Goal: Task Accomplishment & Management: Manage account settings

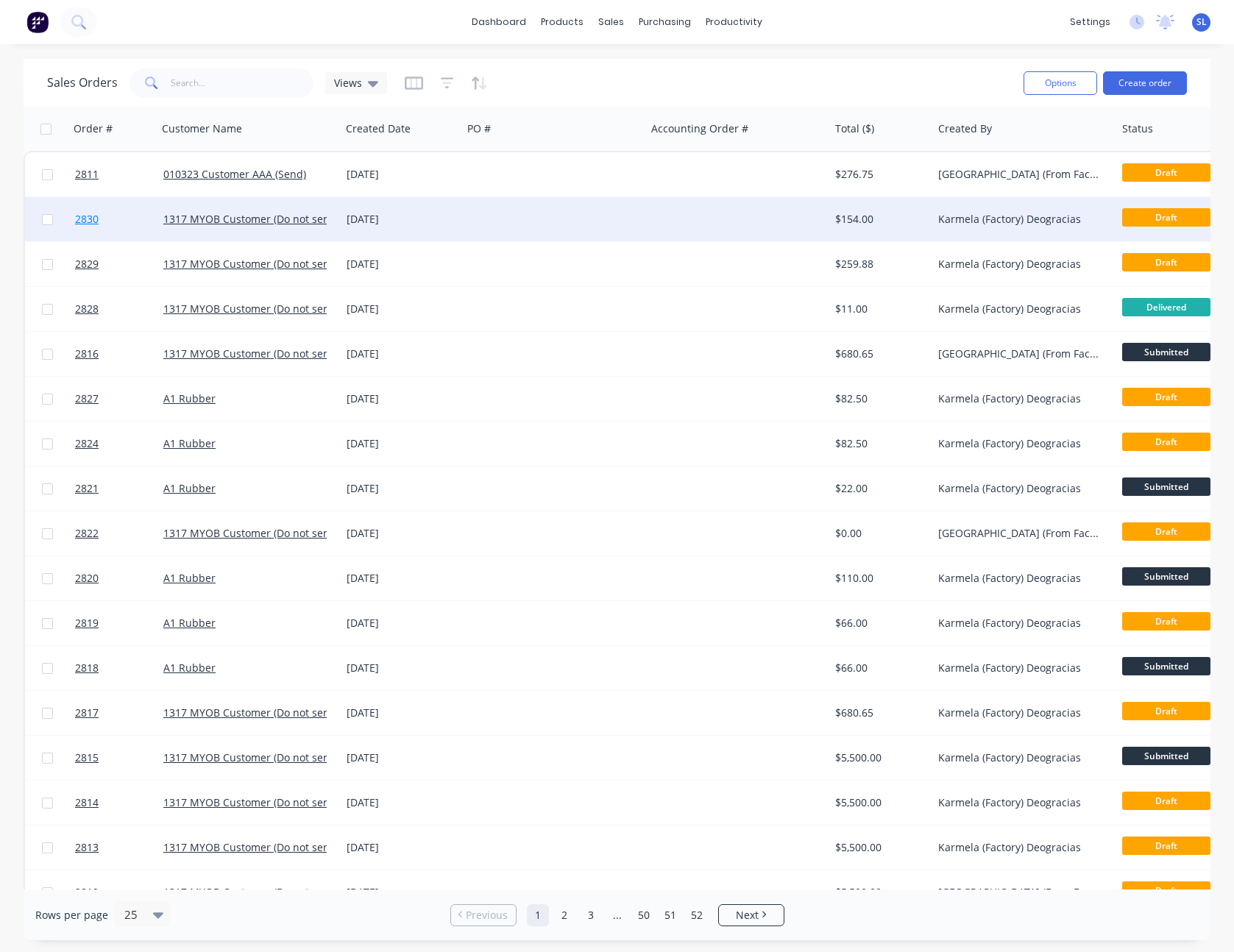
click at [90, 223] on span "2830" at bounding box center [87, 219] width 23 height 15
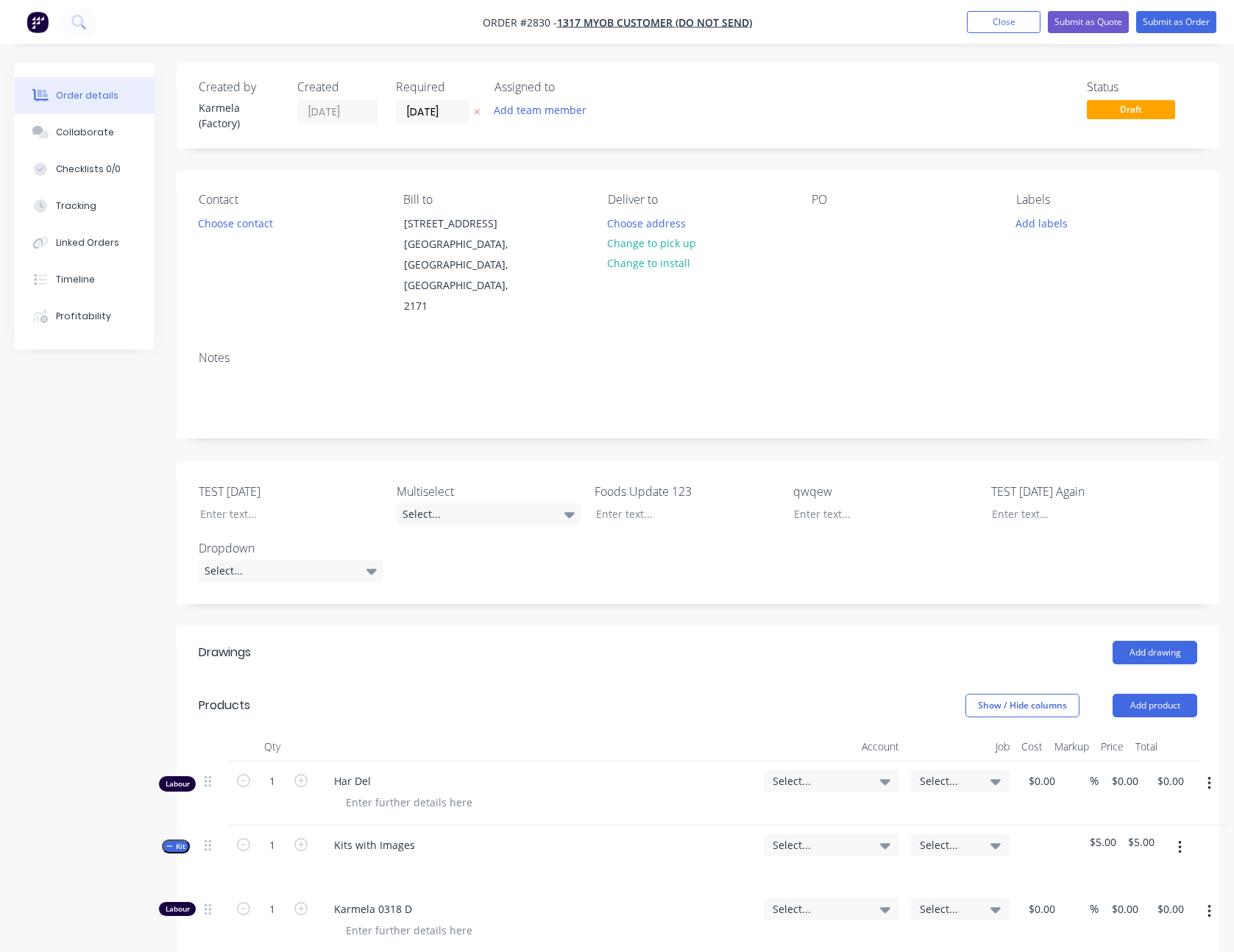
type input "$4.00"
type input "25"
type input "$5.00"
type input "80"
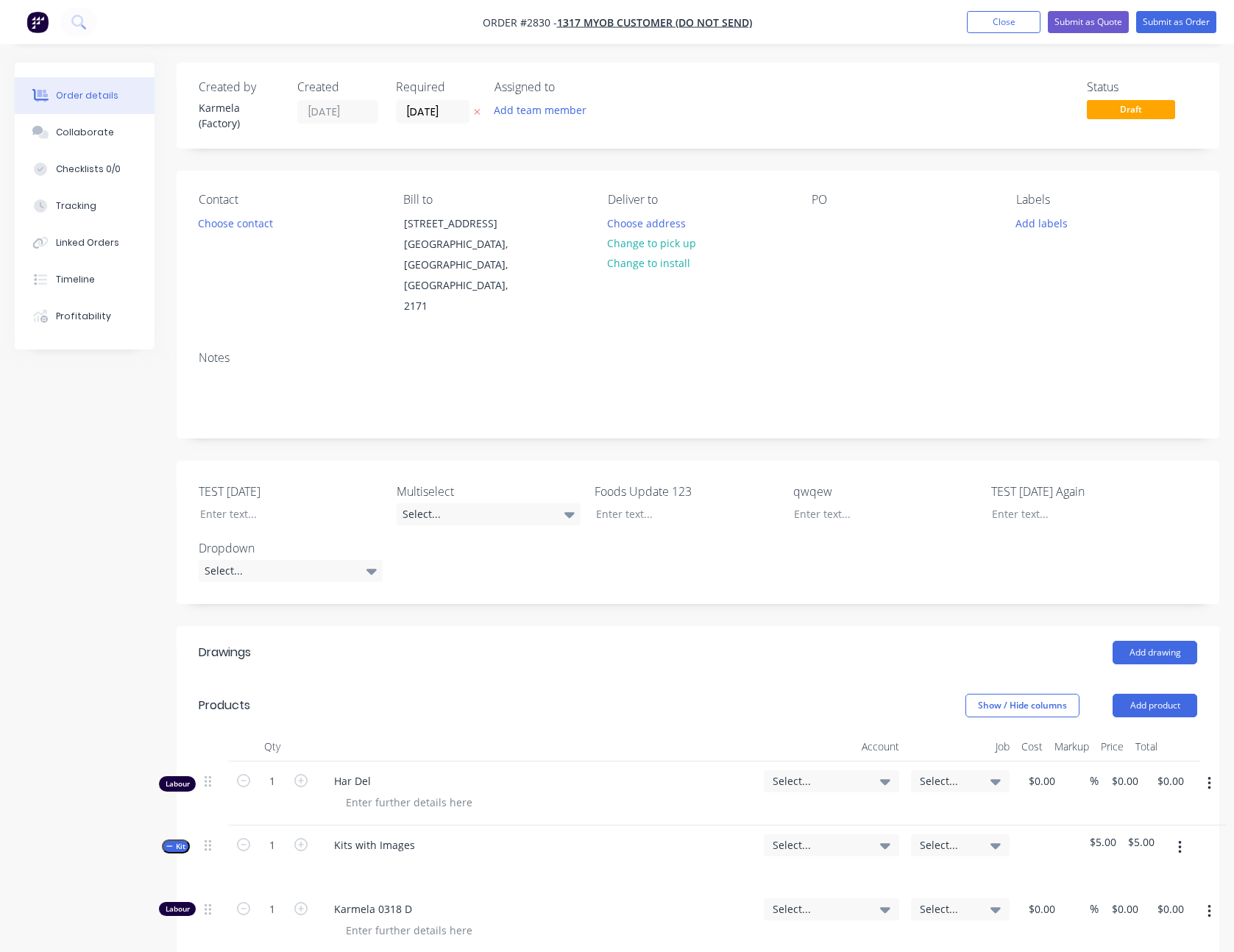
type input "$45.00"
type input "$10.00"
type input "100"
type input "$20.00"
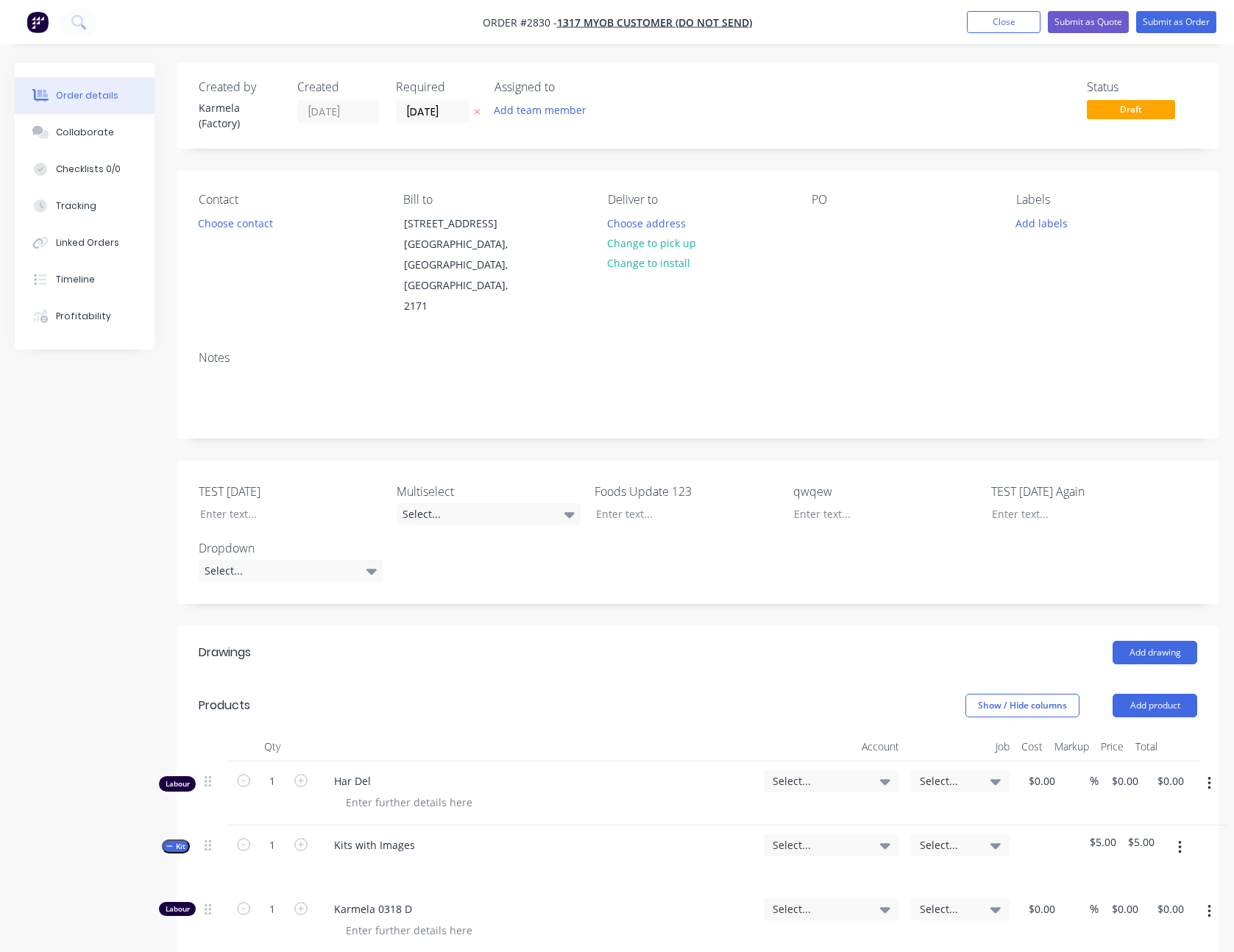
type input "$20.00"
type input "$15.00"
type input "66.67"
type input "$25.00"
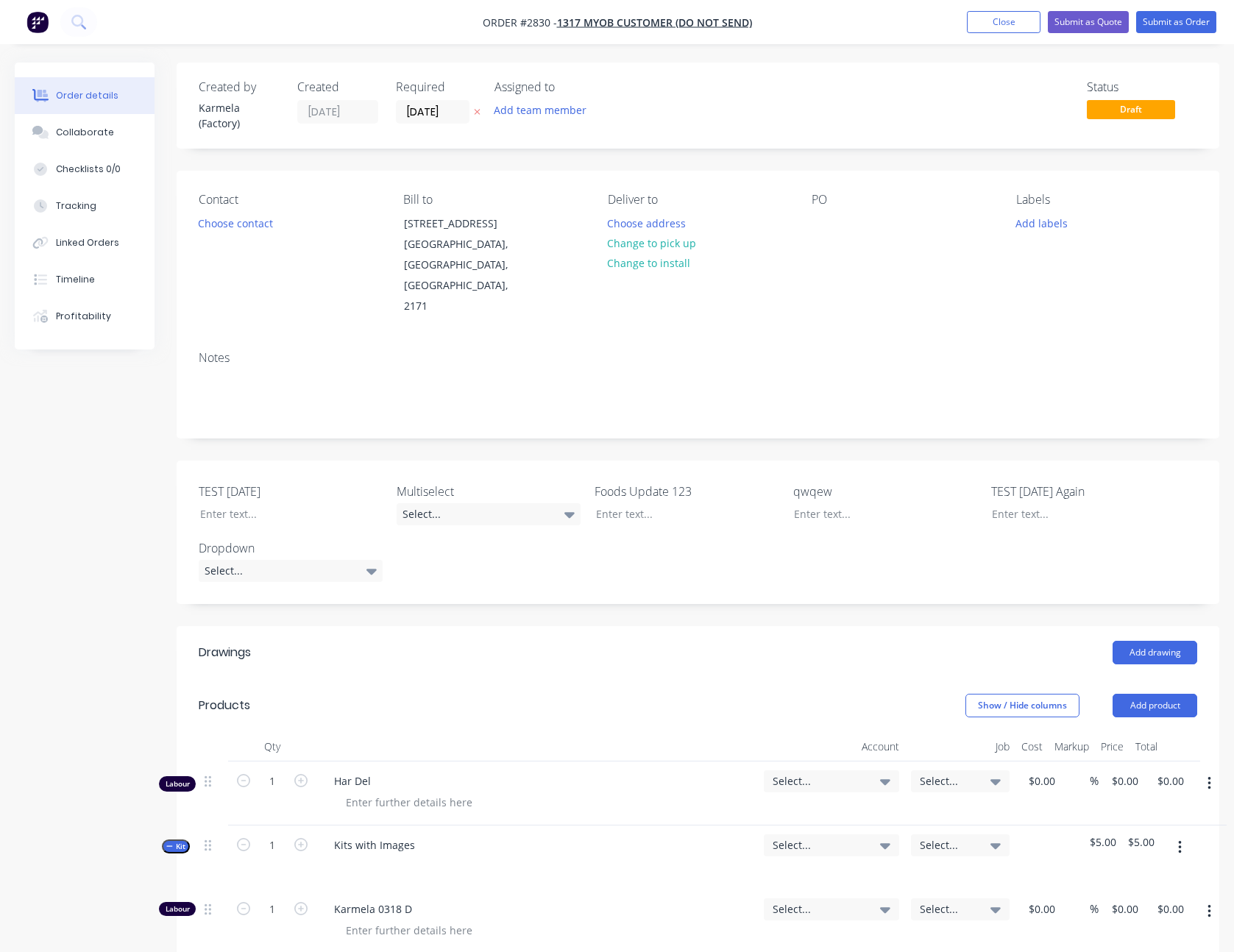
type input "$10.00"
type input "100"
type input "$20.00"
type input "$15.00"
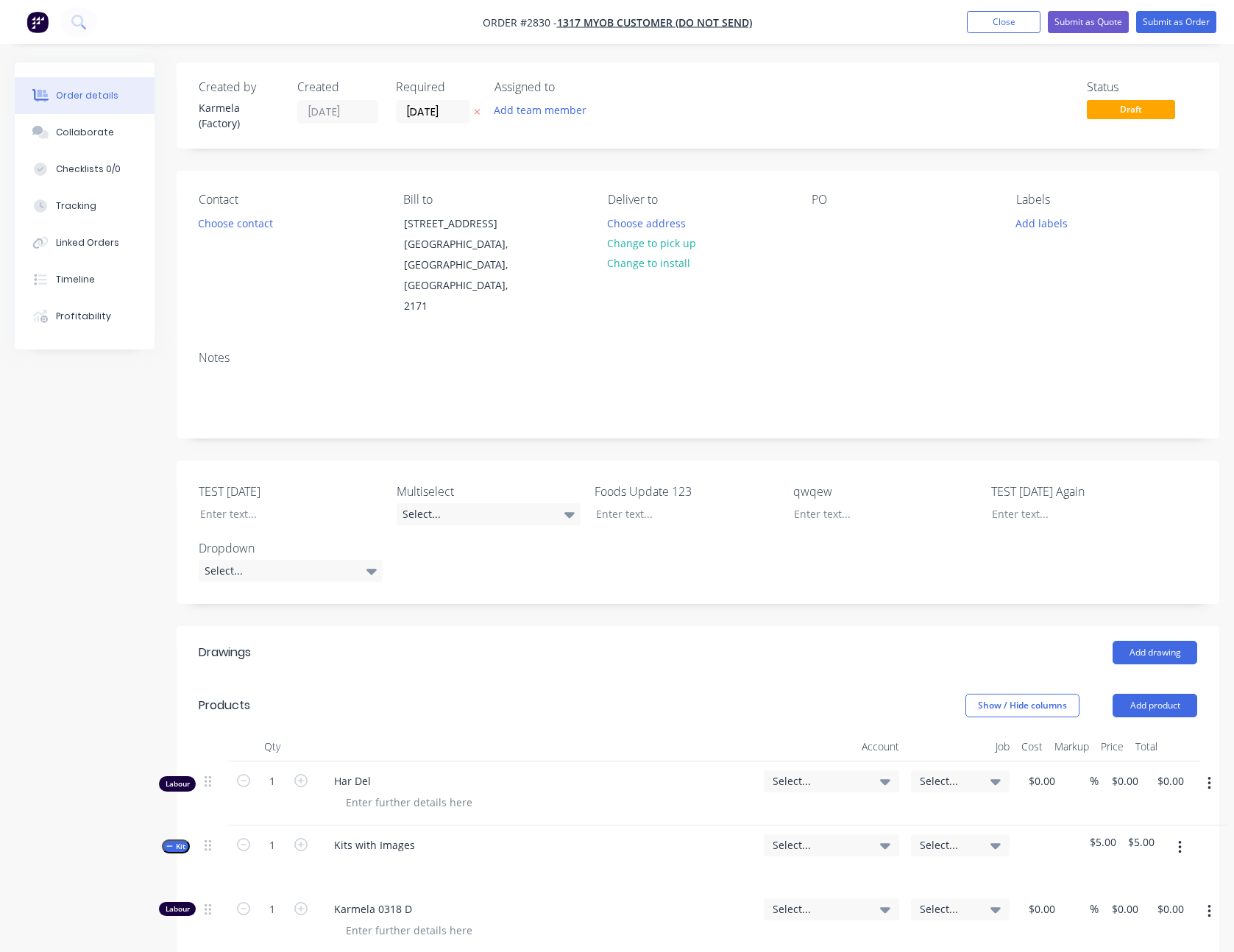
type input "66.67"
type input "$25.00"
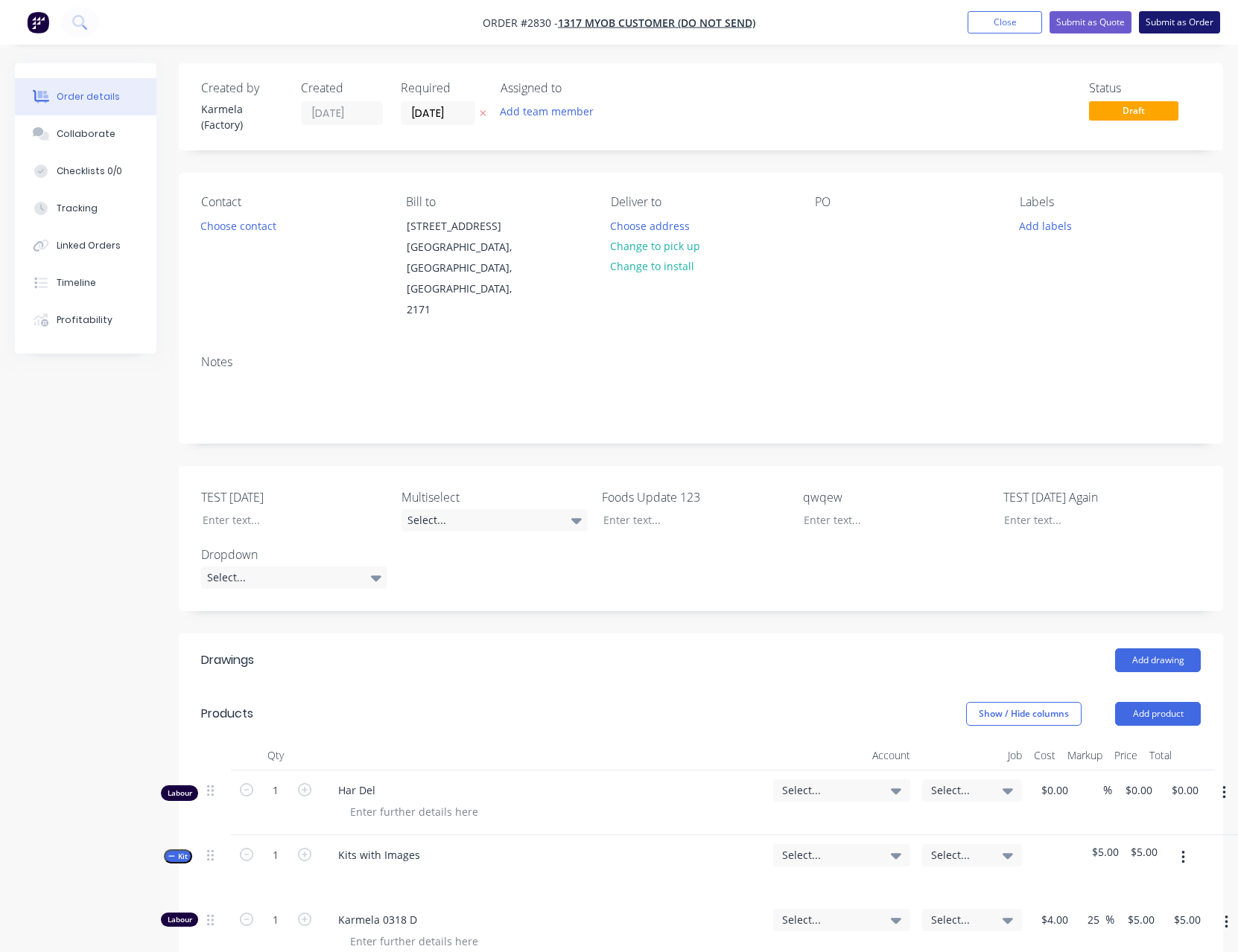
click at [1208, 29] on button "Submit as Order" at bounding box center [1179, 22] width 81 height 23
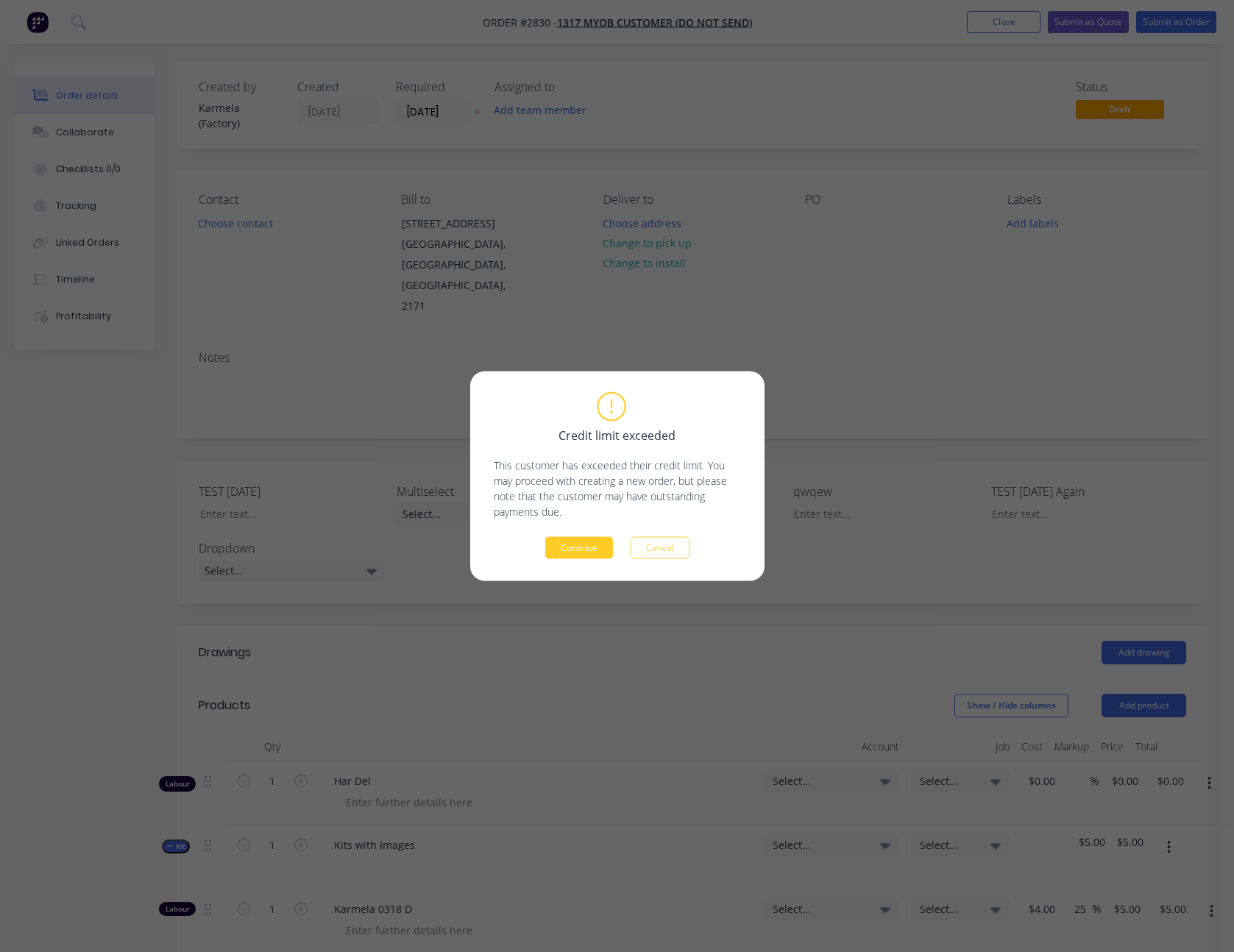
click at [605, 547] on button "Continue" at bounding box center [579, 548] width 68 height 22
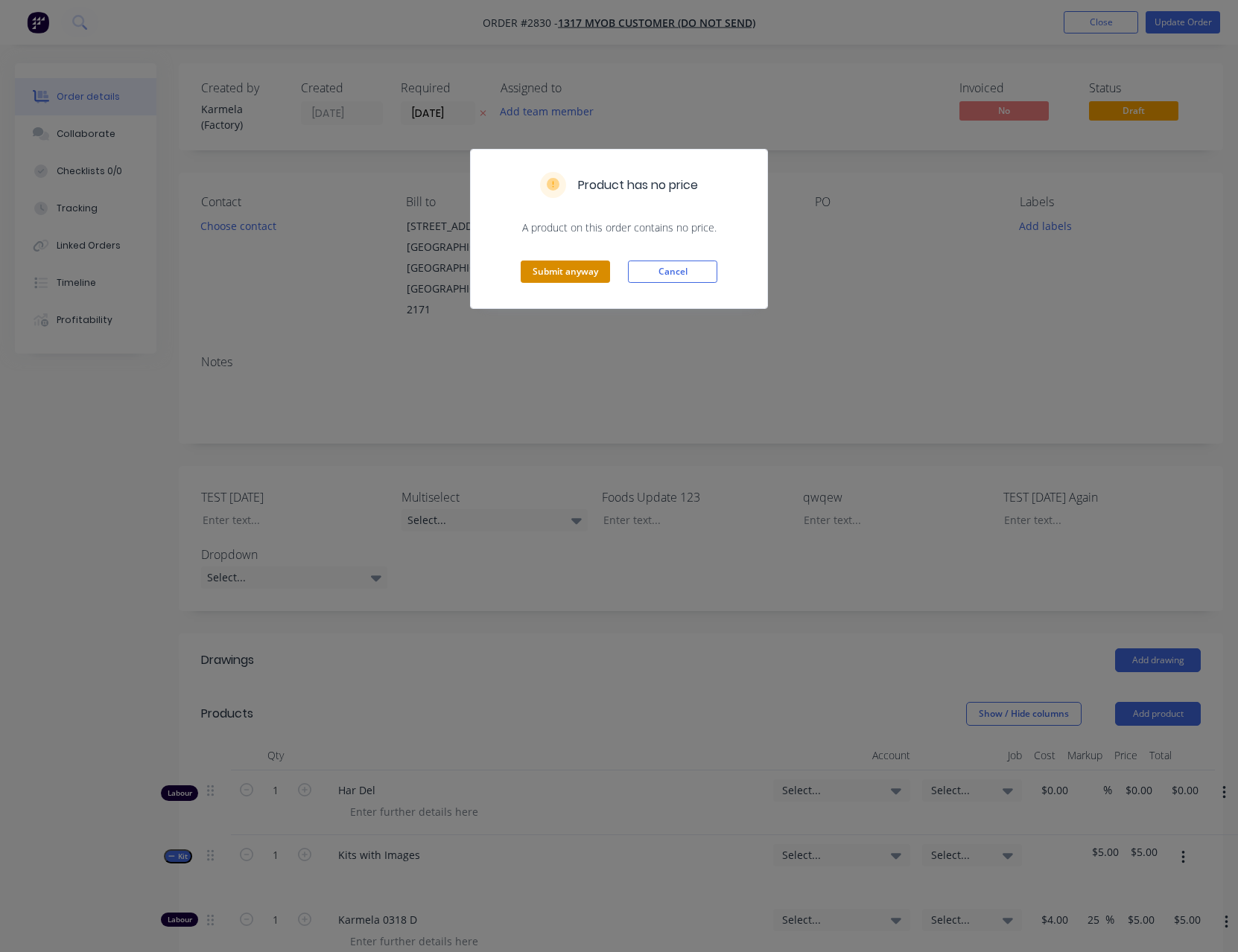
click at [566, 273] on button "Submit anyway" at bounding box center [565, 272] width 90 height 23
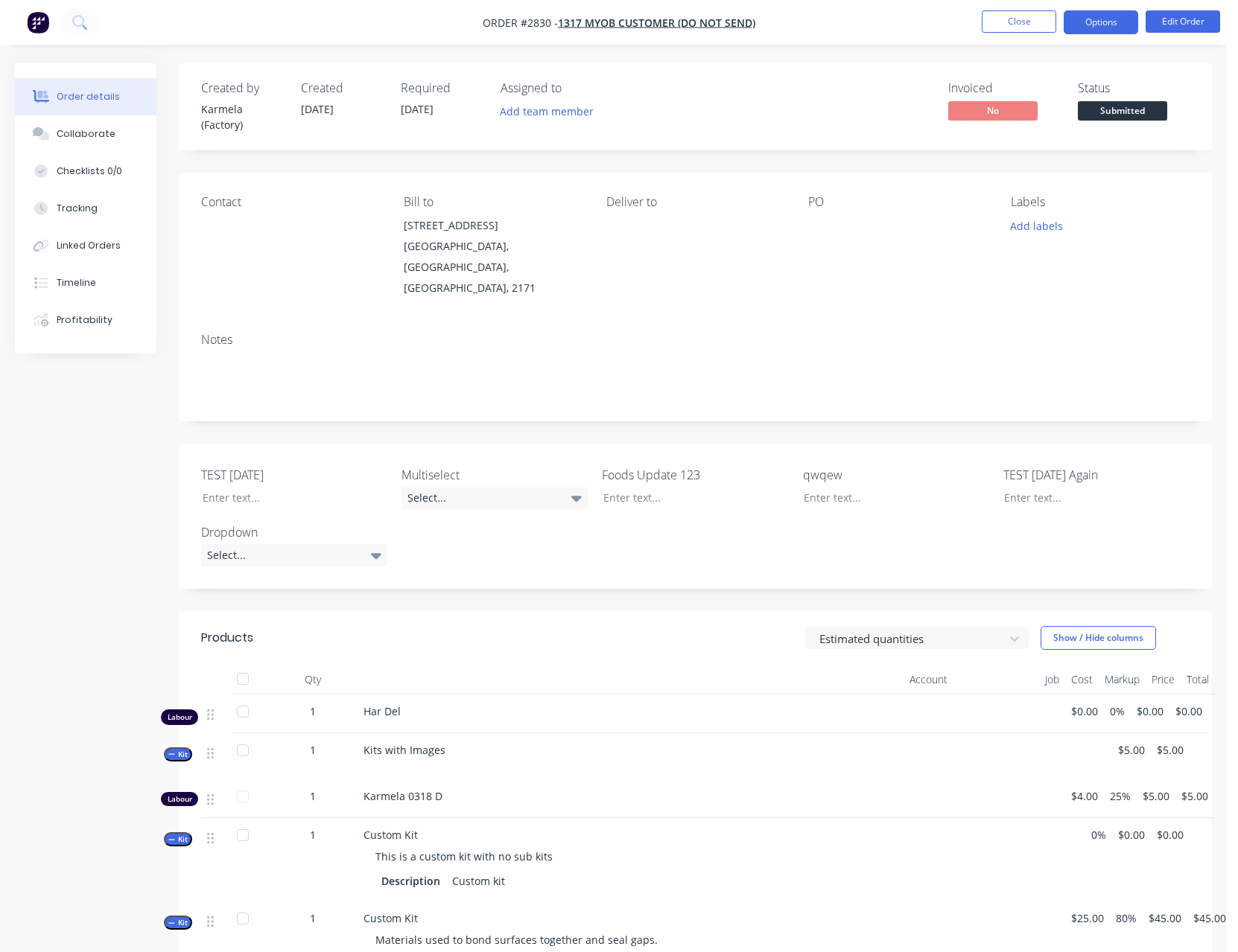
click at [1094, 32] on button "Options" at bounding box center [1101, 23] width 75 height 24
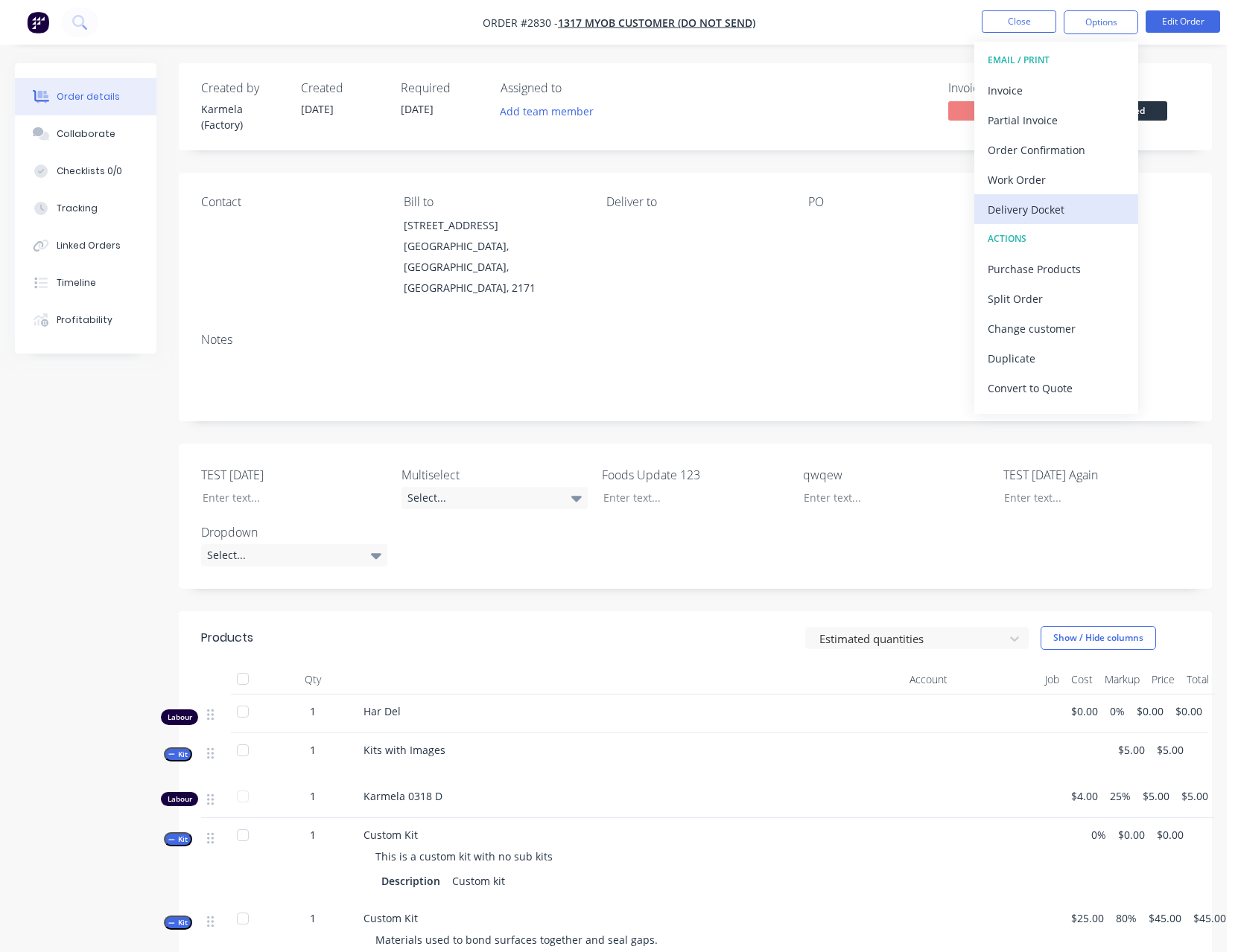
click at [1062, 209] on div "Delivery Docket" at bounding box center [1056, 210] width 137 height 22
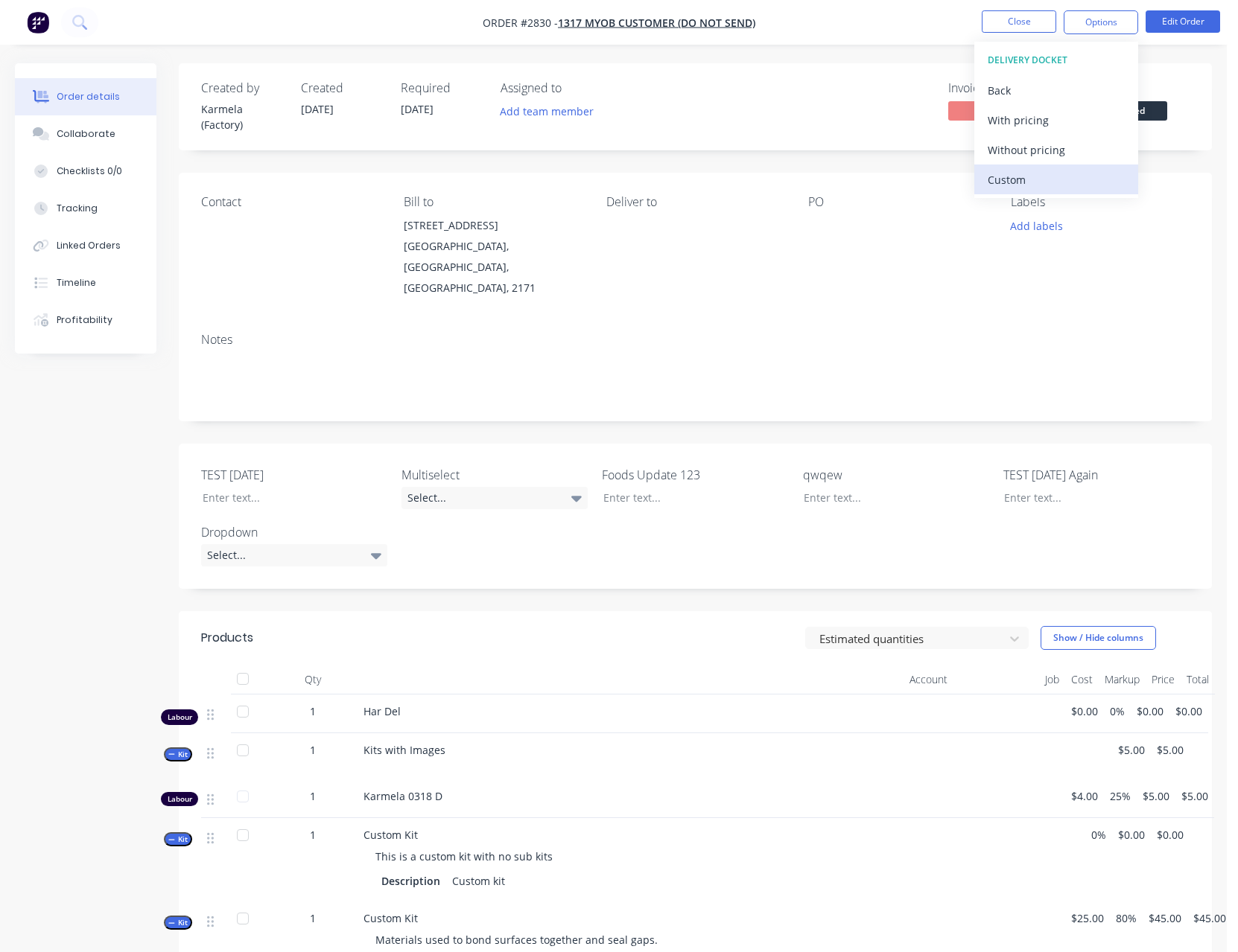
click at [1053, 184] on div "Custom" at bounding box center [1056, 180] width 137 height 22
click at [1041, 121] on div "With pricing" at bounding box center [1056, 120] width 137 height 22
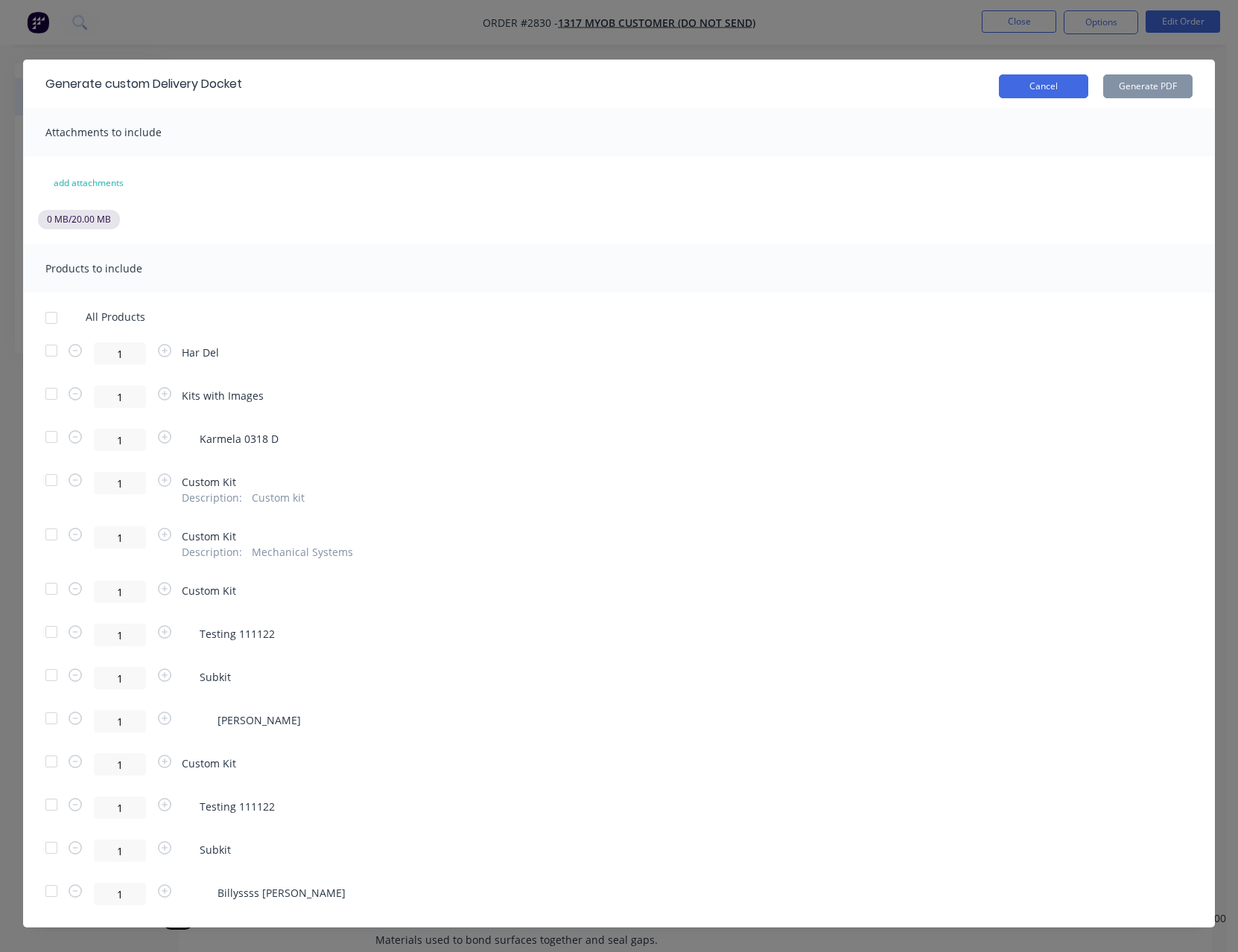
click at [1034, 92] on button "Cancel" at bounding box center [1043, 87] width 90 height 24
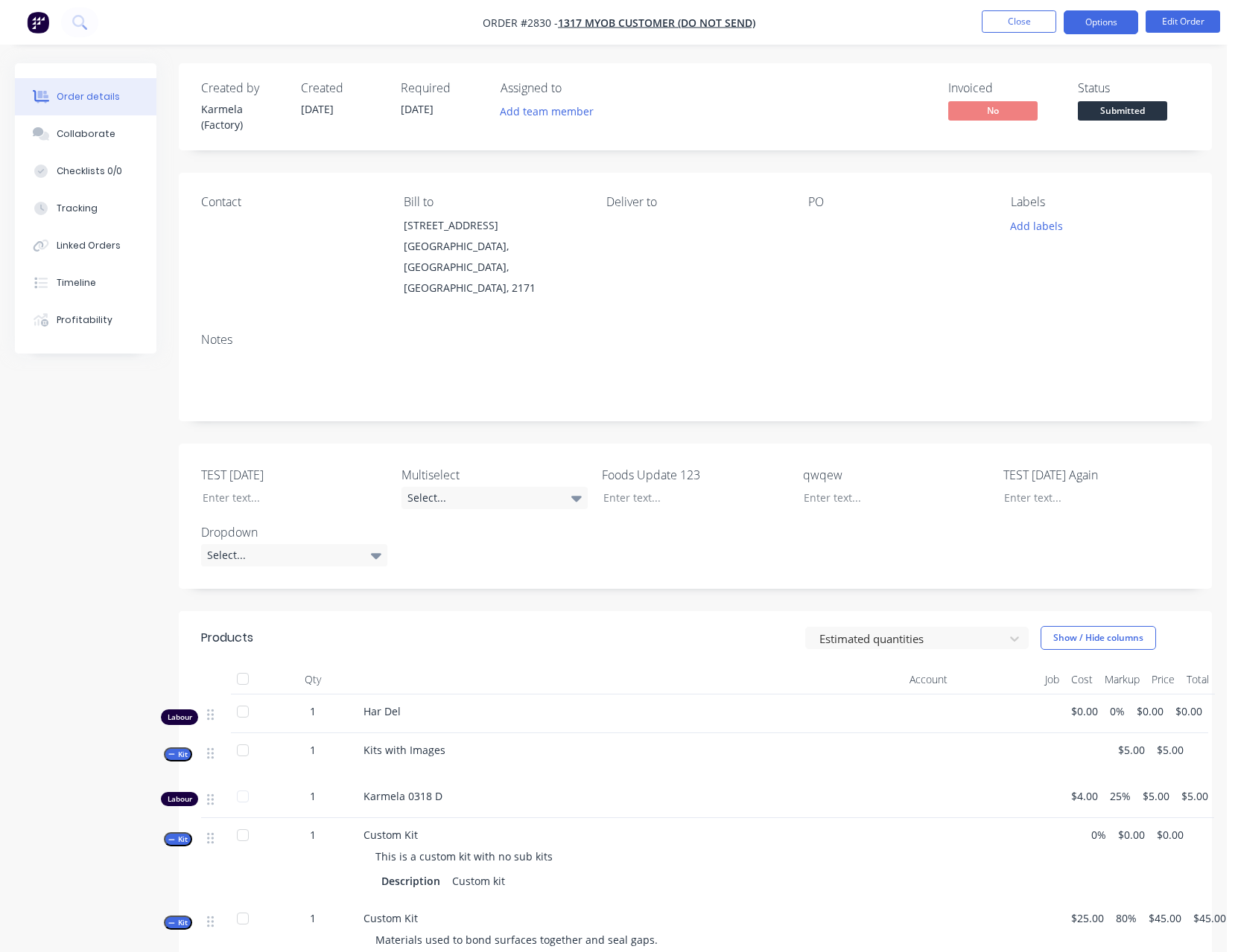
click at [1095, 27] on button "Options" at bounding box center [1101, 23] width 75 height 24
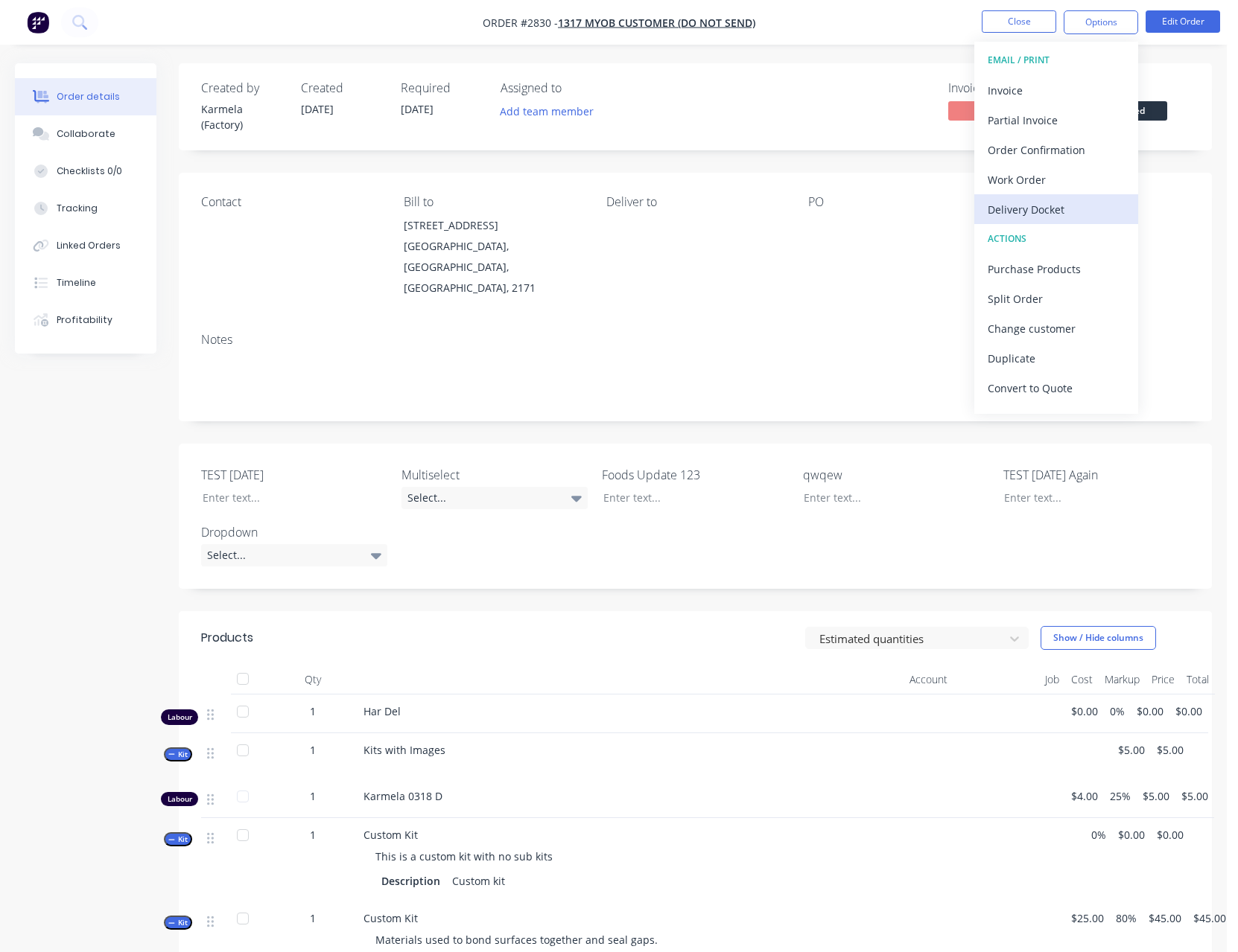
click at [1040, 210] on div "Delivery Docket" at bounding box center [1056, 210] width 137 height 22
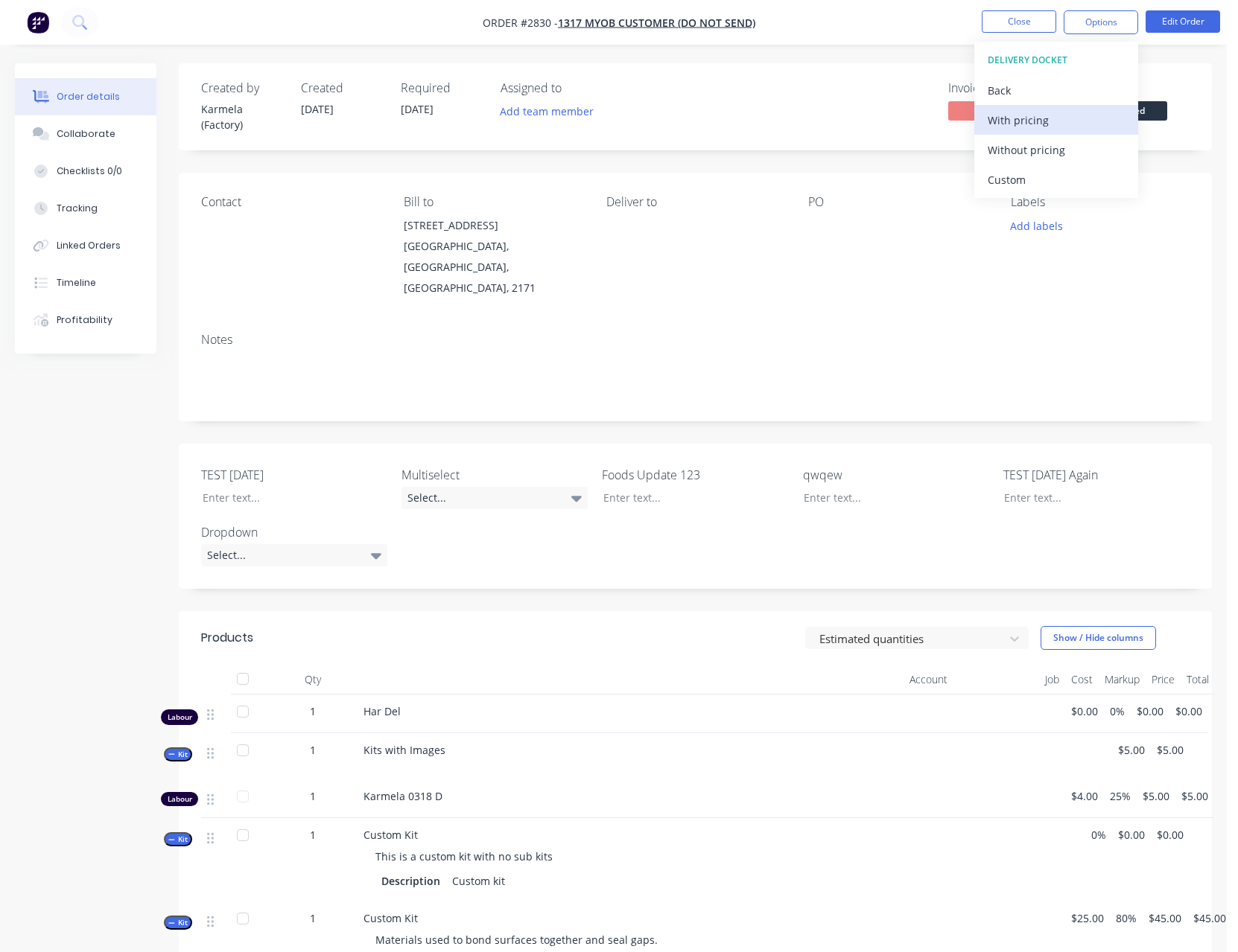
click at [1045, 126] on div "With pricing" at bounding box center [1056, 120] width 137 height 22
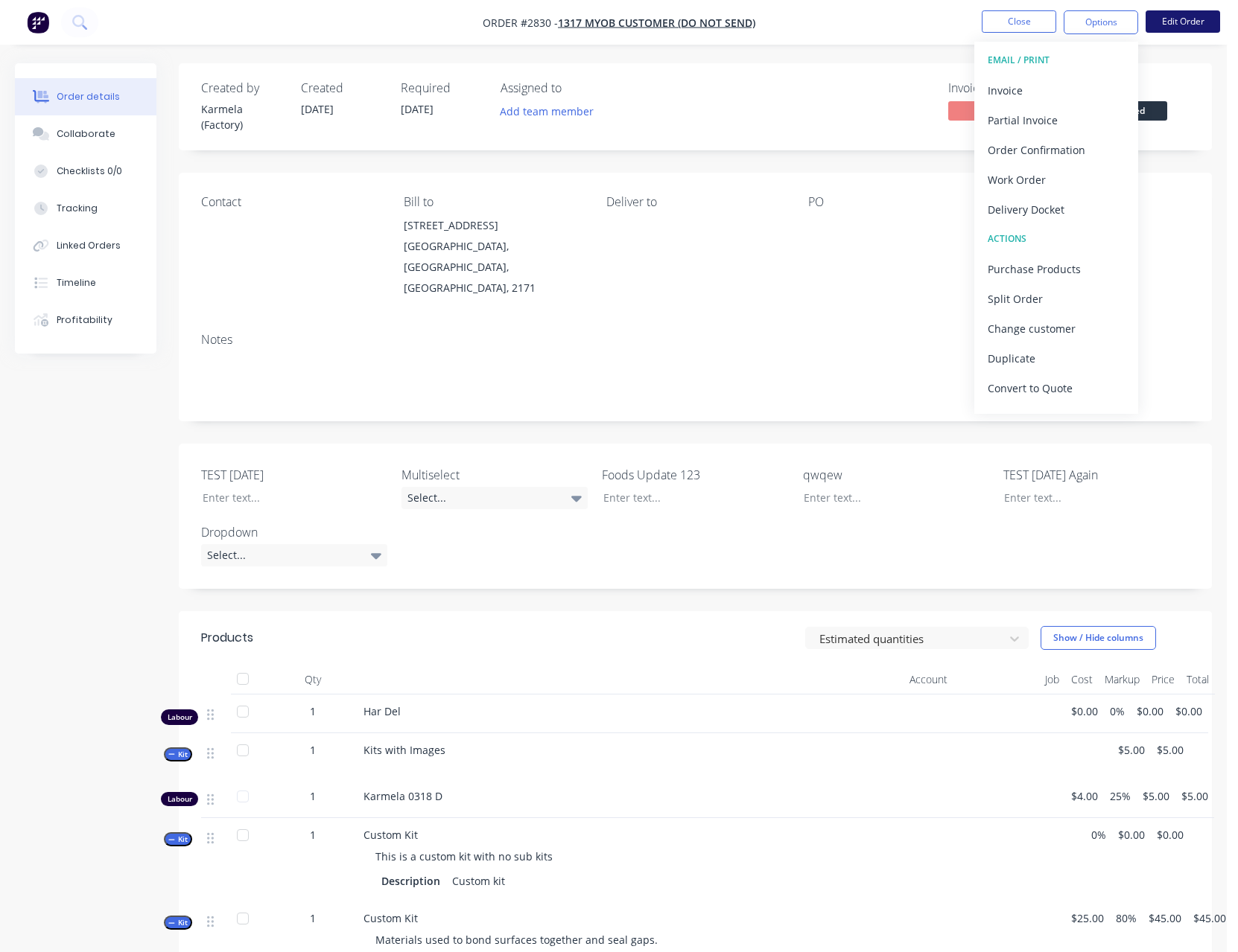
click at [1171, 18] on button "Edit Order" at bounding box center [1183, 22] width 75 height 23
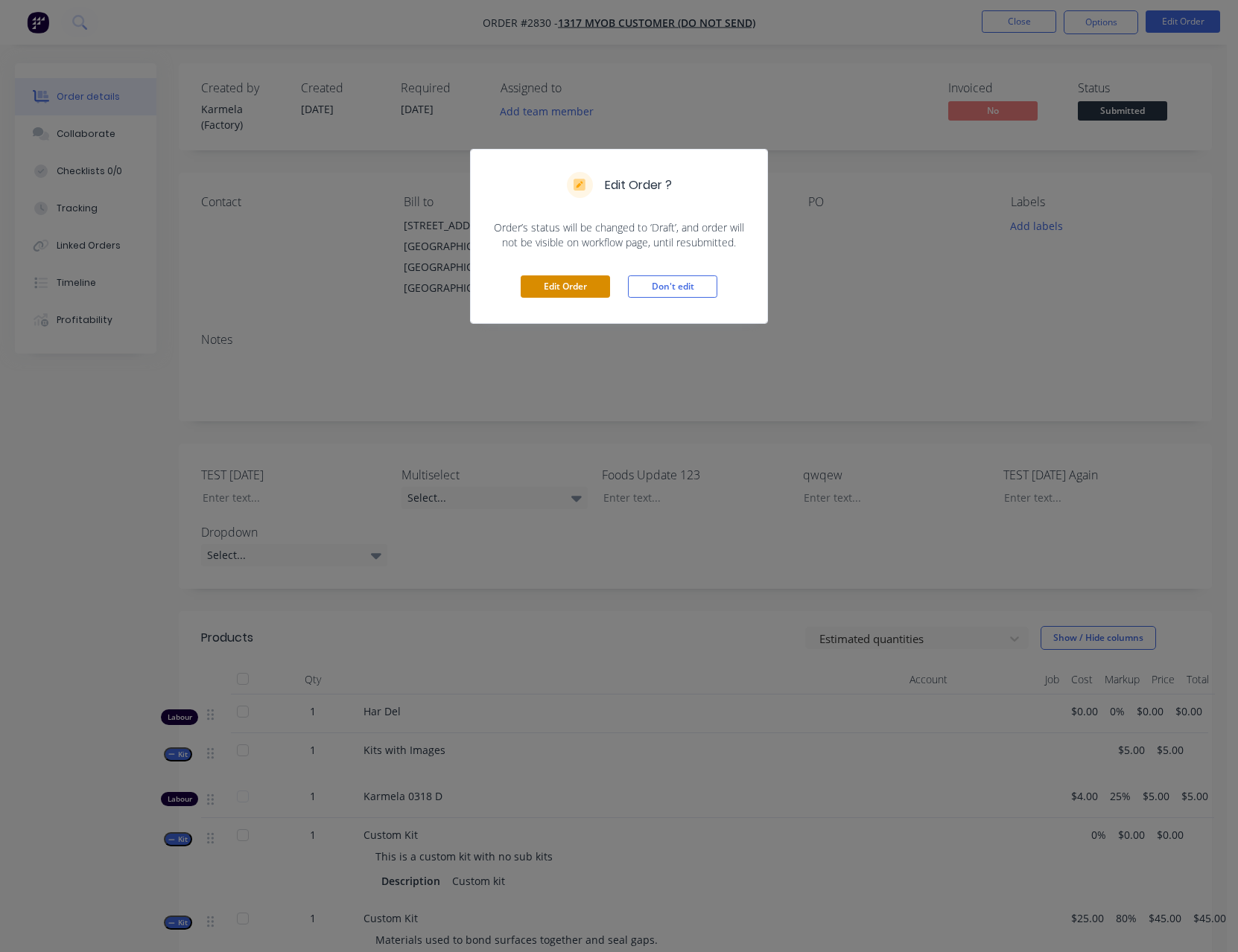
click at [571, 296] on button "Edit Order" at bounding box center [565, 286] width 90 height 23
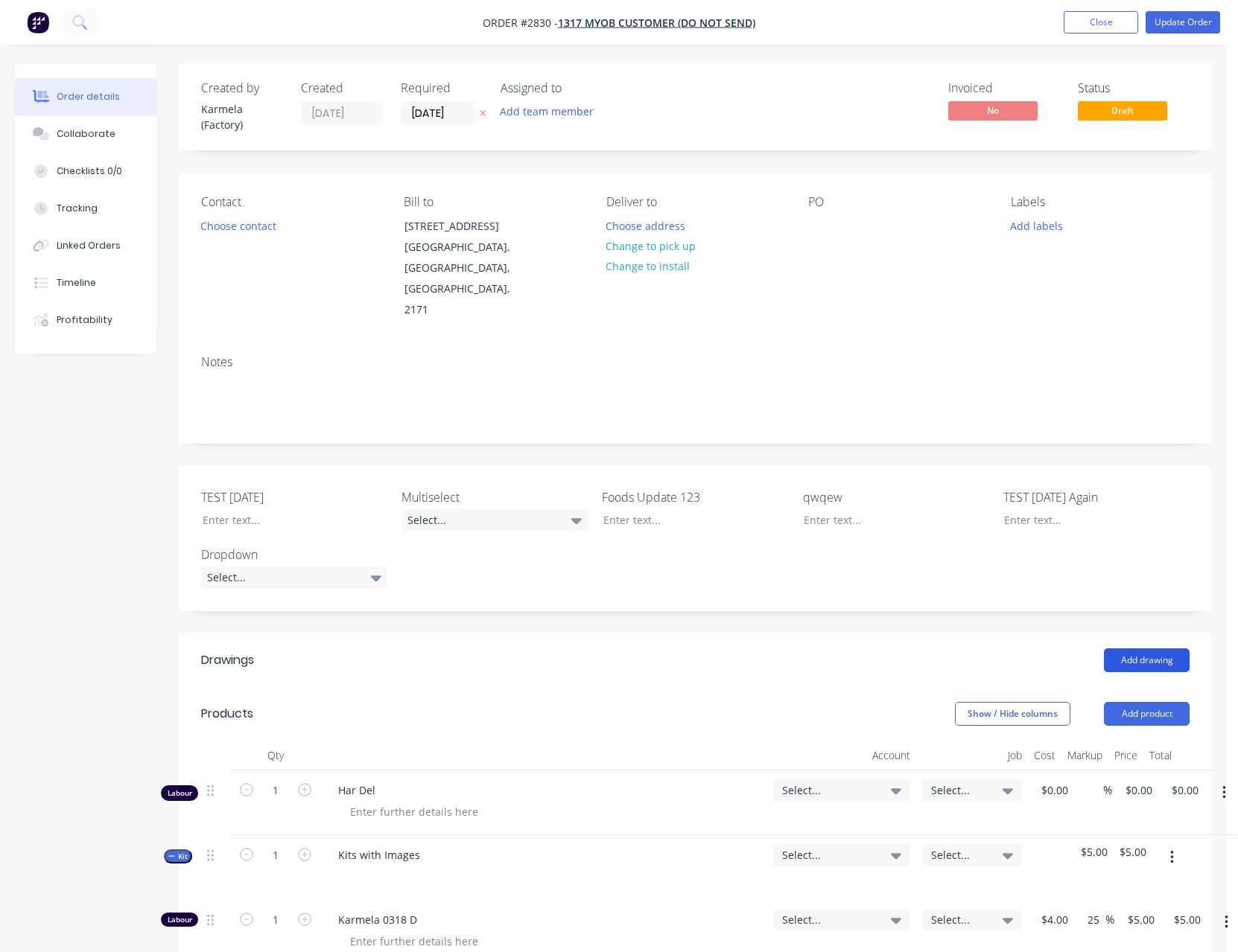
click at [1149, 649] on button "Add drawing" at bounding box center [1146, 661] width 86 height 24
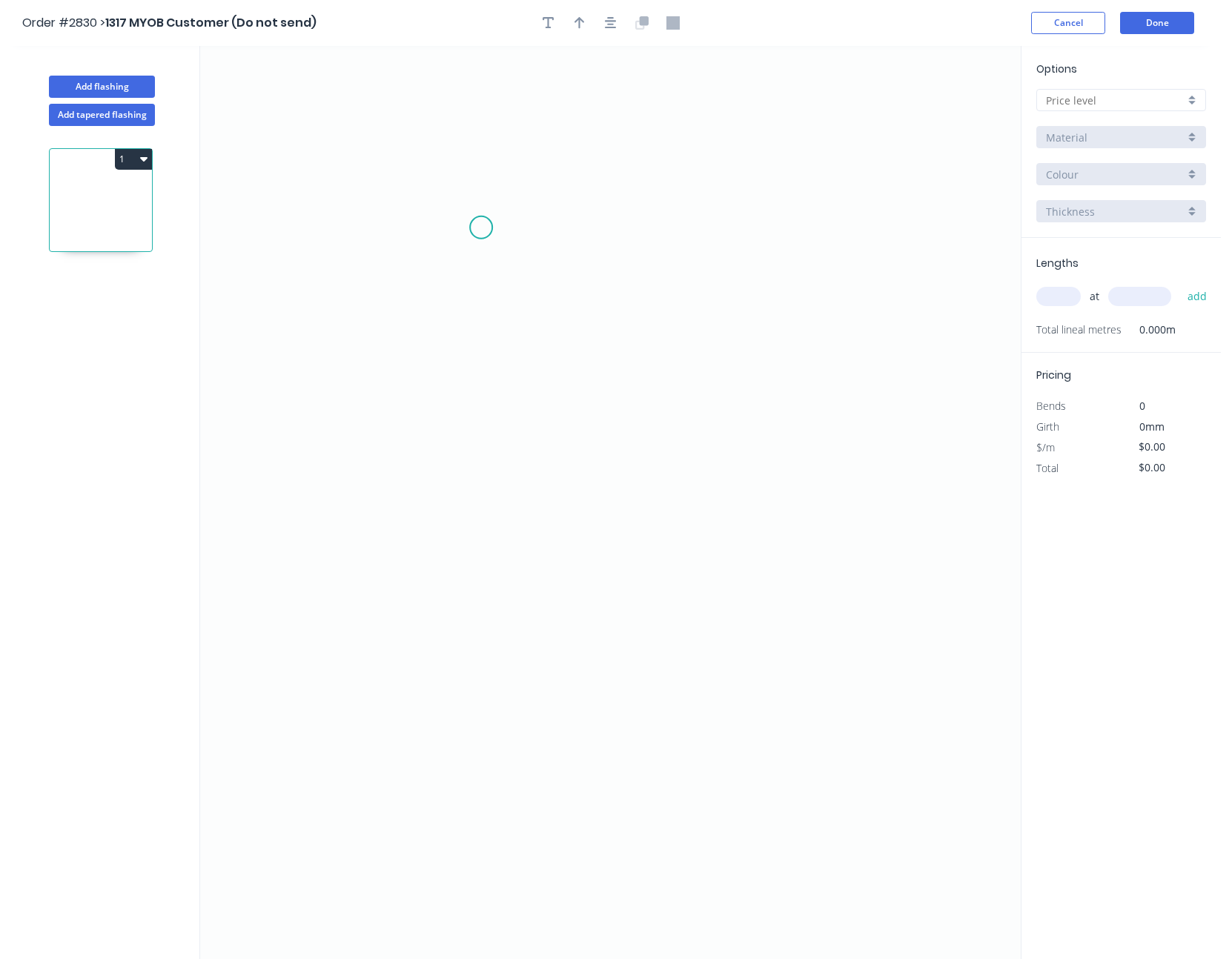
click at [482, 175] on icon "0" at bounding box center [610, 503] width 820 height 914
click at [497, 406] on icon "0" at bounding box center [610, 503] width 820 height 914
click at [782, 390] on icon "0 ?" at bounding box center [610, 503] width 820 height 914
click at [457, 280] on tspan "?" at bounding box center [461, 283] width 8 height 25
click at [628, 428] on tspan "?" at bounding box center [632, 421] width 8 height 25
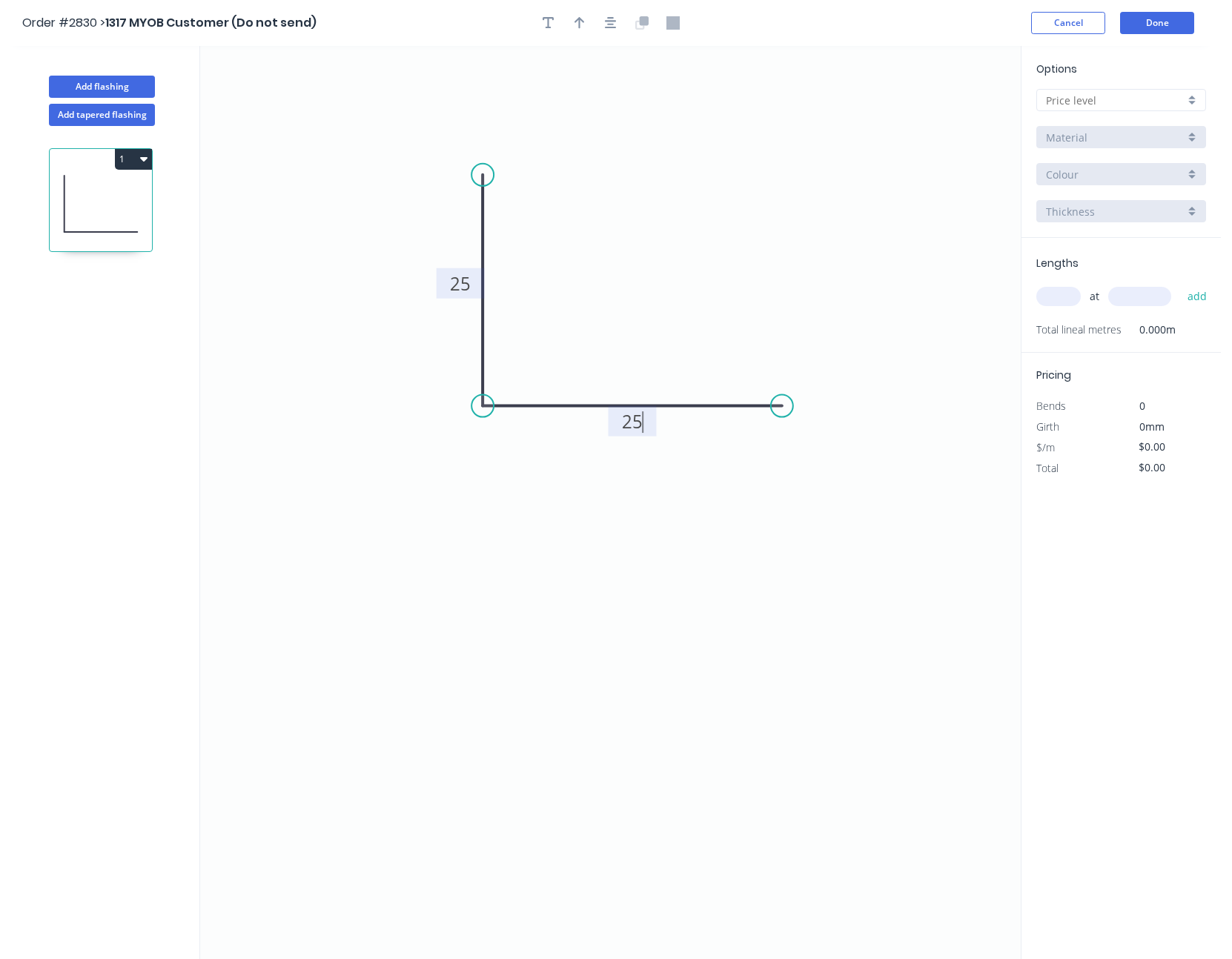
click at [1064, 98] on input "text" at bounding box center [1114, 101] width 138 height 16
click at [1064, 161] on div "B" at bounding box center [1121, 154] width 169 height 25
type input "B"
click at [1059, 292] on input "text" at bounding box center [1058, 297] width 44 height 20
type input "$4.00"
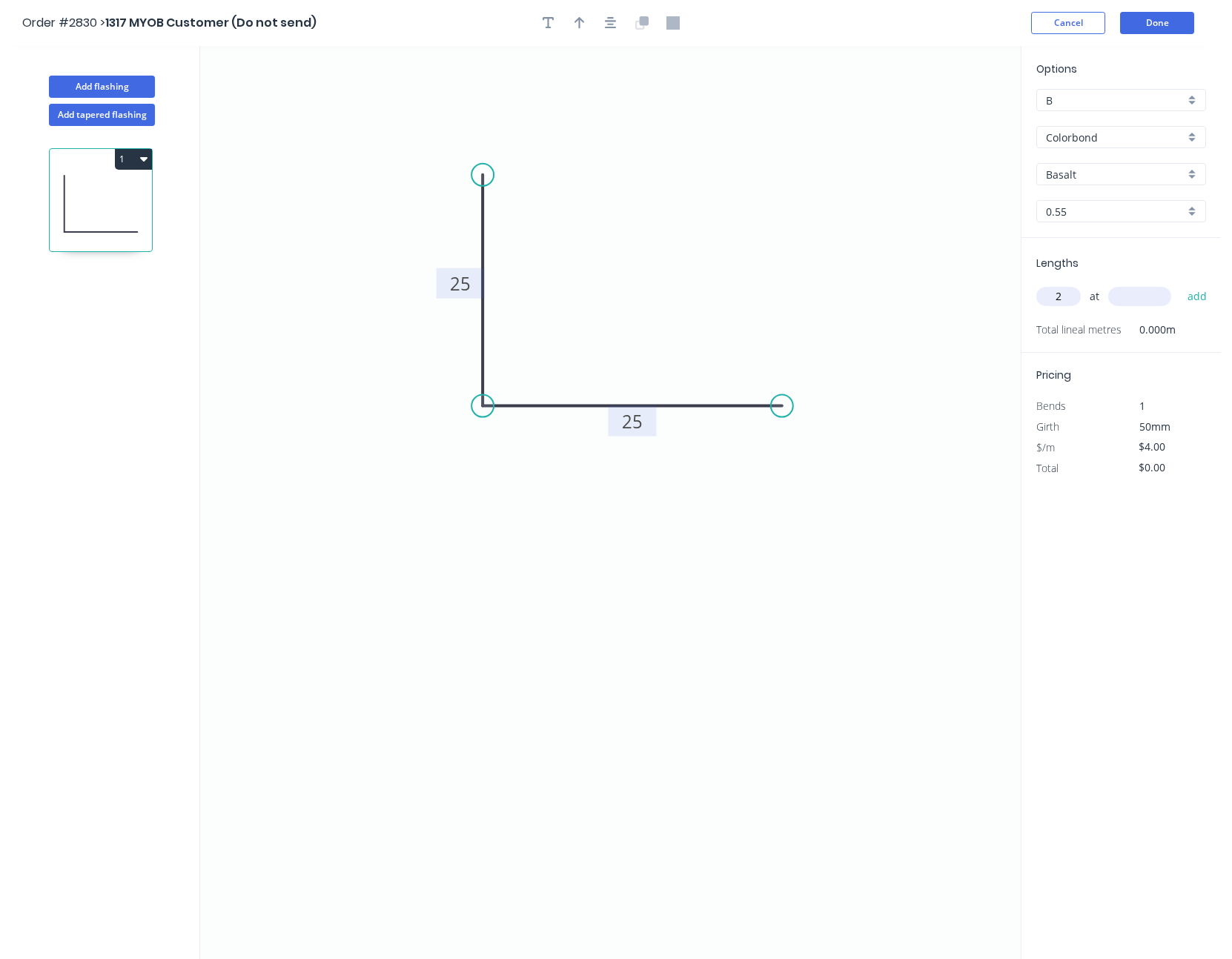
type input "2"
type input "1000"
click at [1180, 284] on button "add" at bounding box center [1198, 297] width 35 height 25
click at [124, 149] on button "1" at bounding box center [133, 159] width 37 height 21
click at [115, 200] on div "Duplicate" at bounding box center [81, 196] width 114 height 22
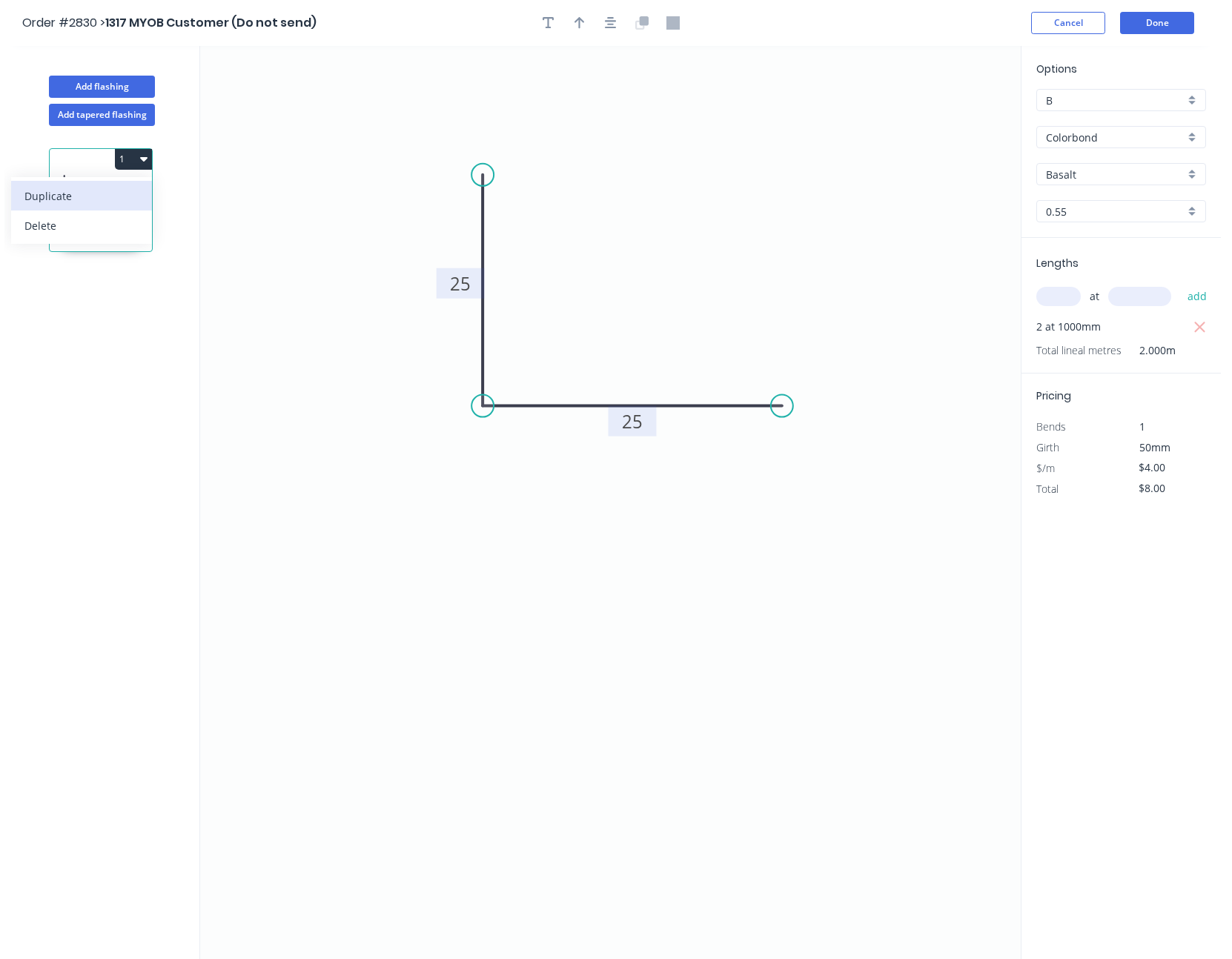
type input "$0.00"
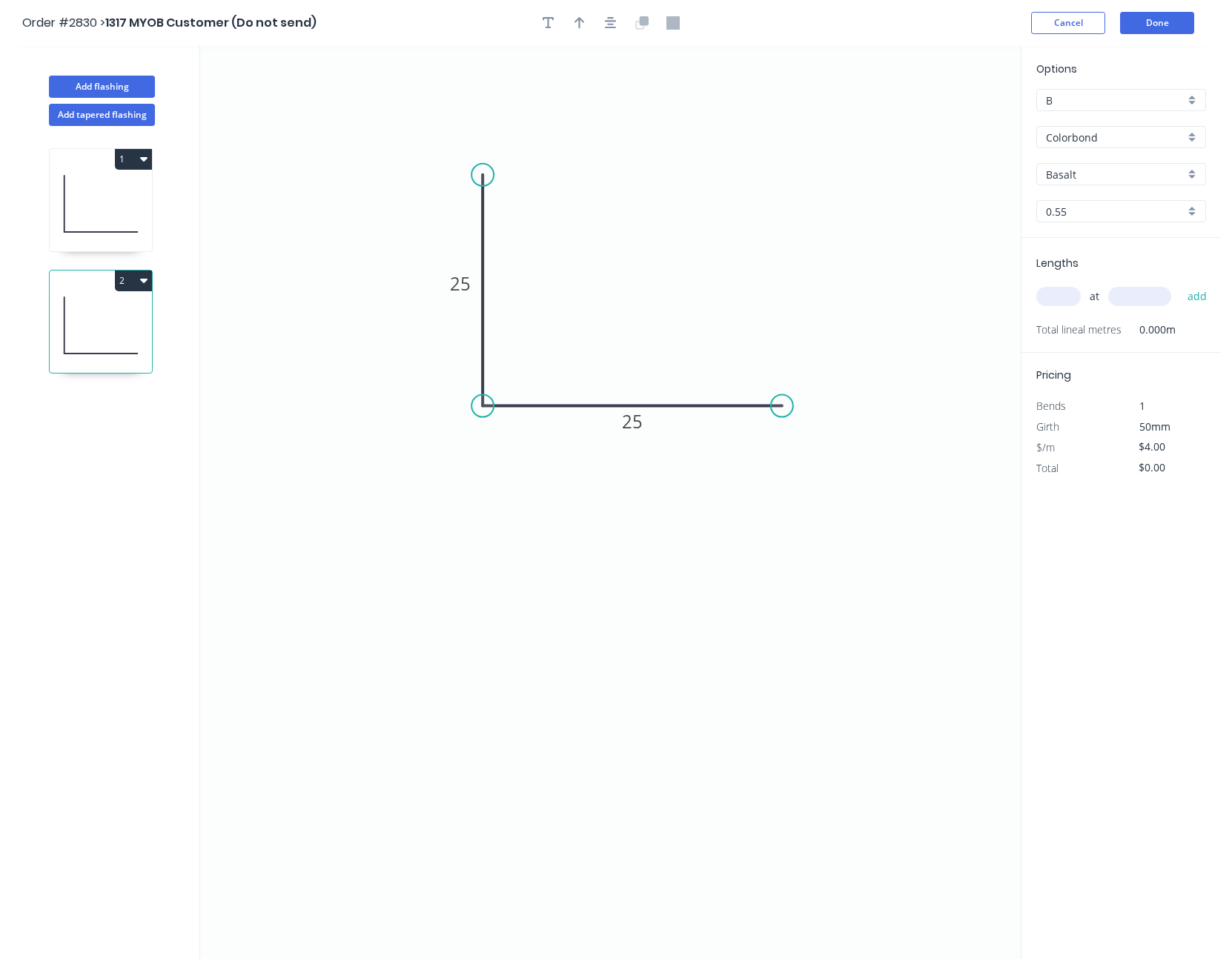
click at [1060, 287] on input "text" at bounding box center [1058, 297] width 44 height 20
type input "2"
type input "12500"
click at [1180, 284] on button "add" at bounding box center [1198, 297] width 35 height 25
type input "$100.00"
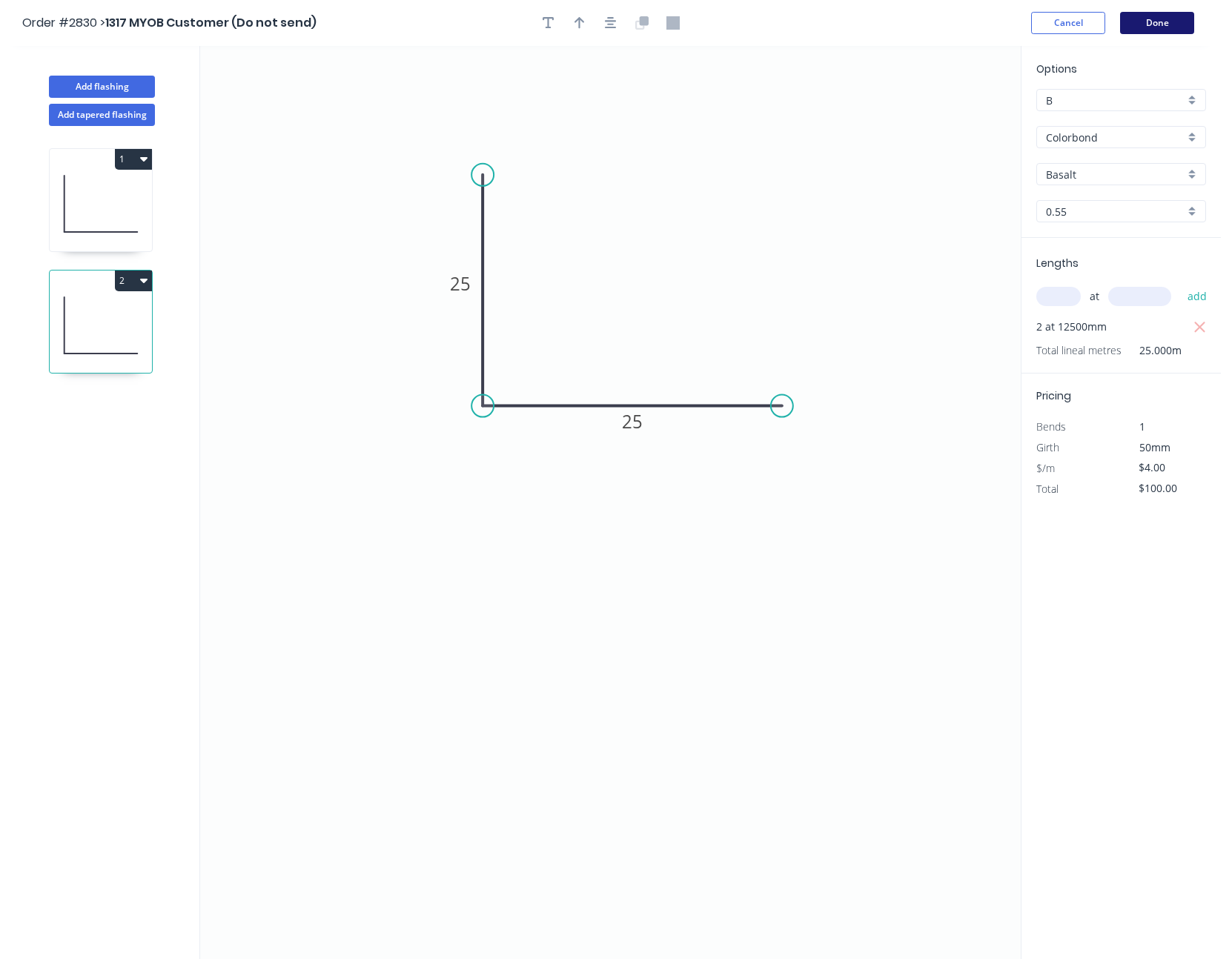
click at [1162, 25] on button "Done" at bounding box center [1158, 23] width 74 height 23
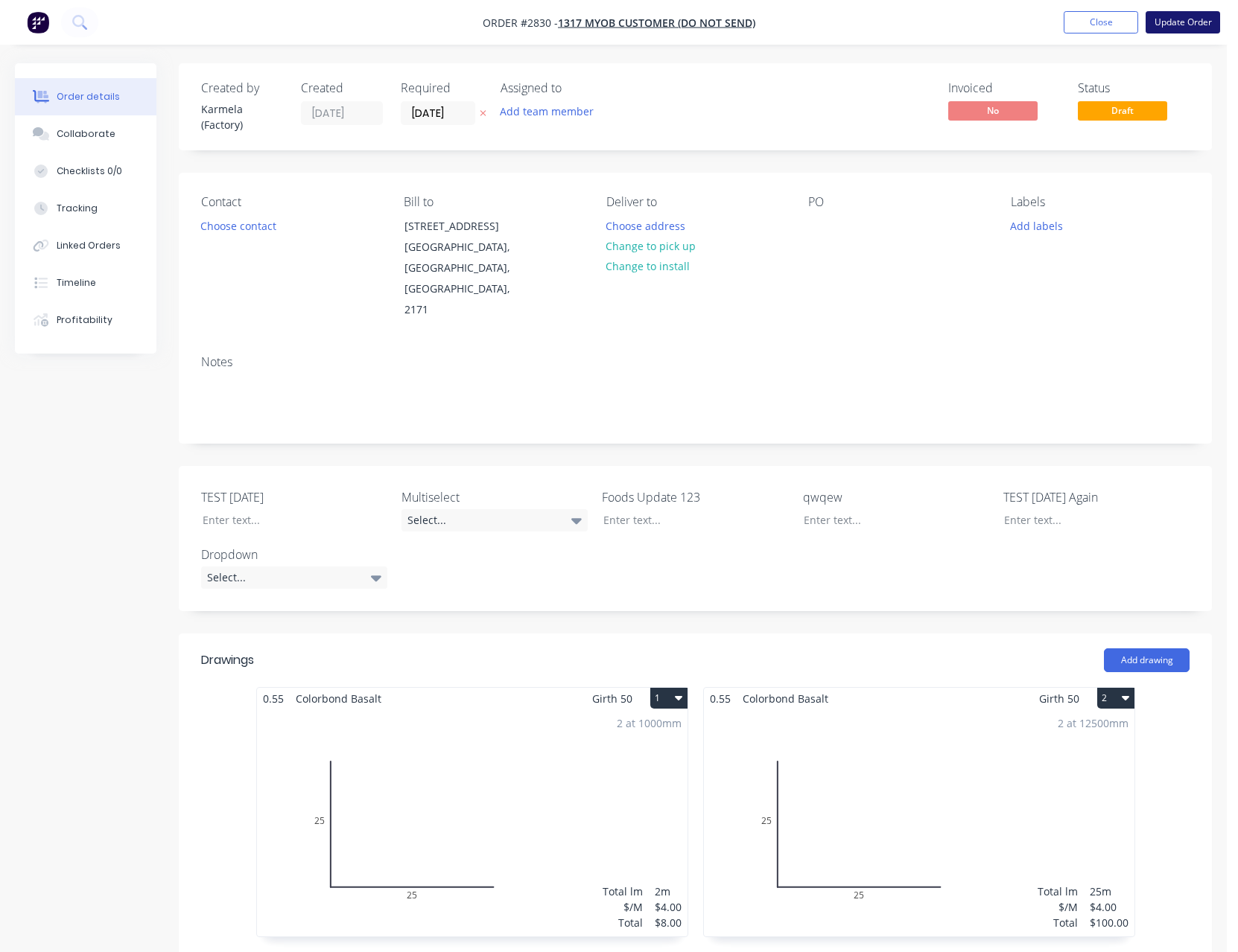
drag, startPoint x: 1186, startPoint y: 47, endPoint x: 1186, endPoint y: 31, distance: 16.0
click at [1186, 31] on button "Update Order" at bounding box center [1183, 22] width 75 height 23
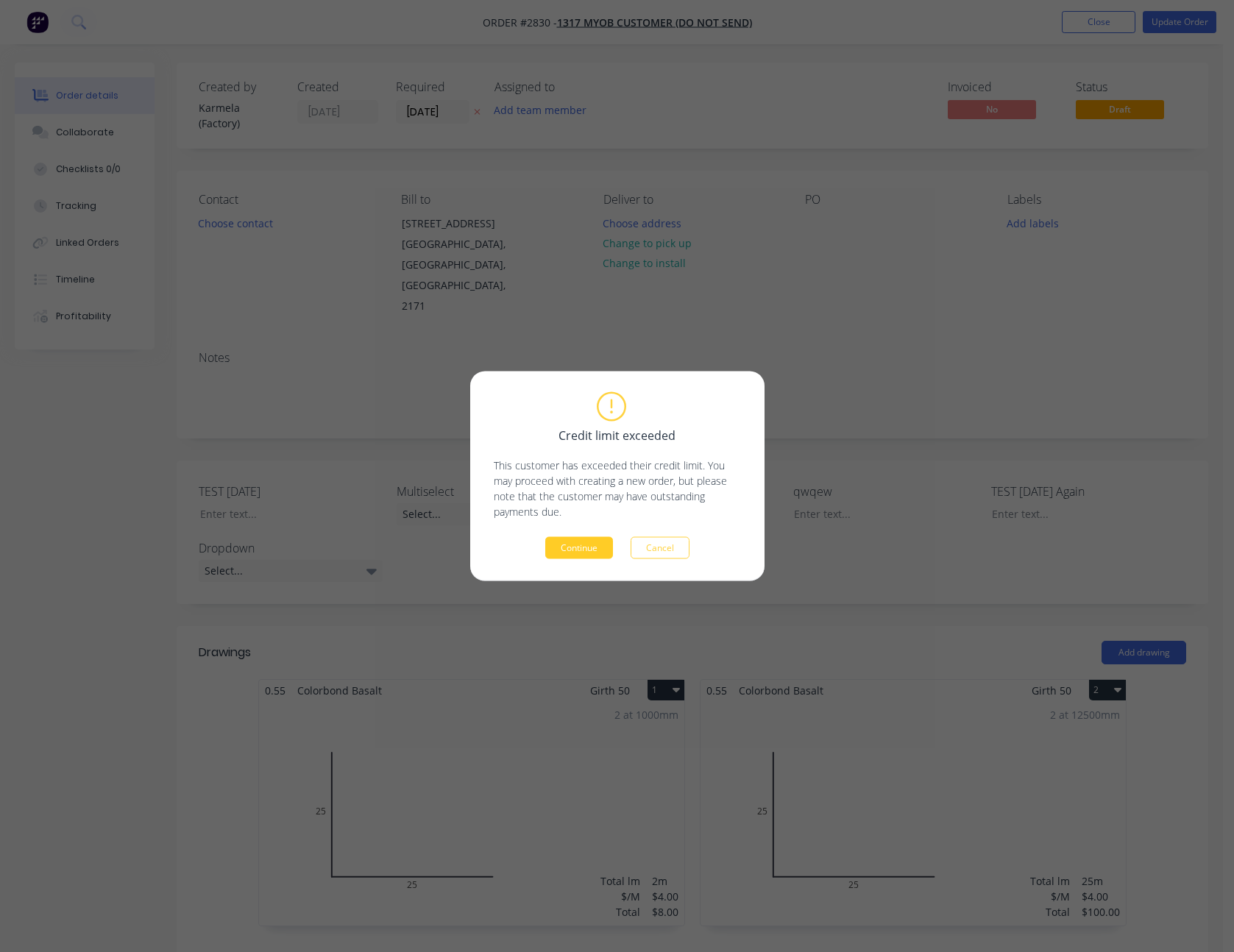
click at [564, 550] on button "Continue" at bounding box center [579, 548] width 68 height 22
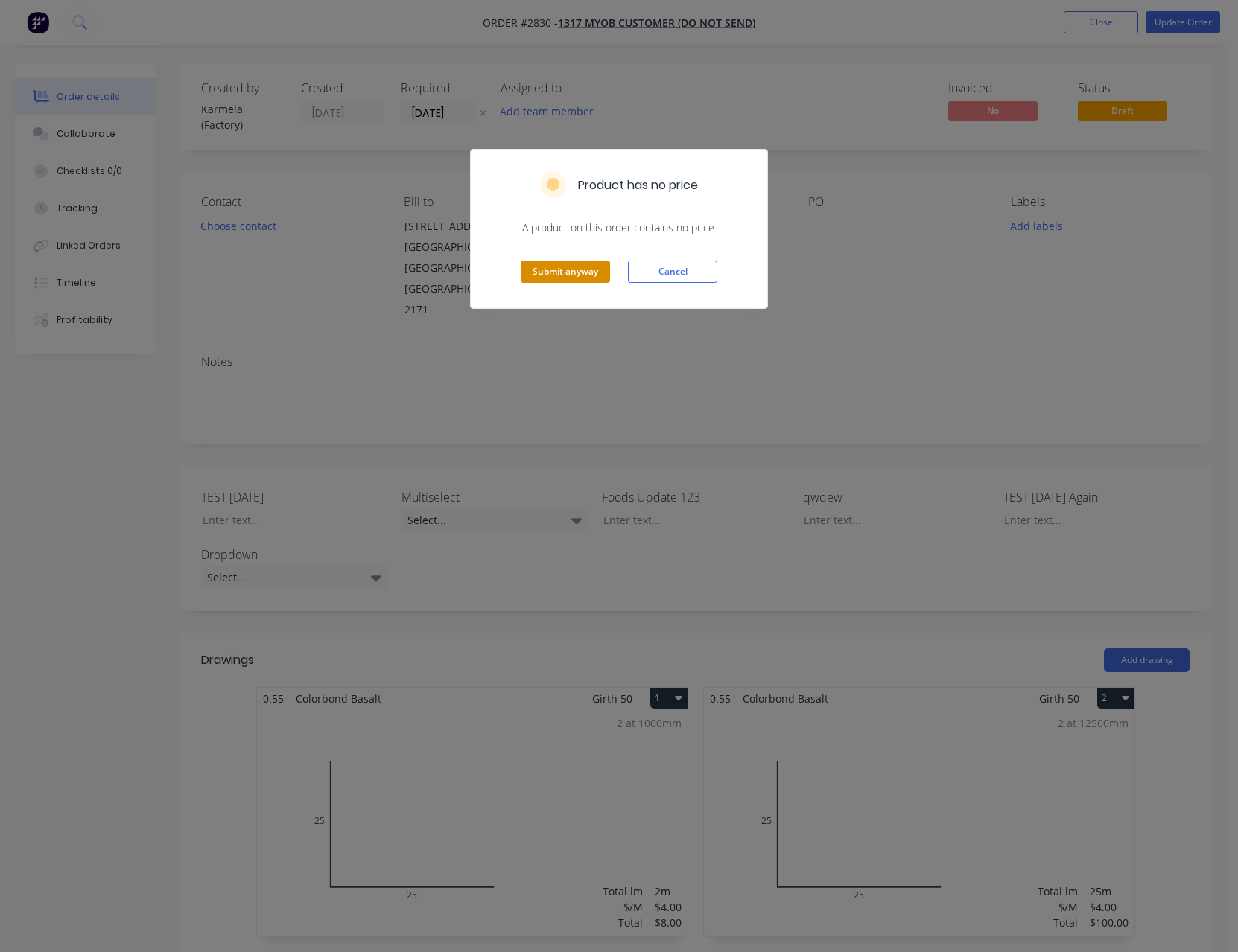
click at [605, 268] on button "Submit anyway" at bounding box center [565, 272] width 90 height 23
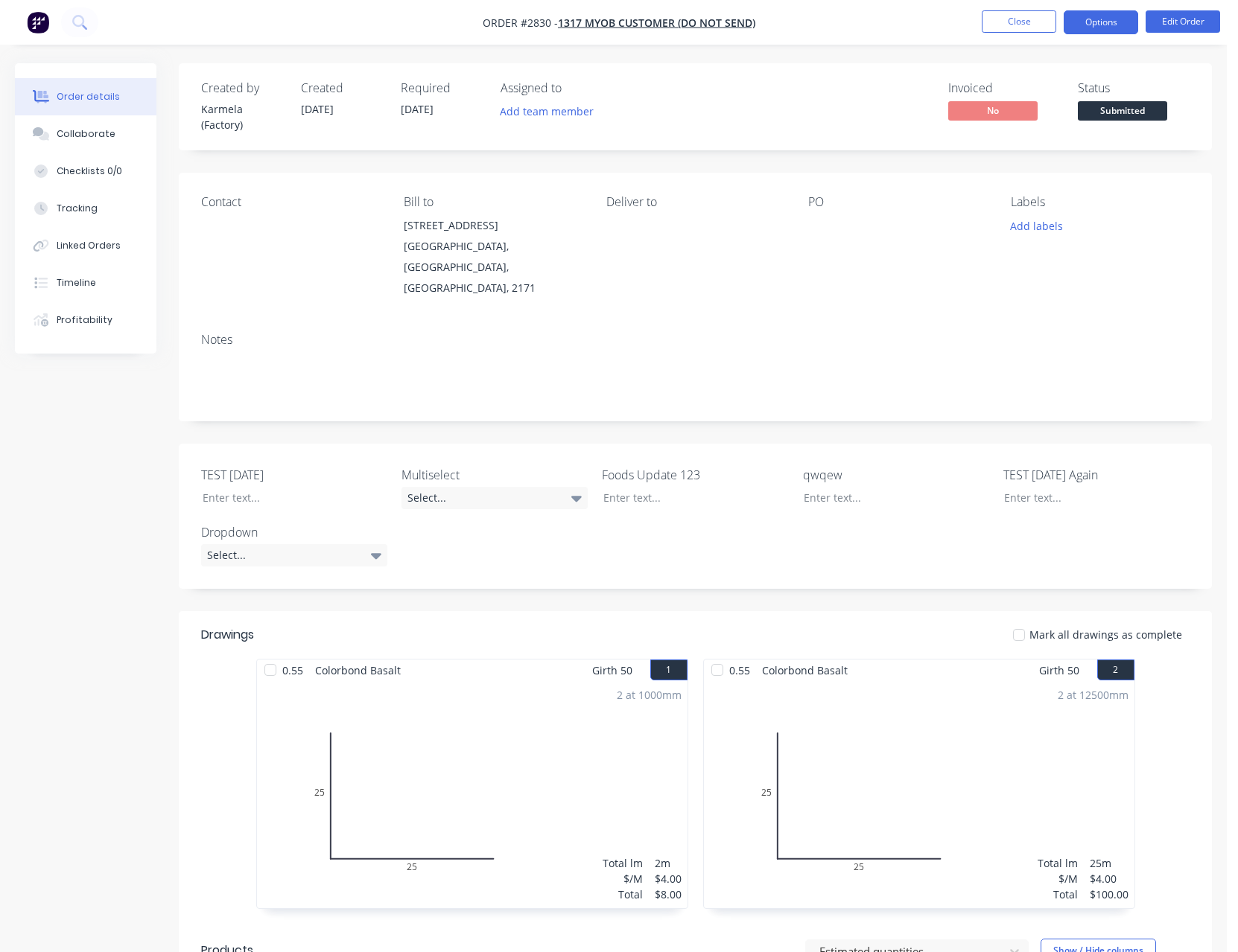
click at [1092, 31] on button "Options" at bounding box center [1101, 23] width 75 height 24
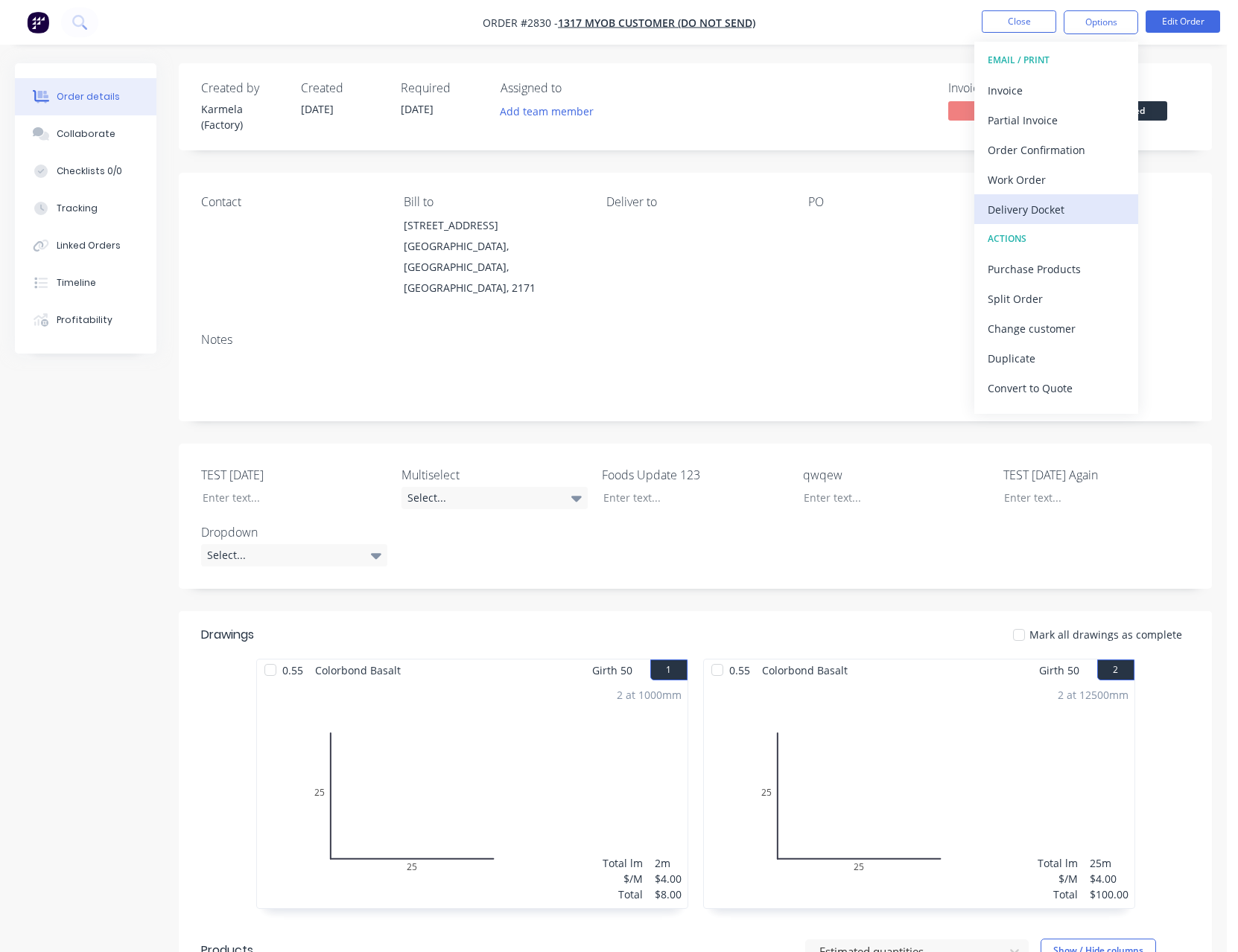
click at [1028, 210] on div "Delivery Docket" at bounding box center [1056, 210] width 137 height 22
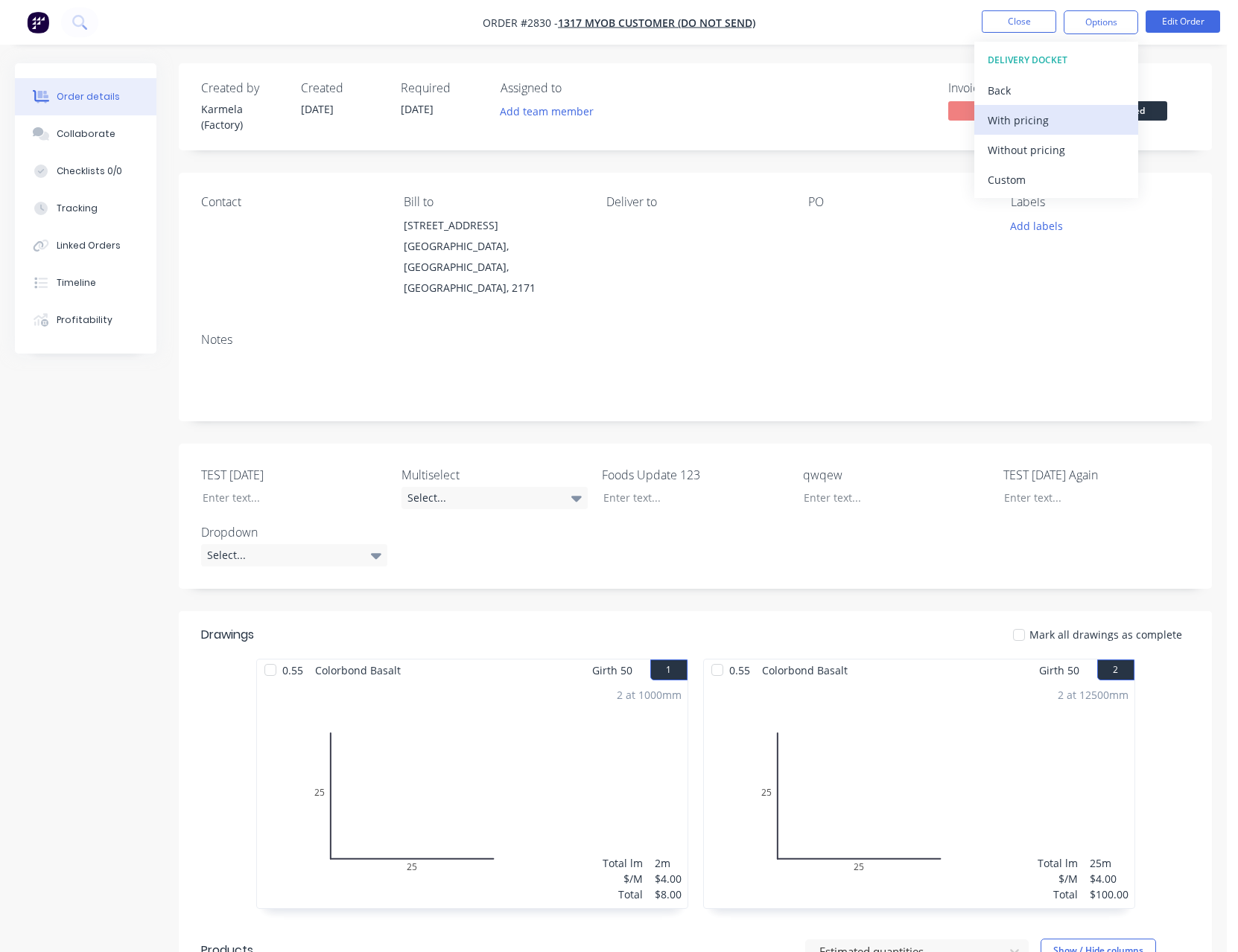
click at [1042, 125] on div "With pricing" at bounding box center [1056, 120] width 137 height 22
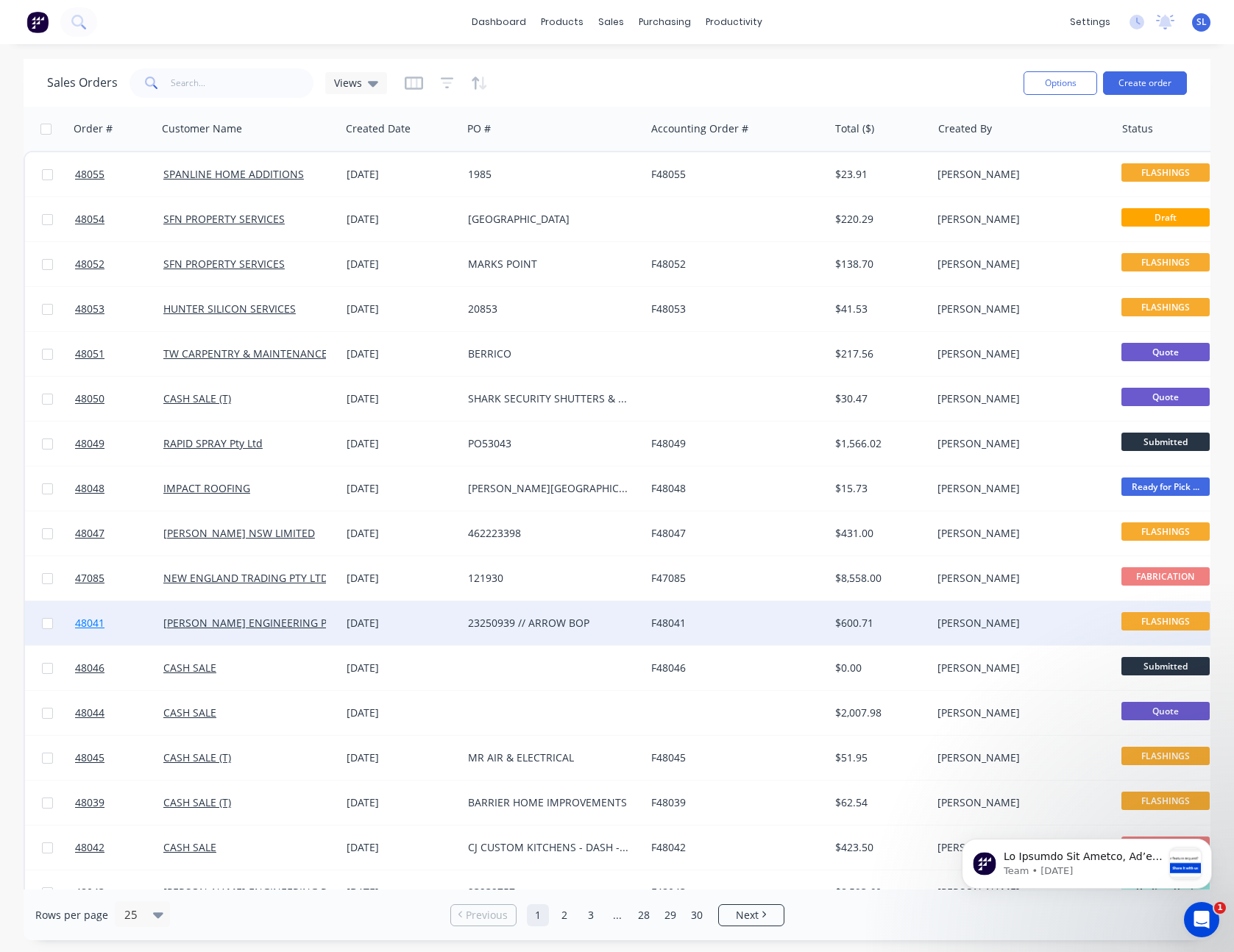
click at [92, 617] on span "48041" at bounding box center [90, 623] width 29 height 15
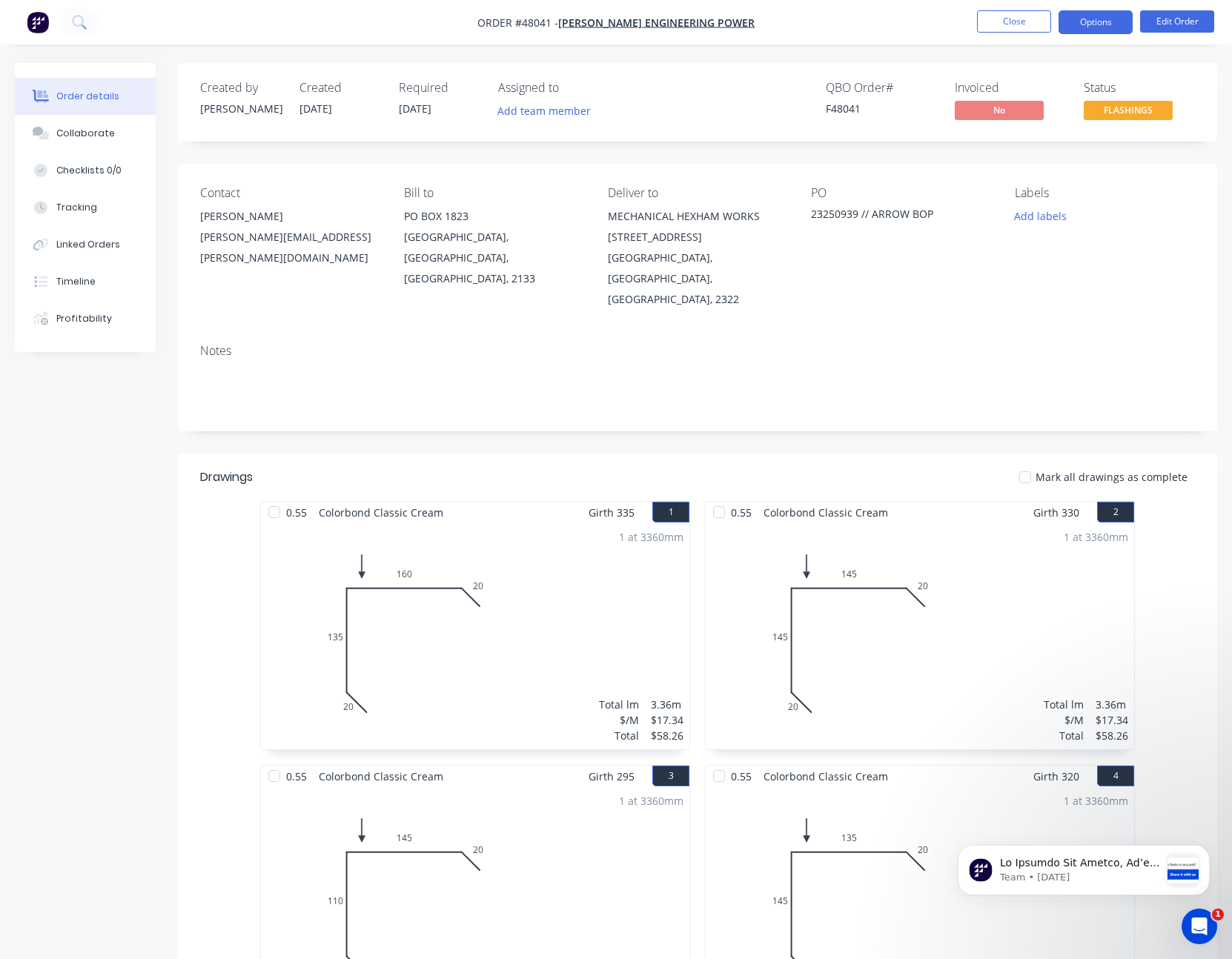
click at [1090, 23] on button "Options" at bounding box center [1096, 23] width 74 height 24
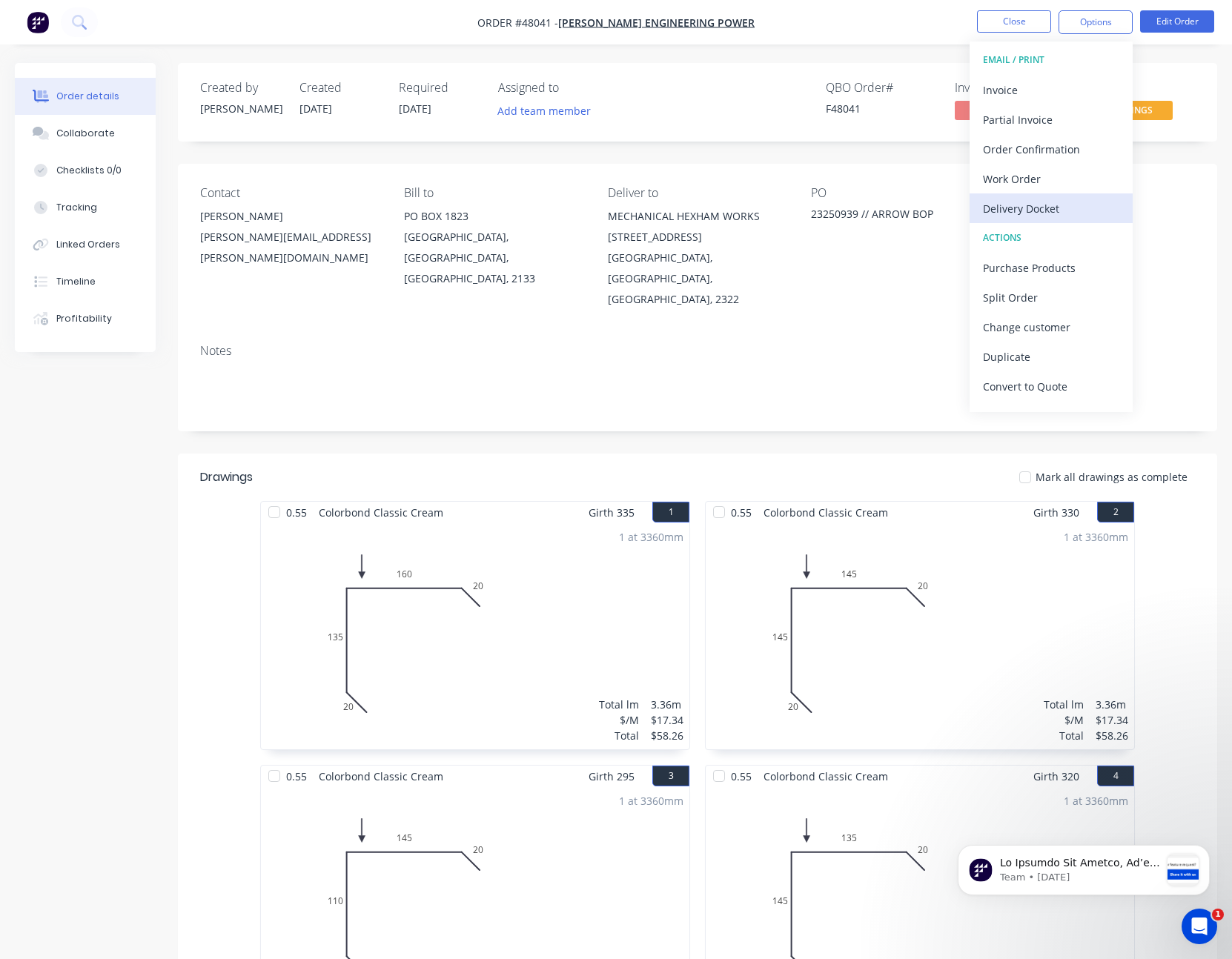
click at [1016, 200] on div "Delivery Docket" at bounding box center [1051, 209] width 136 height 22
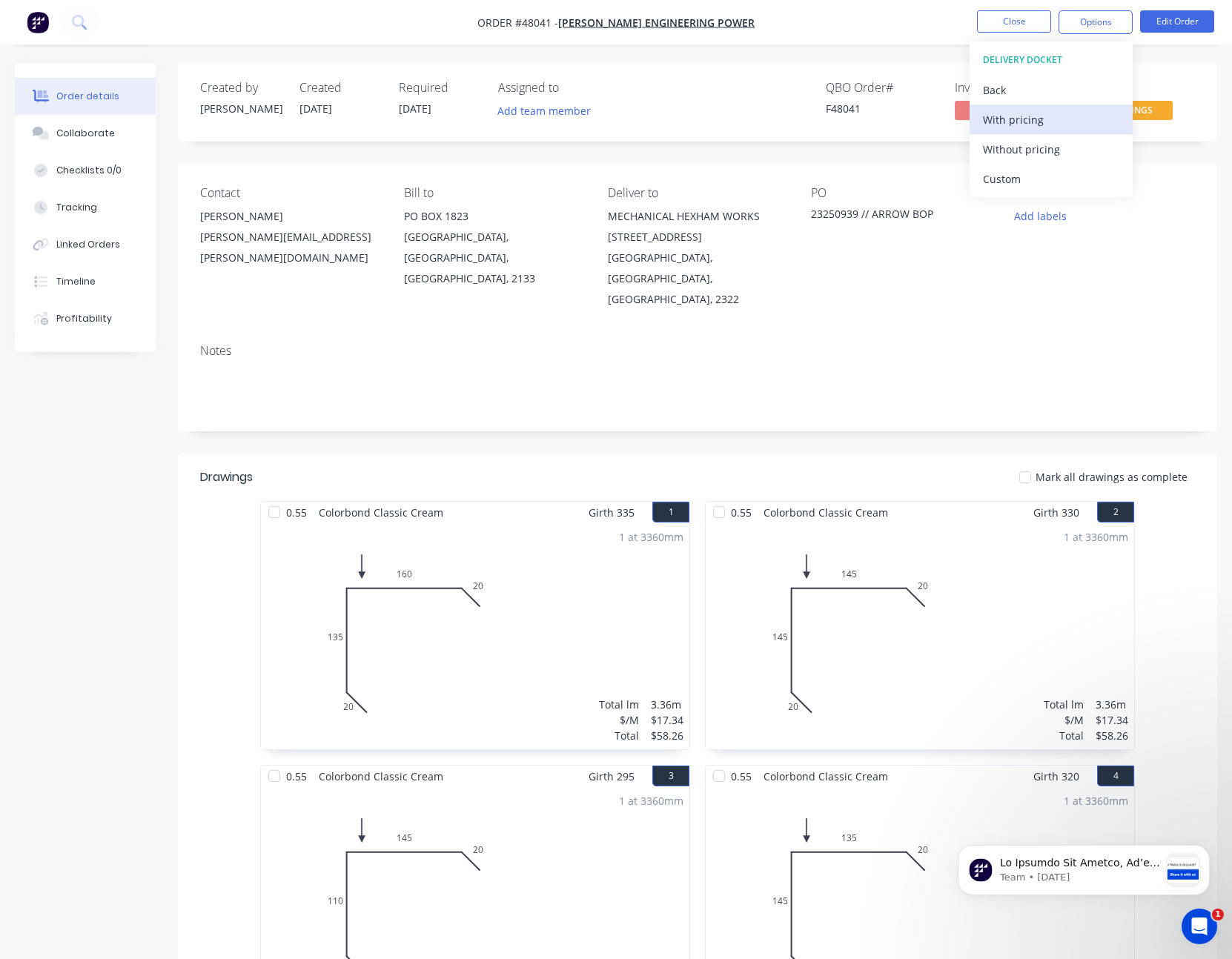
click at [1028, 128] on div "With pricing" at bounding box center [1051, 120] width 136 height 22
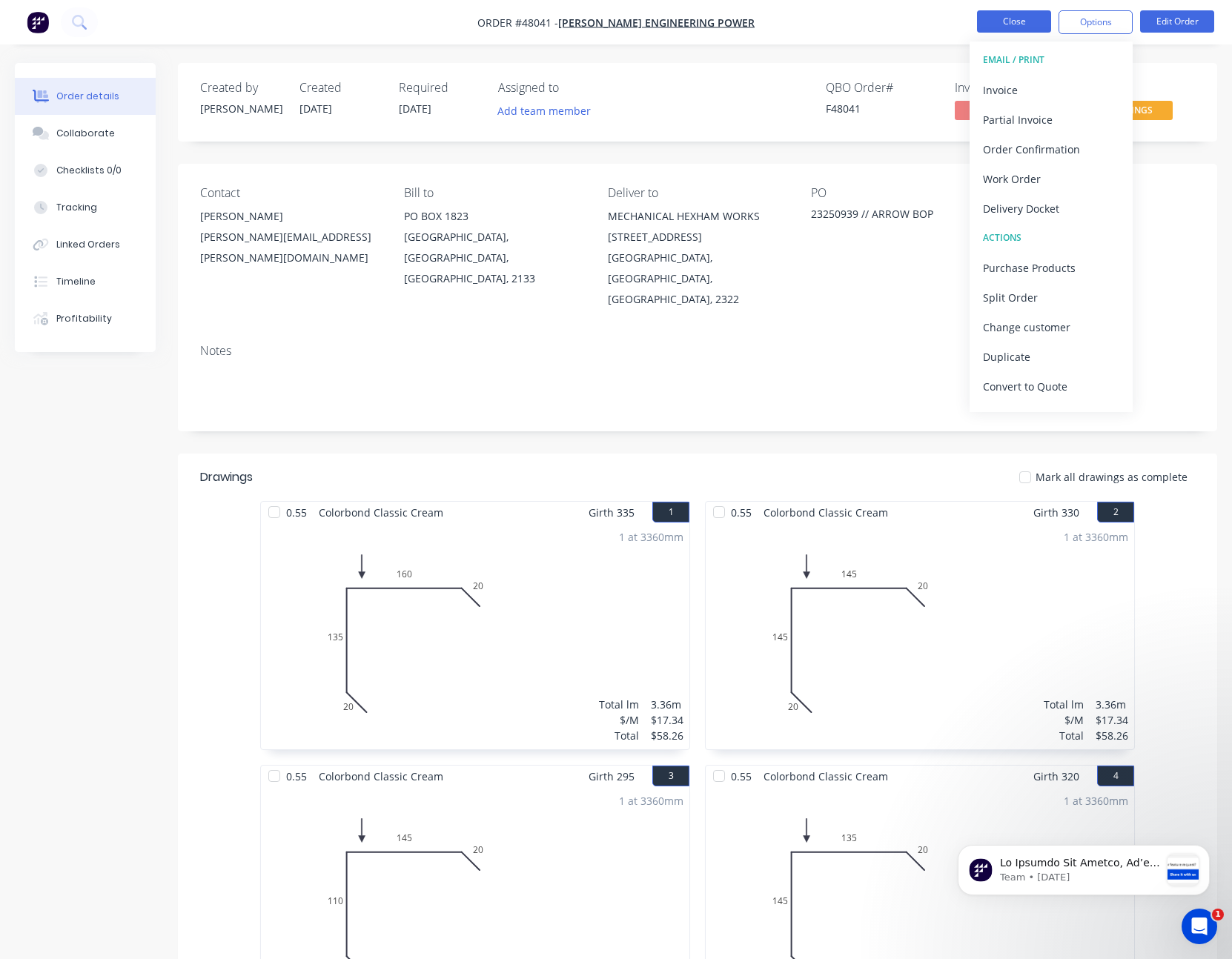
click at [977, 20] on button "Close" at bounding box center [1014, 22] width 74 height 23
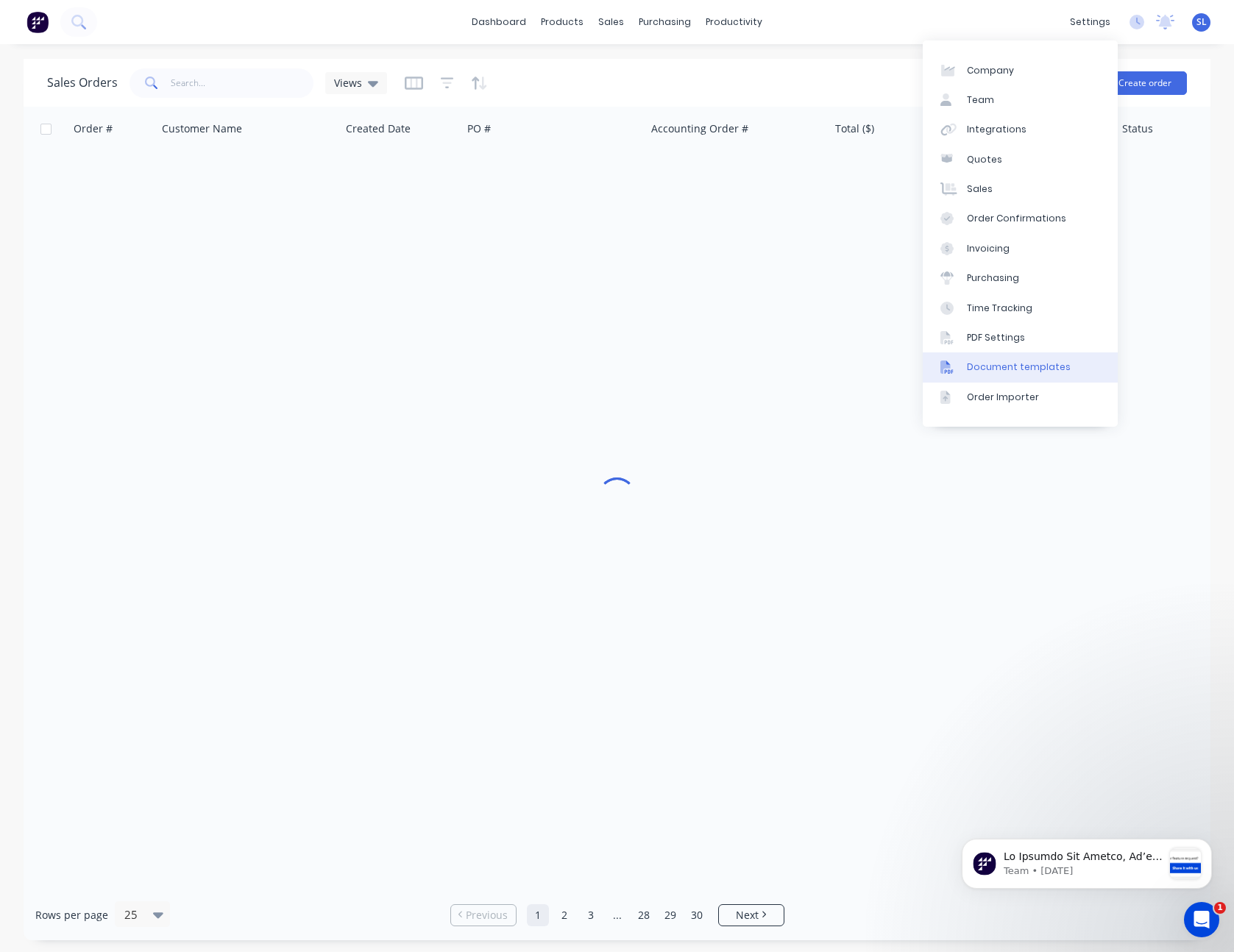
click at [987, 371] on div "Document templates" at bounding box center [1019, 368] width 104 height 14
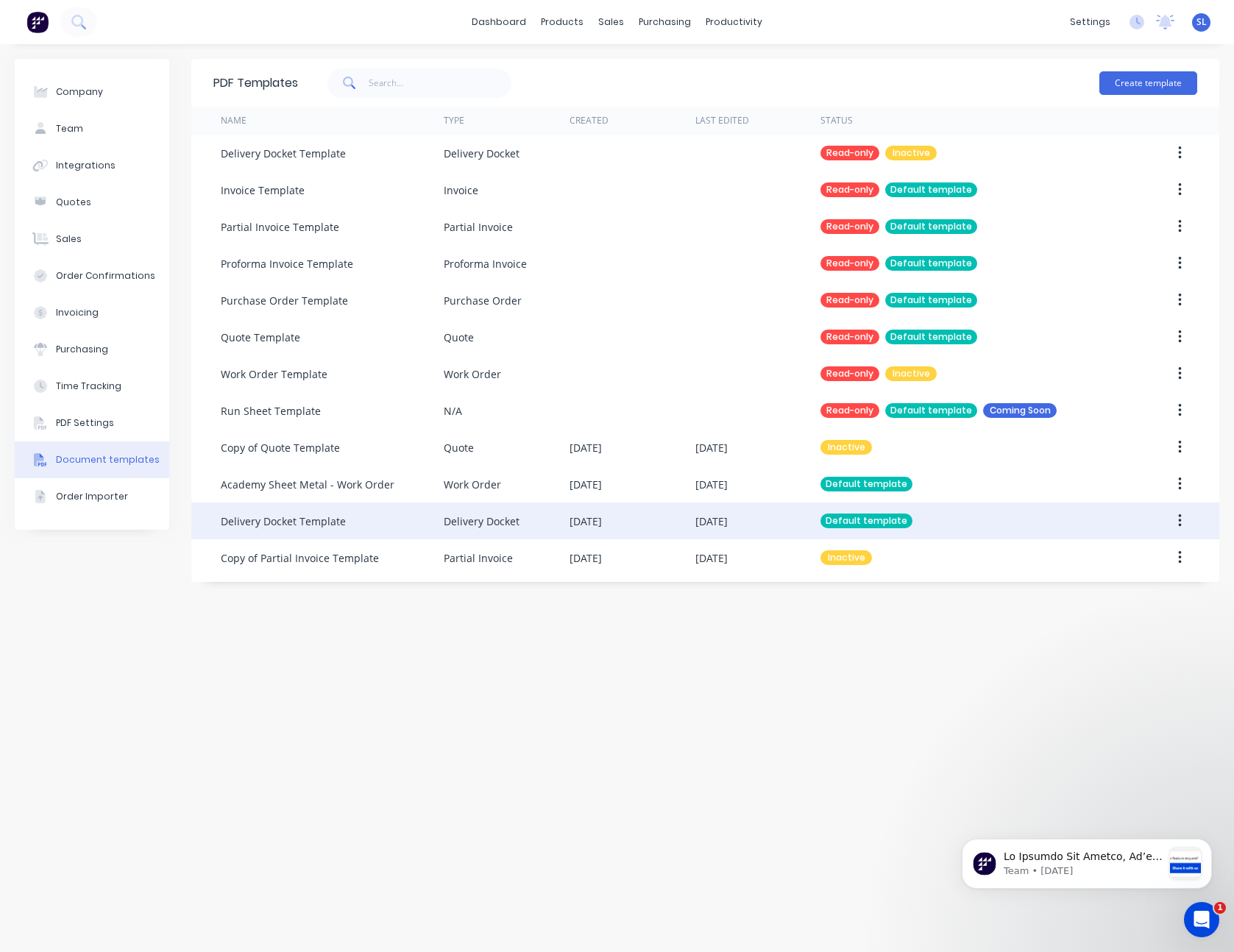
click at [411, 507] on div "Delivery Docket Template" at bounding box center [332, 521] width 223 height 37
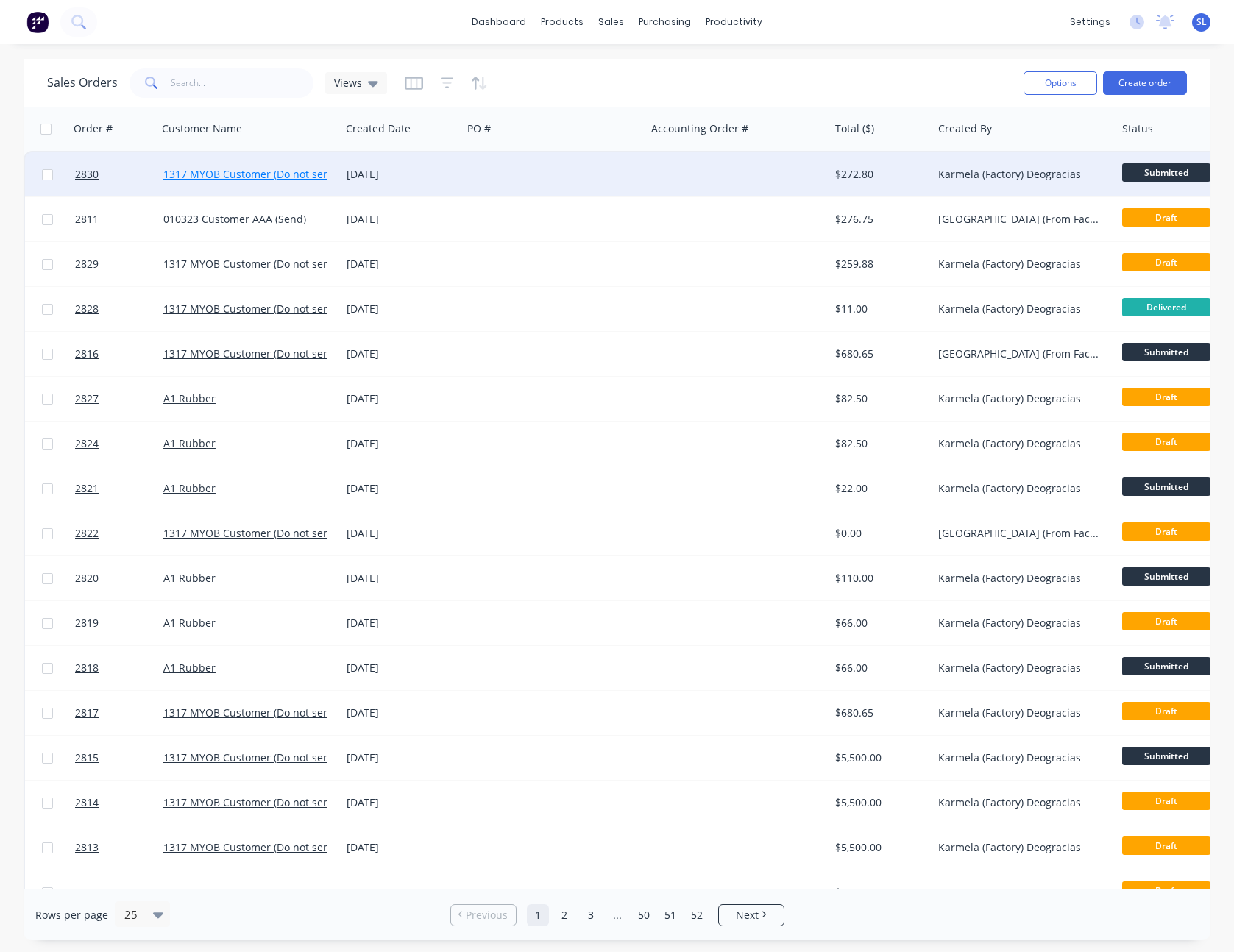
click at [252, 180] on link "1317 MYOB Customer (Do not send)" at bounding box center [251, 174] width 176 height 14
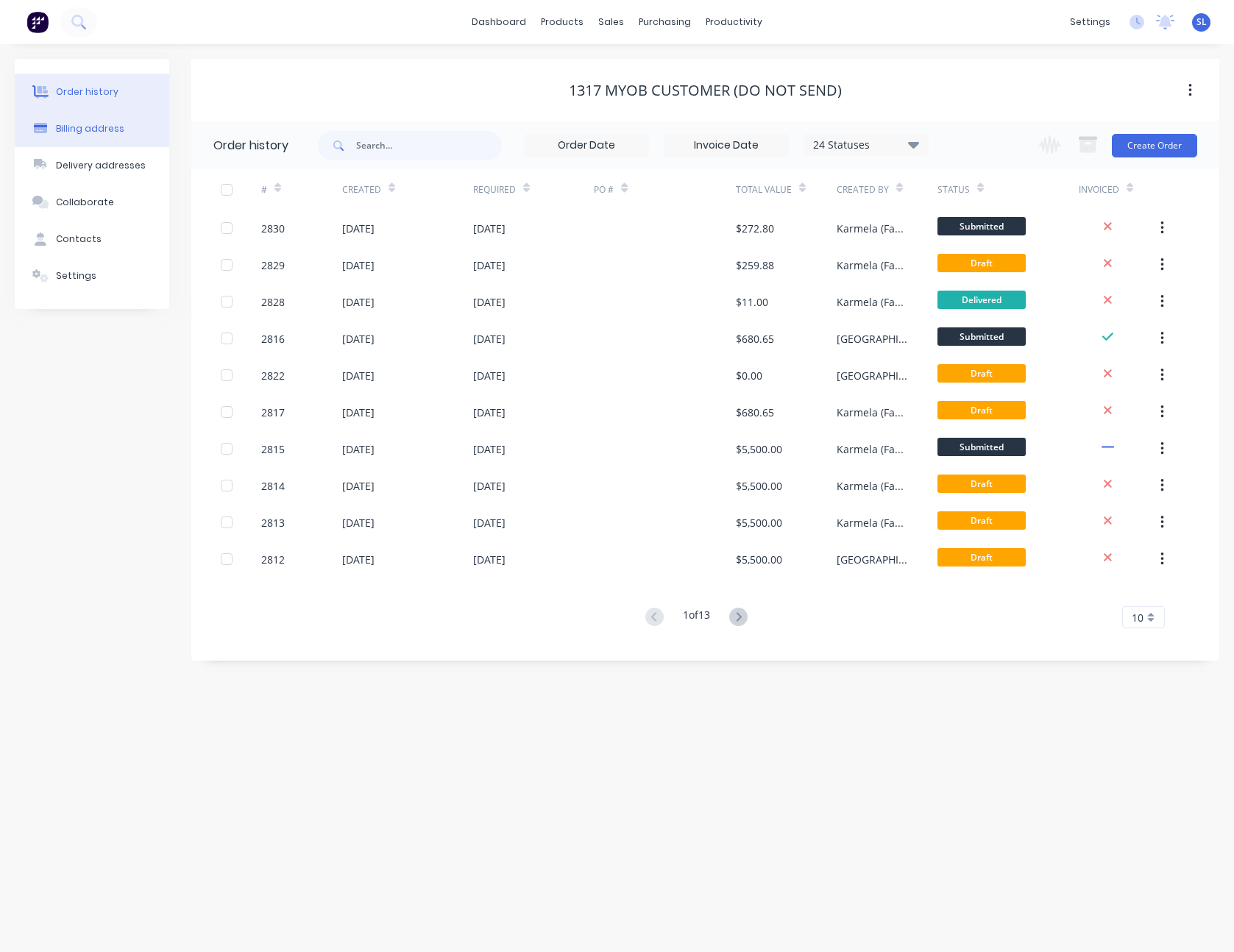
click at [91, 137] on button "Billing address" at bounding box center [91, 128] width 155 height 37
select select "AU"
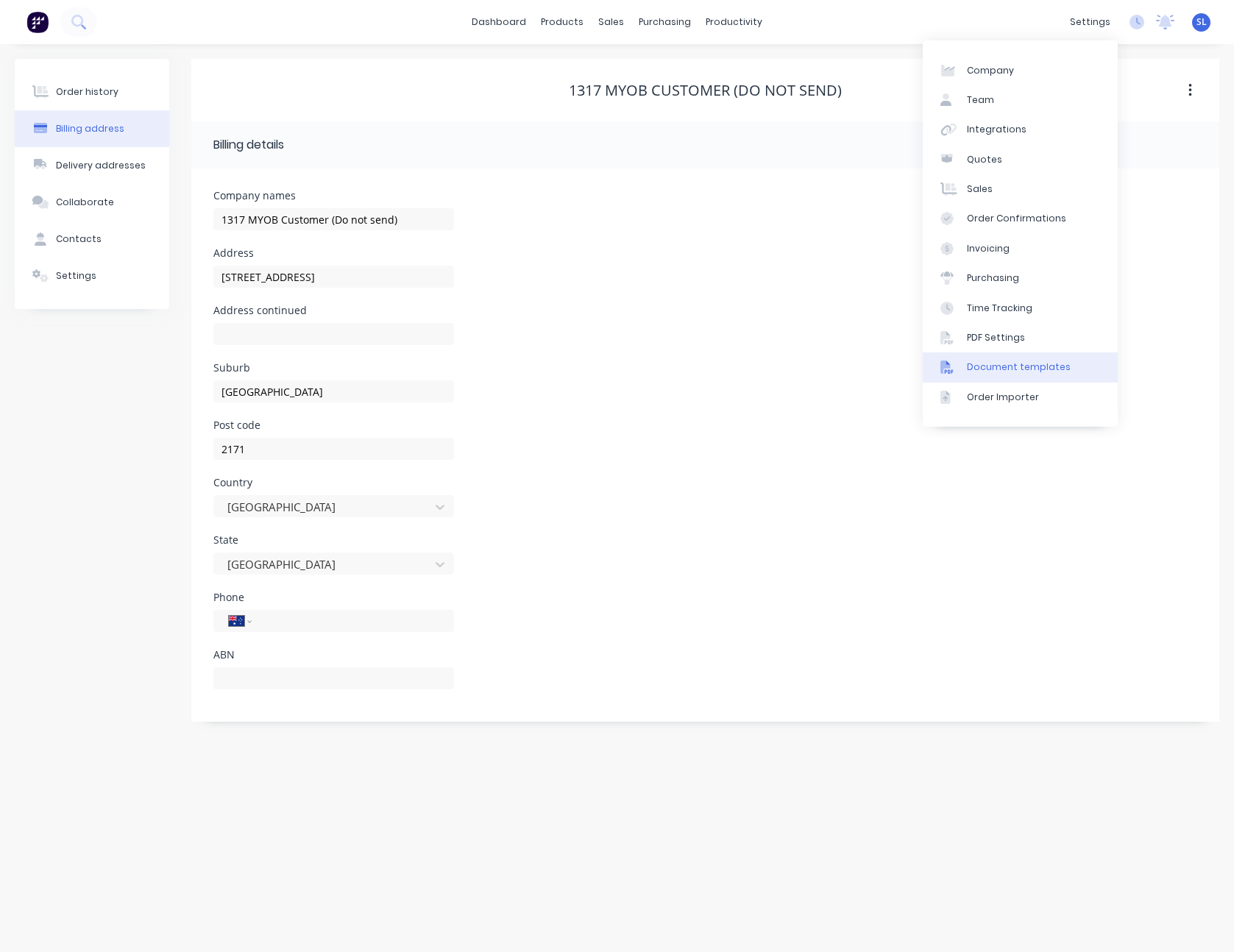
click at [988, 364] on div "Document templates" at bounding box center [1019, 368] width 104 height 14
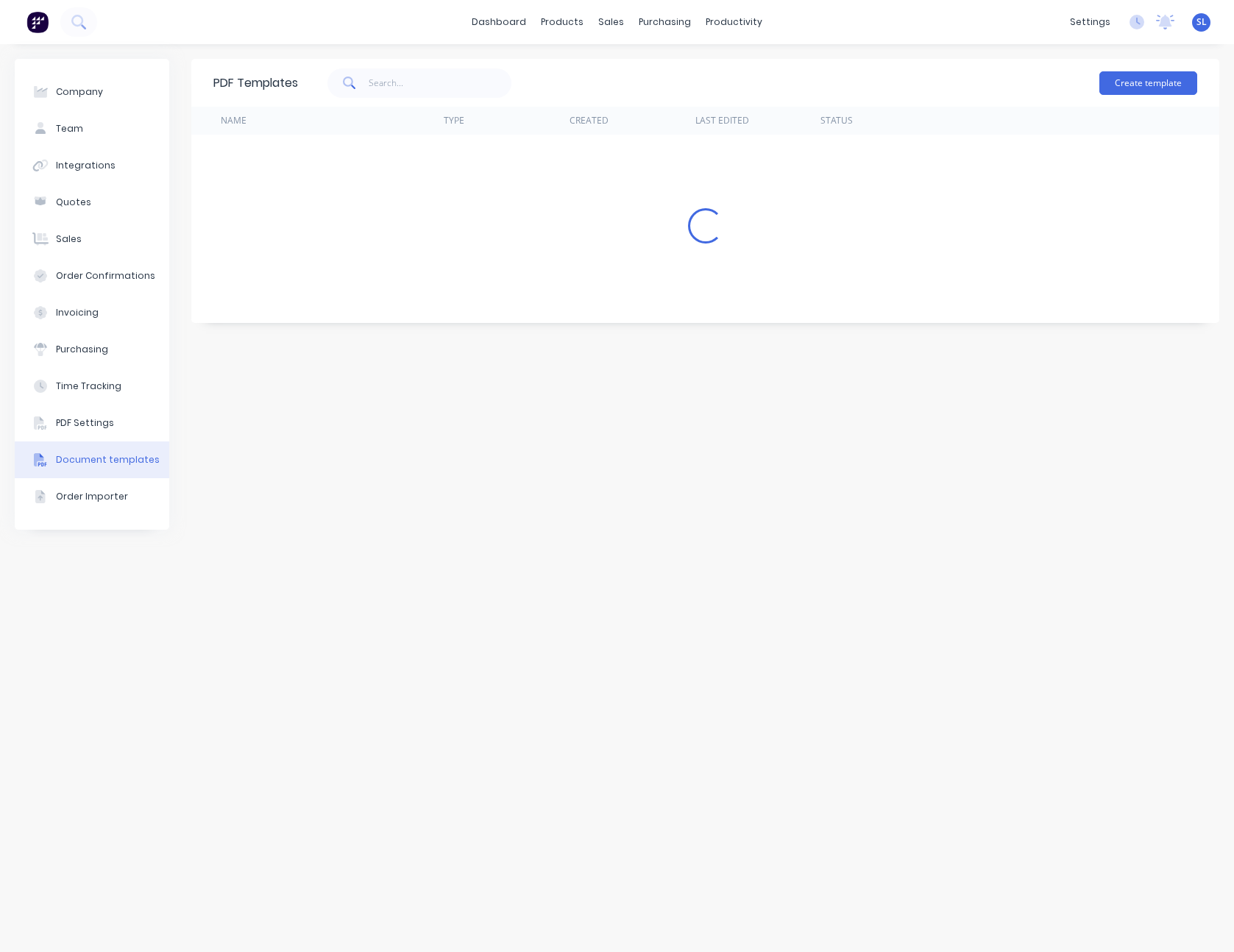
click at [775, 77] on div "Create template" at bounding box center [747, 83] width 899 height 44
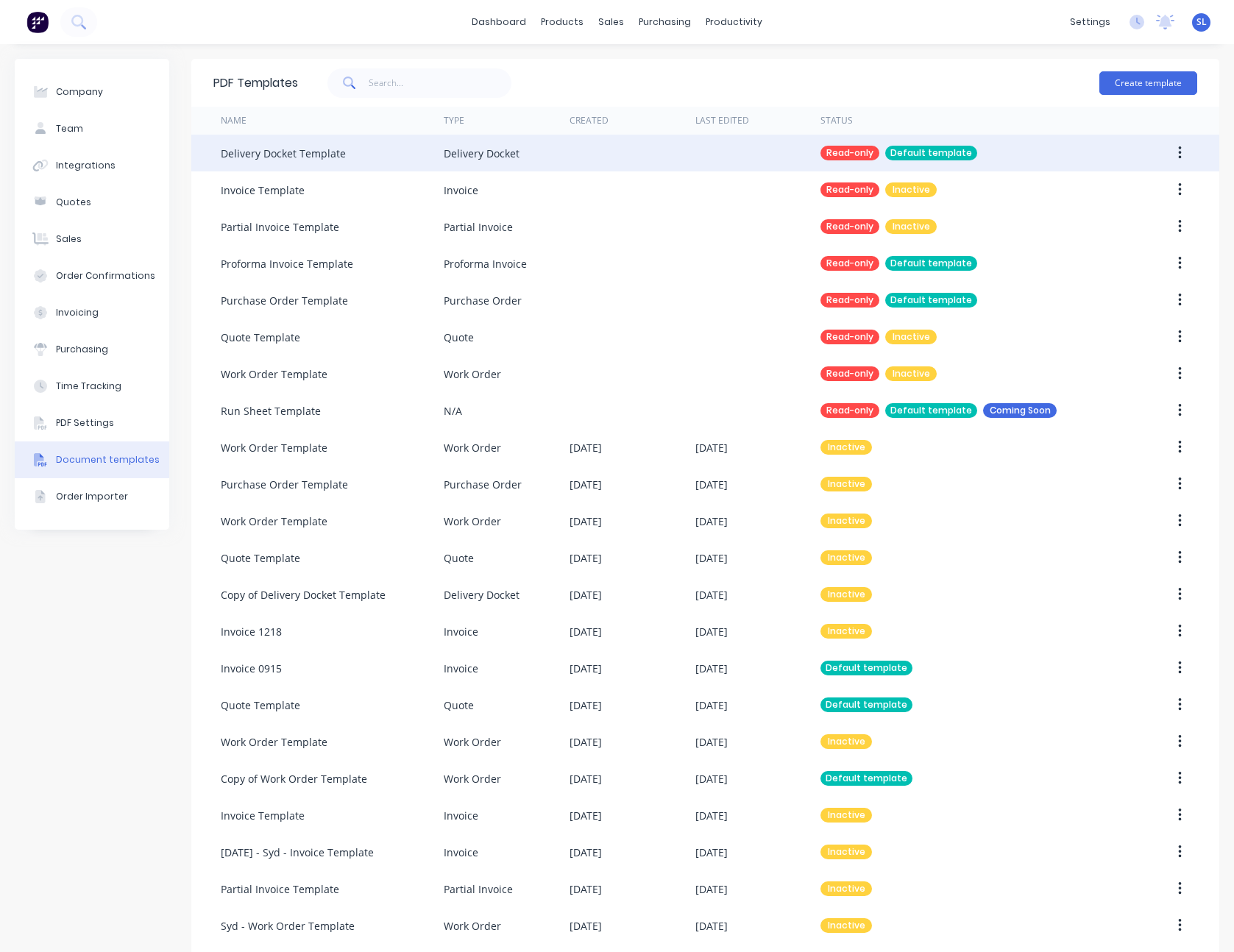
click at [1166, 144] on button "button" at bounding box center [1180, 153] width 35 height 26
click at [1122, 189] on div "Duplicate" at bounding box center [1127, 192] width 113 height 21
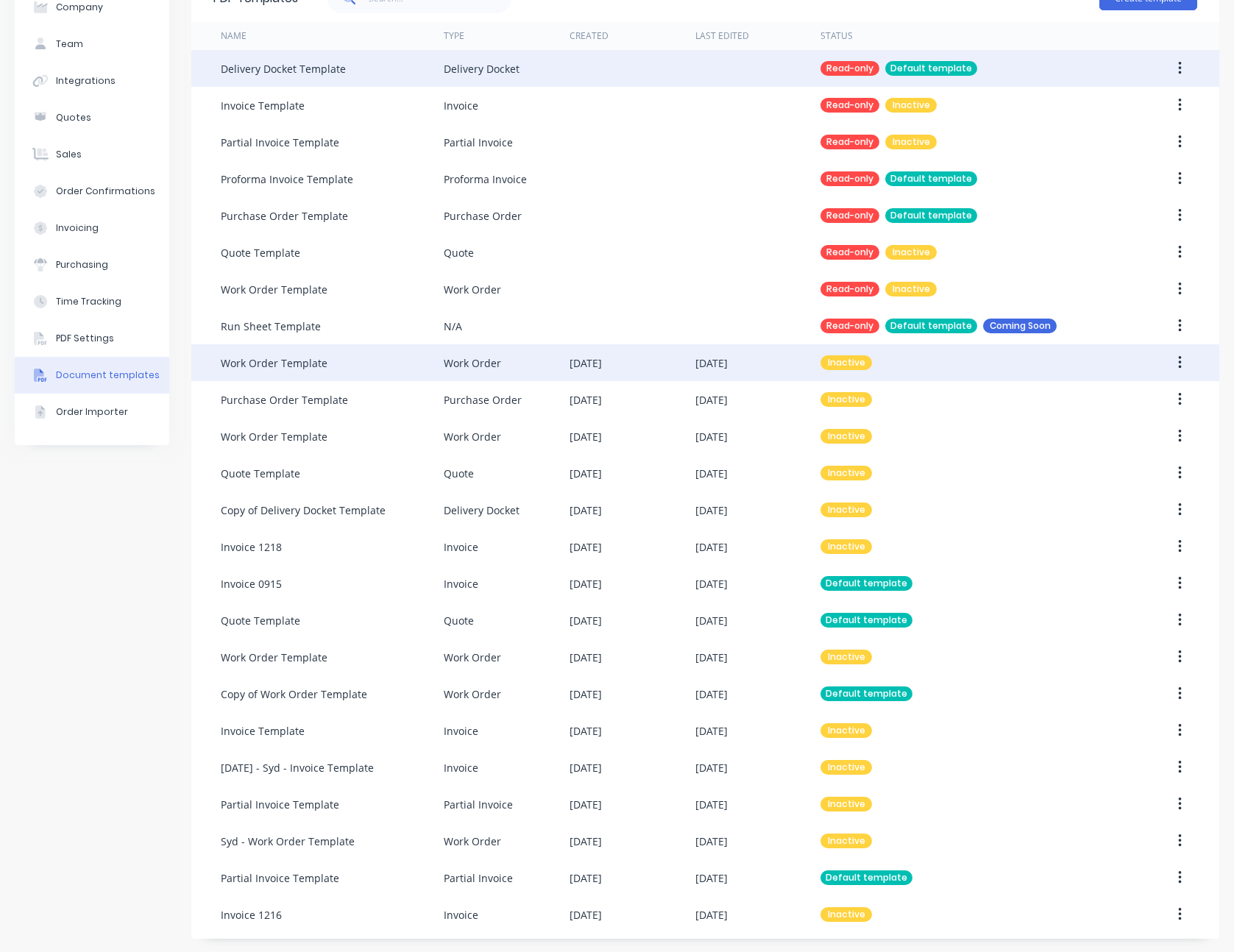
scroll to position [86, 0]
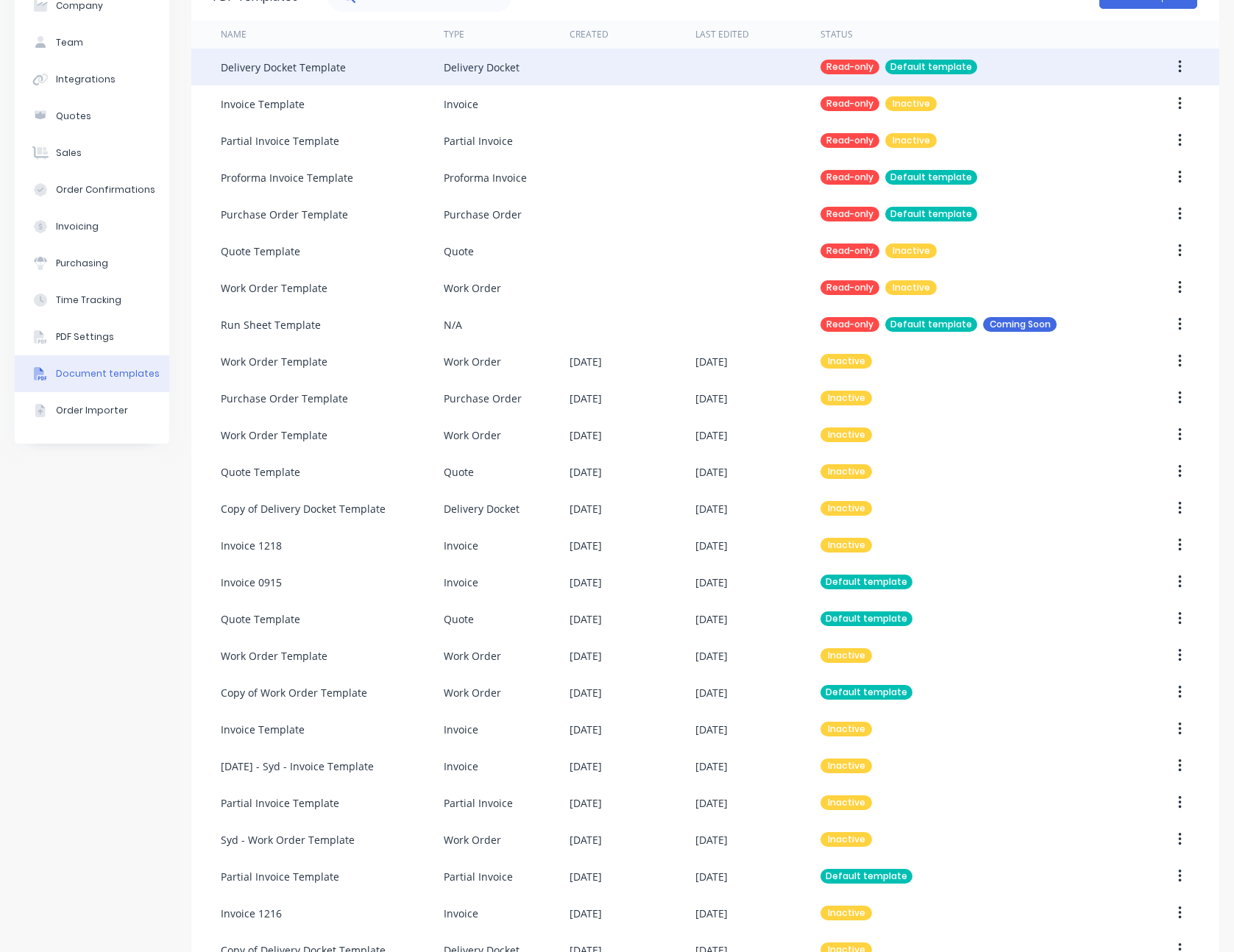
click at [131, 675] on div "Company Team Integrations Quotes Sales Order Confirmations Invoicing Purchasing…" at bounding box center [91, 473] width 155 height 1002
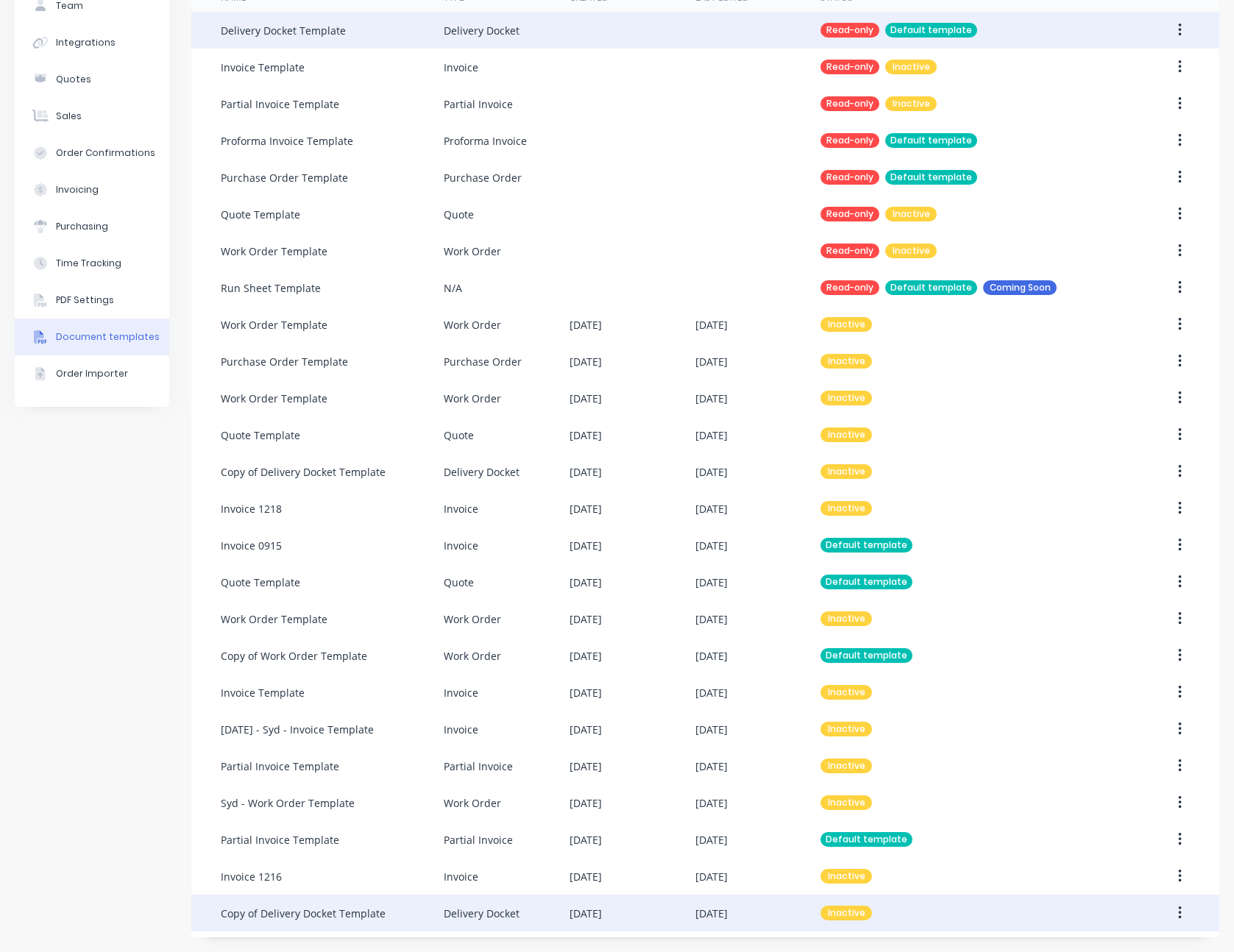
click at [413, 910] on div "Copy of Delivery Docket Template" at bounding box center [332, 913] width 223 height 37
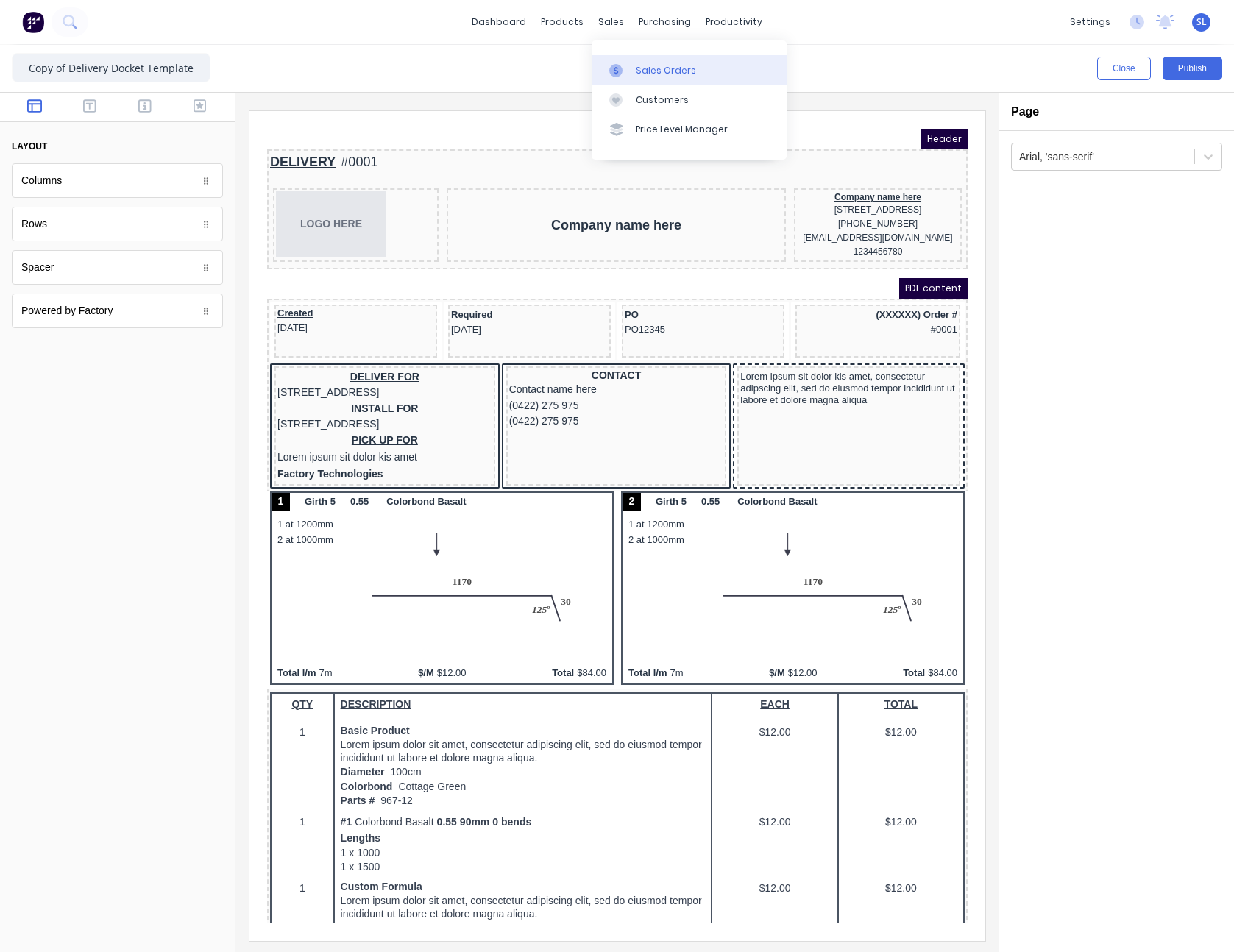
click at [628, 78] on link "Sales Orders" at bounding box center [689, 70] width 195 height 29
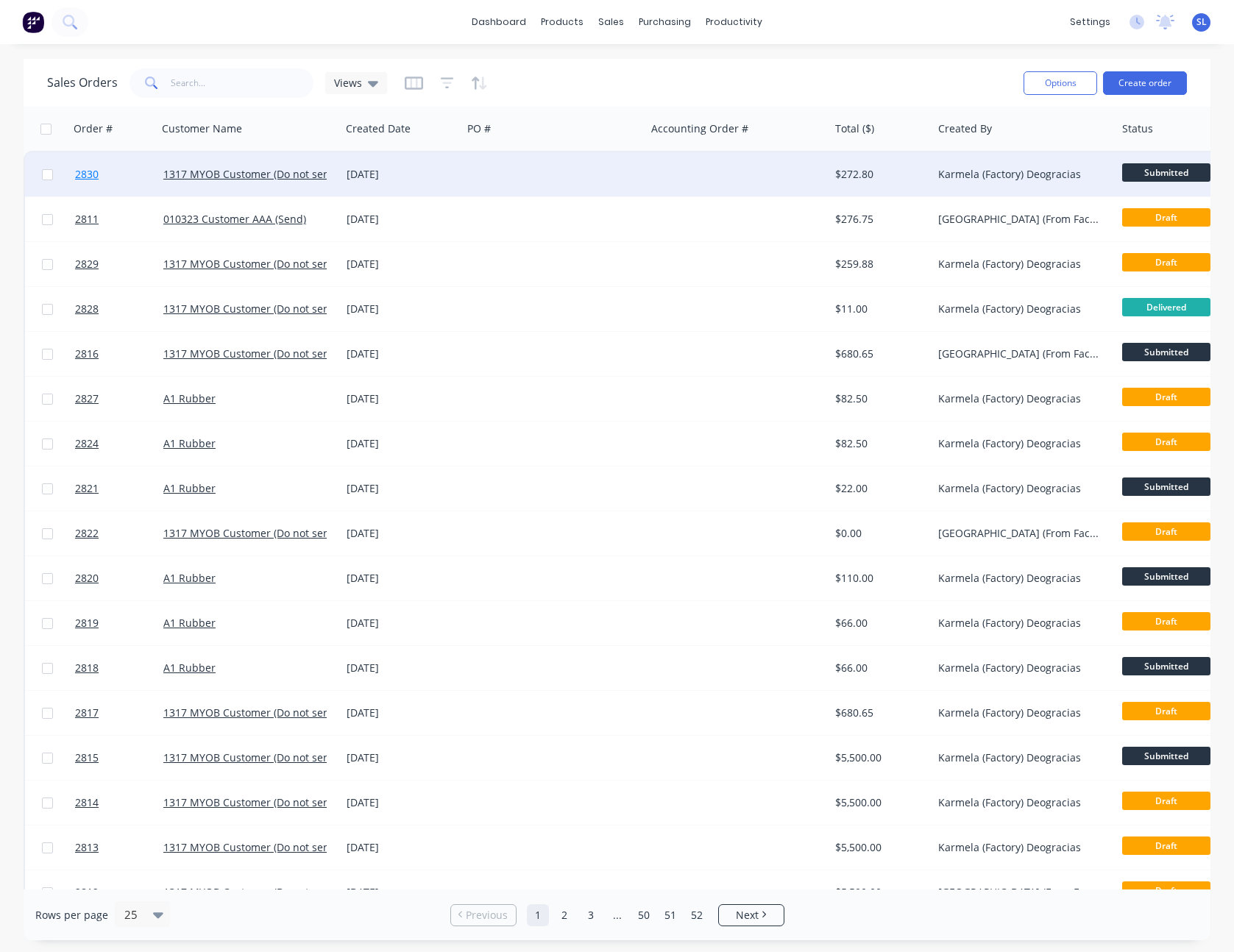
click at [97, 179] on span "2830" at bounding box center [87, 174] width 23 height 15
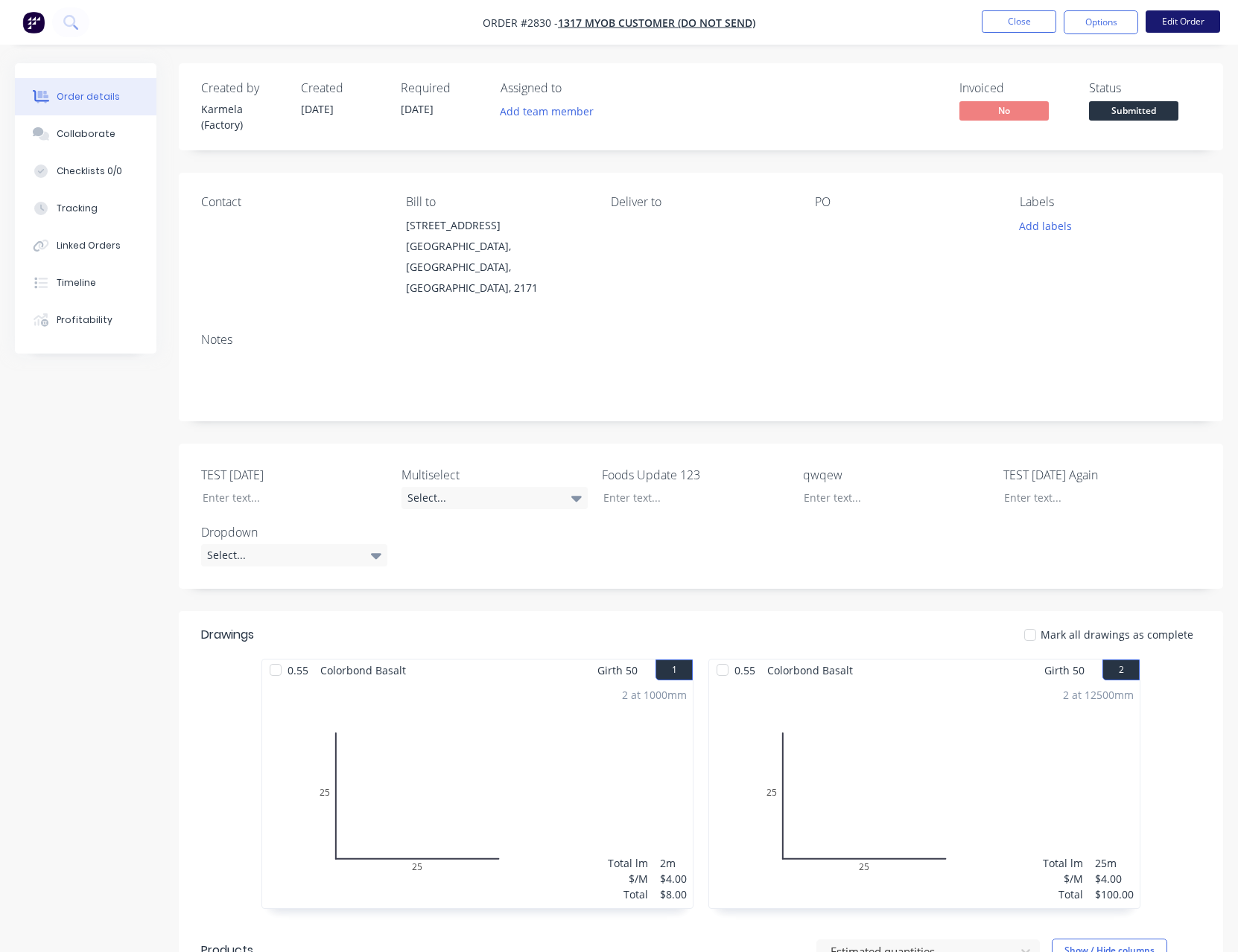
click at [1186, 23] on button "Edit Order" at bounding box center [1183, 22] width 75 height 23
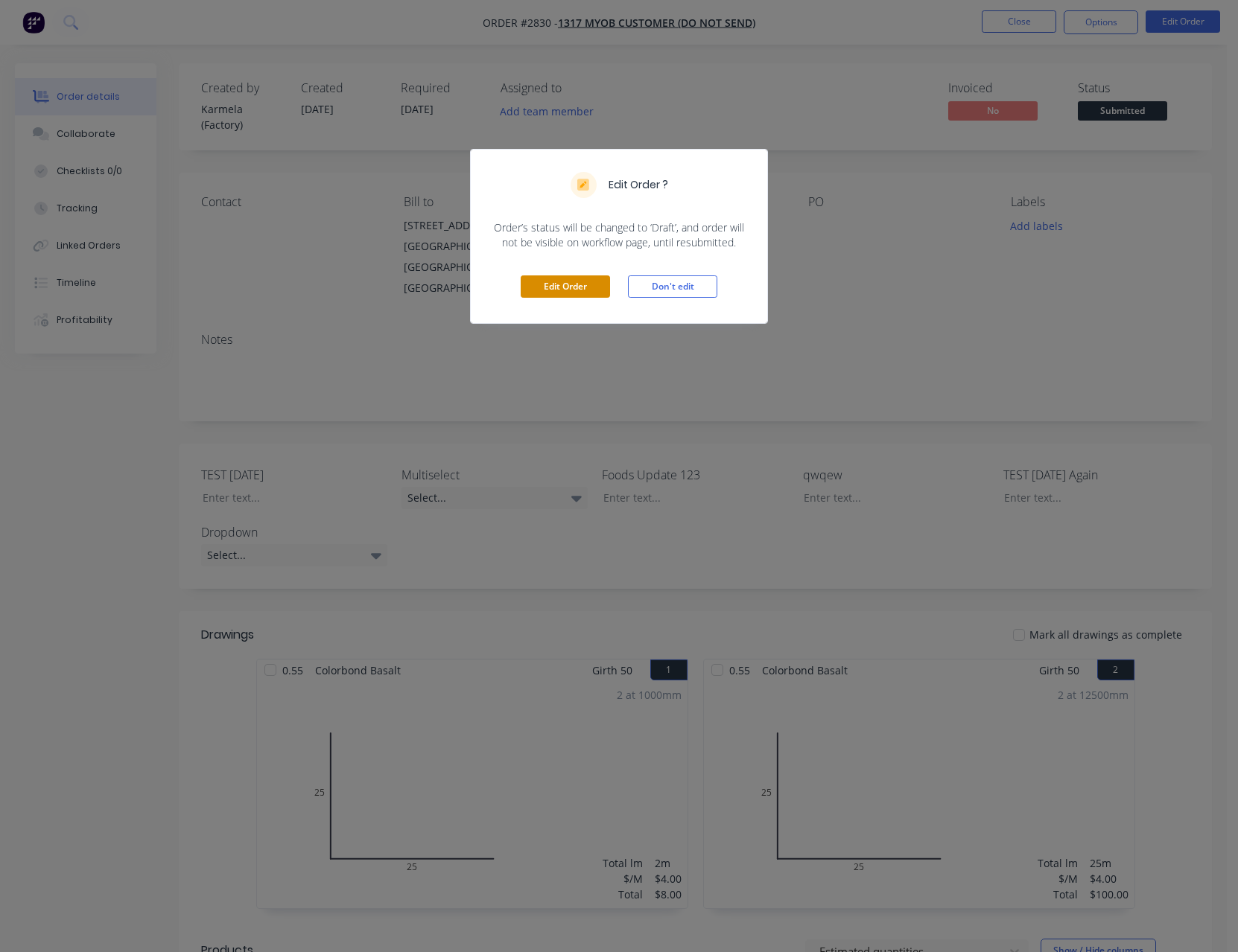
click at [564, 281] on button "Edit Order" at bounding box center [565, 286] width 90 height 23
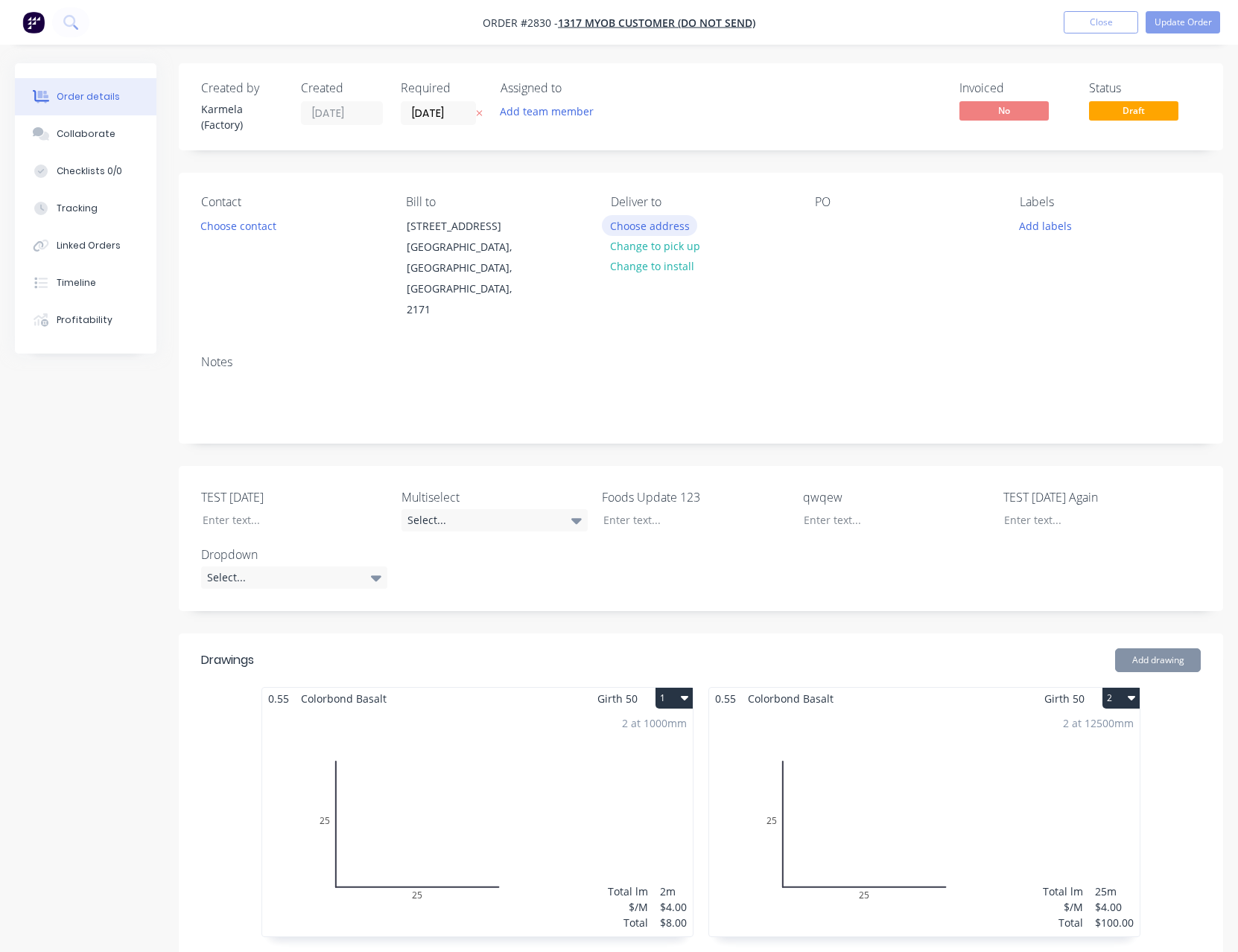
click at [649, 223] on button "Choose address" at bounding box center [649, 225] width 96 height 20
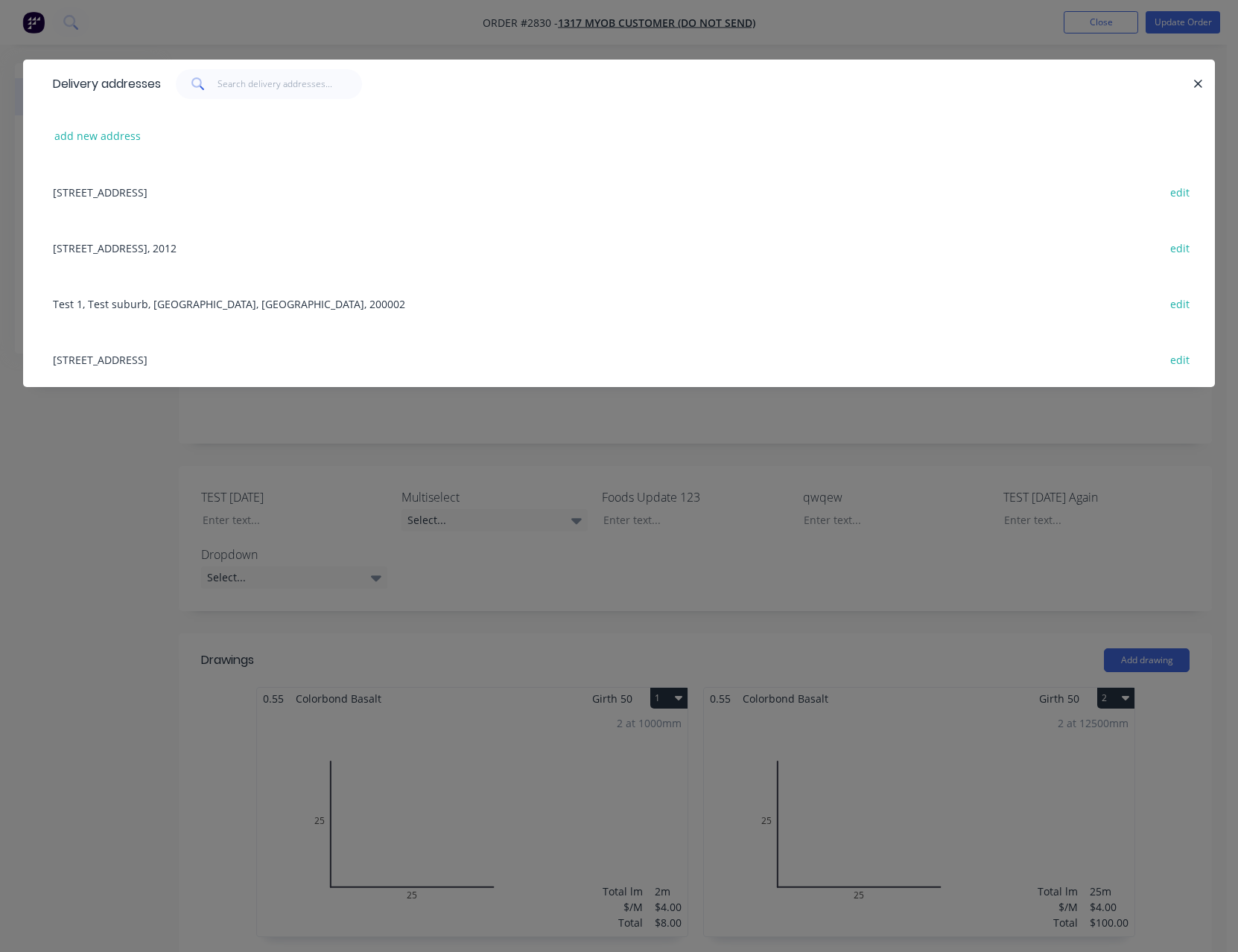
click at [303, 188] on div "[STREET_ADDRESS] edit" at bounding box center [619, 191] width 1146 height 56
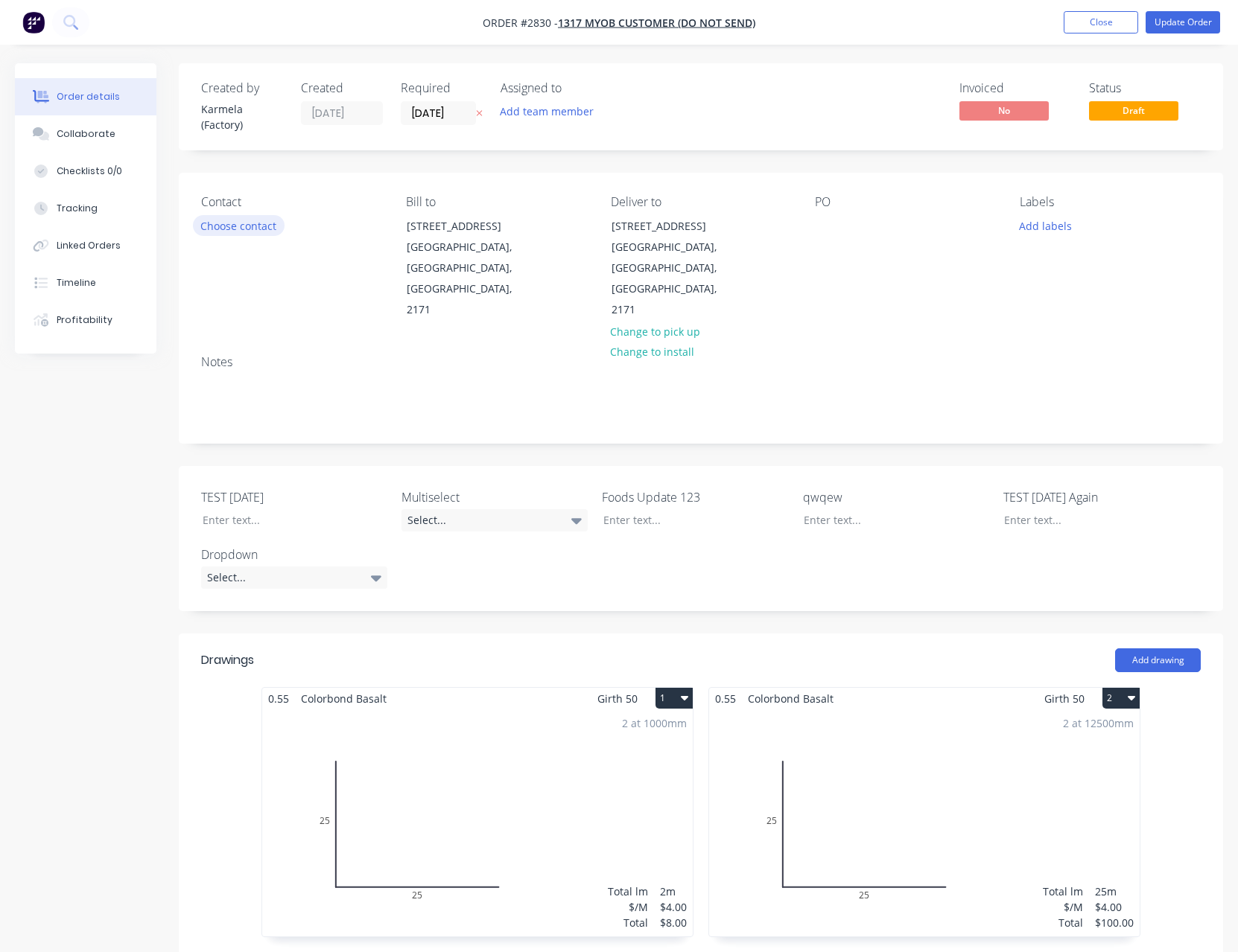
click at [270, 222] on button "Choose contact" at bounding box center [238, 225] width 92 height 20
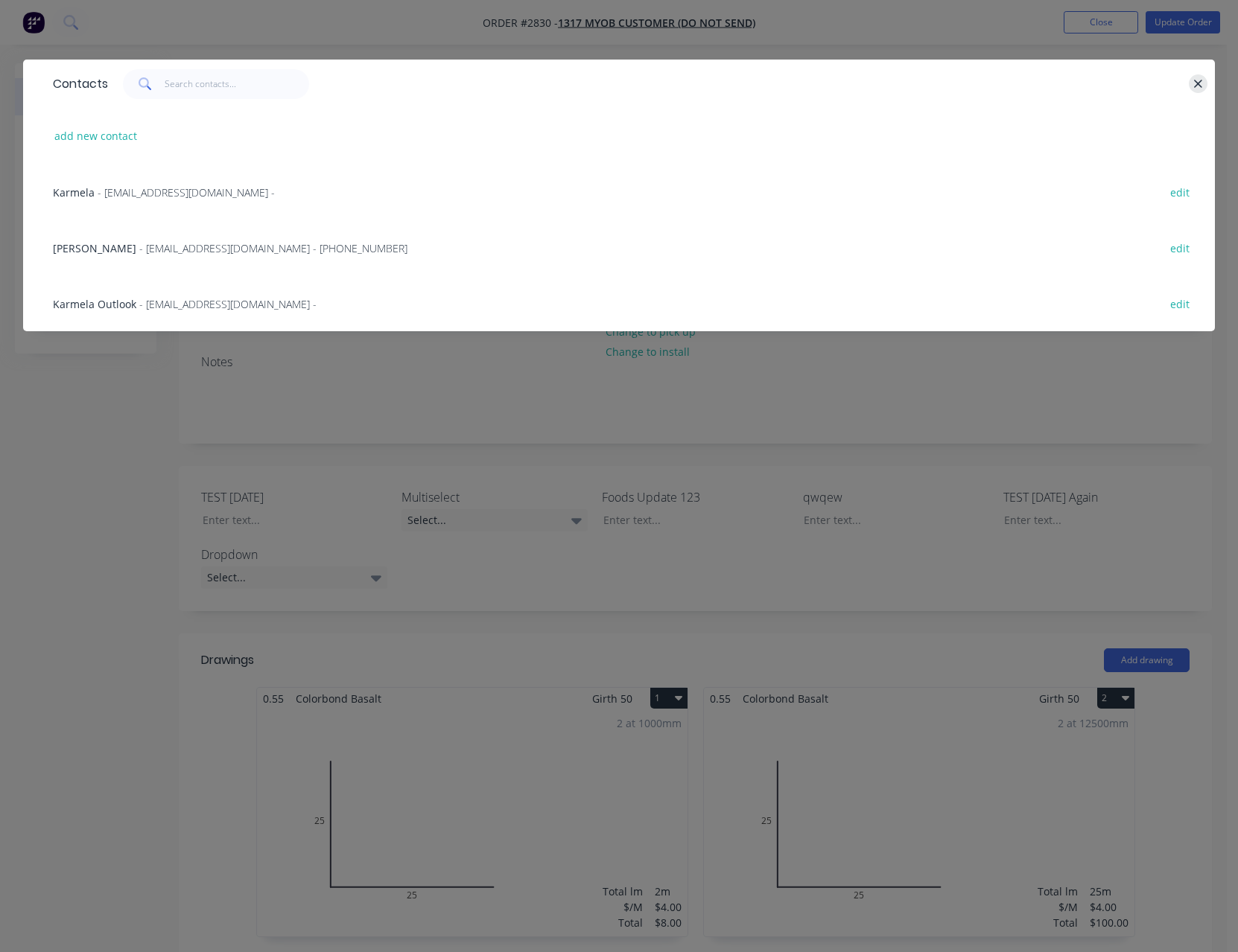
click at [1202, 87] on icon "button" at bounding box center [1198, 84] width 8 height 8
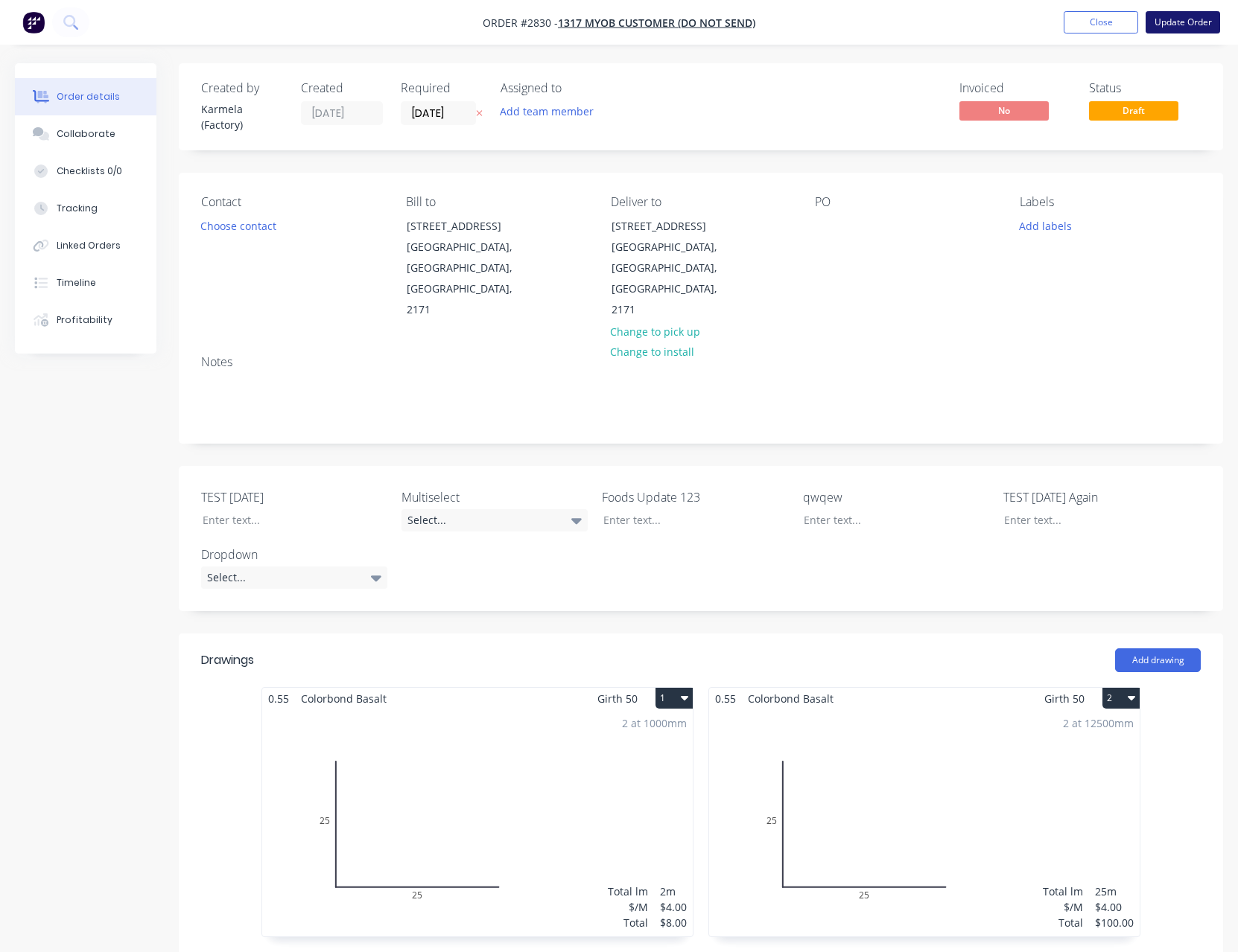
click at [1193, 23] on button "Update Order" at bounding box center [1183, 22] width 75 height 23
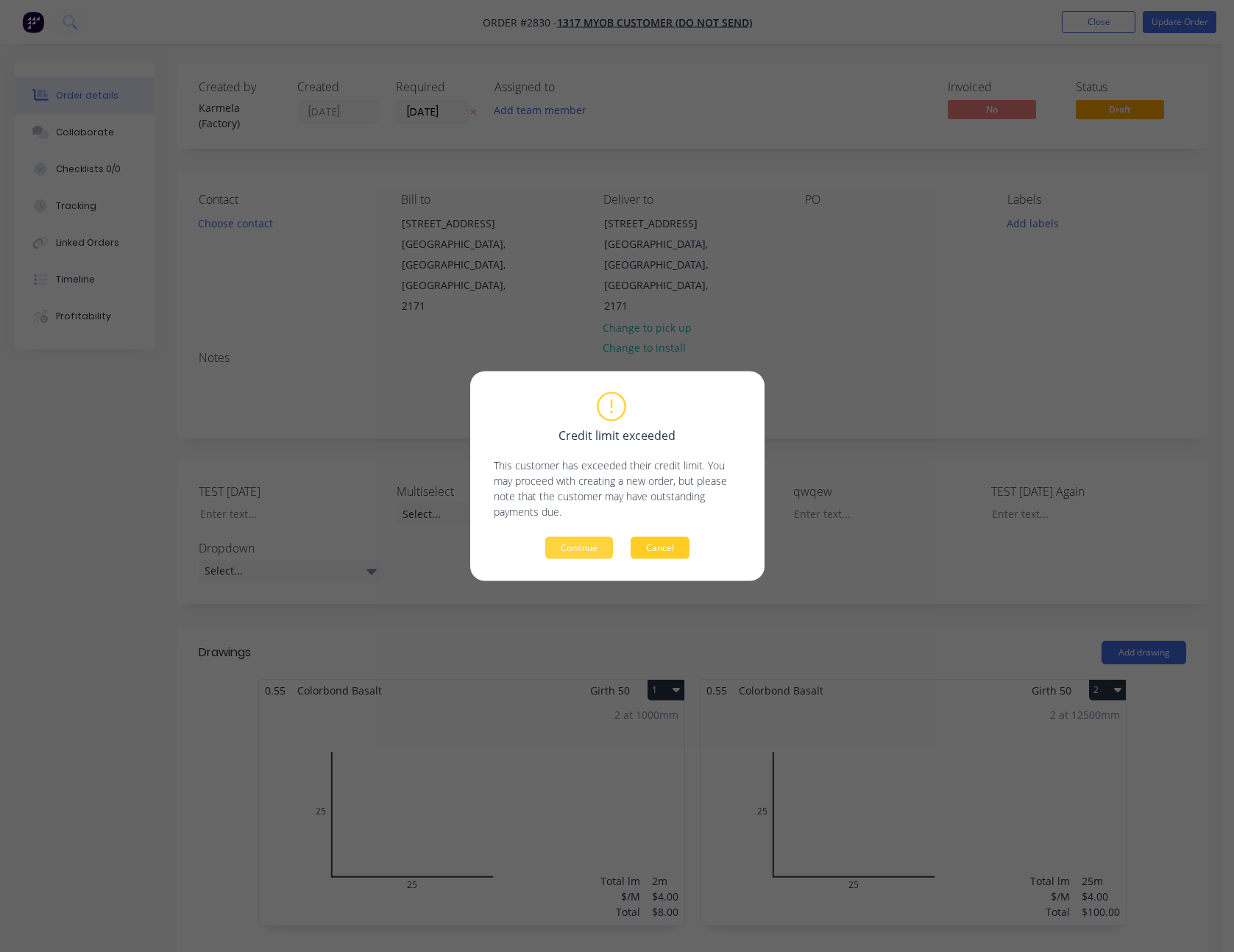
click at [665, 539] on button "Cancel" at bounding box center [660, 548] width 58 height 22
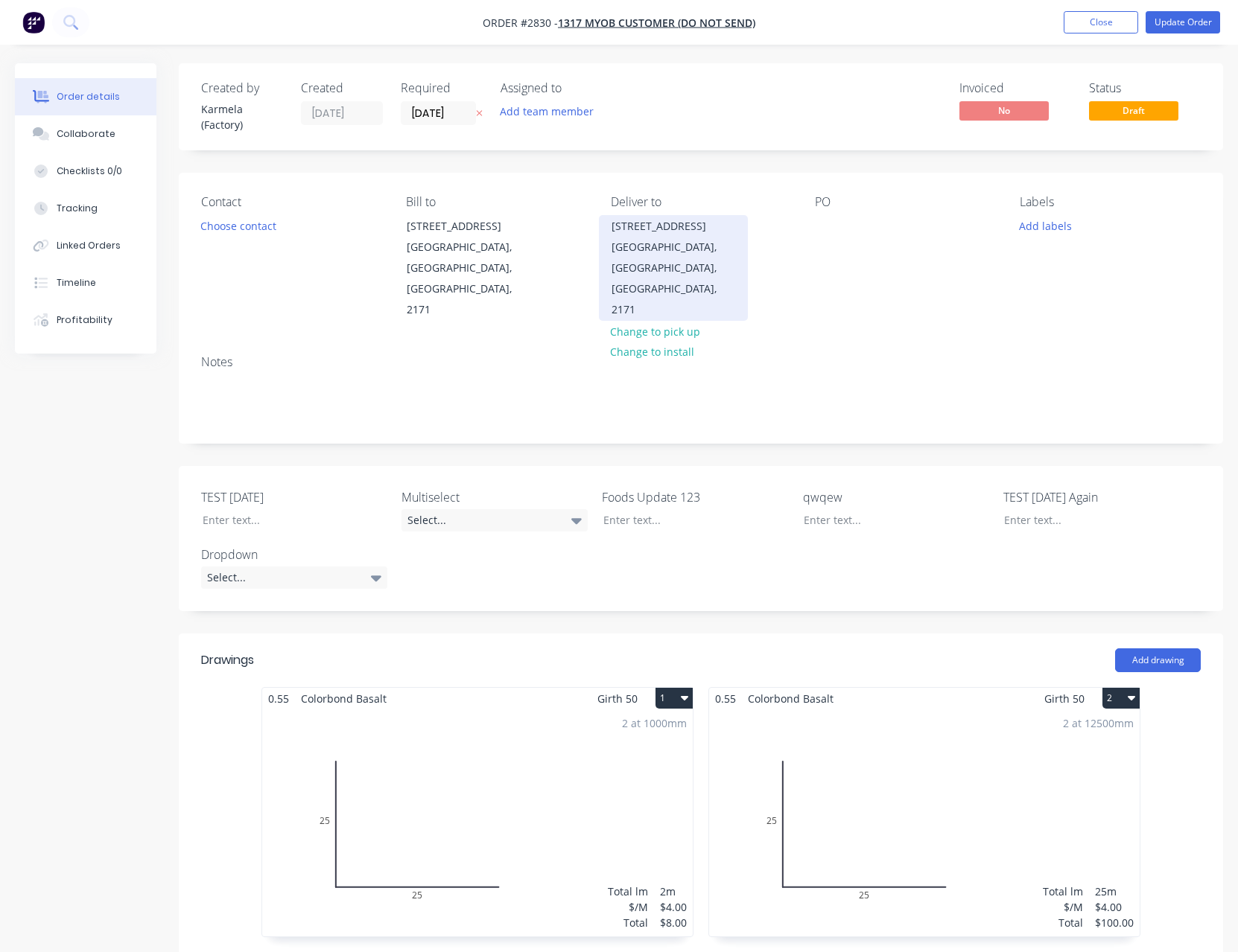
click at [669, 221] on div "[STREET_ADDRESS]" at bounding box center [674, 225] width 124 height 21
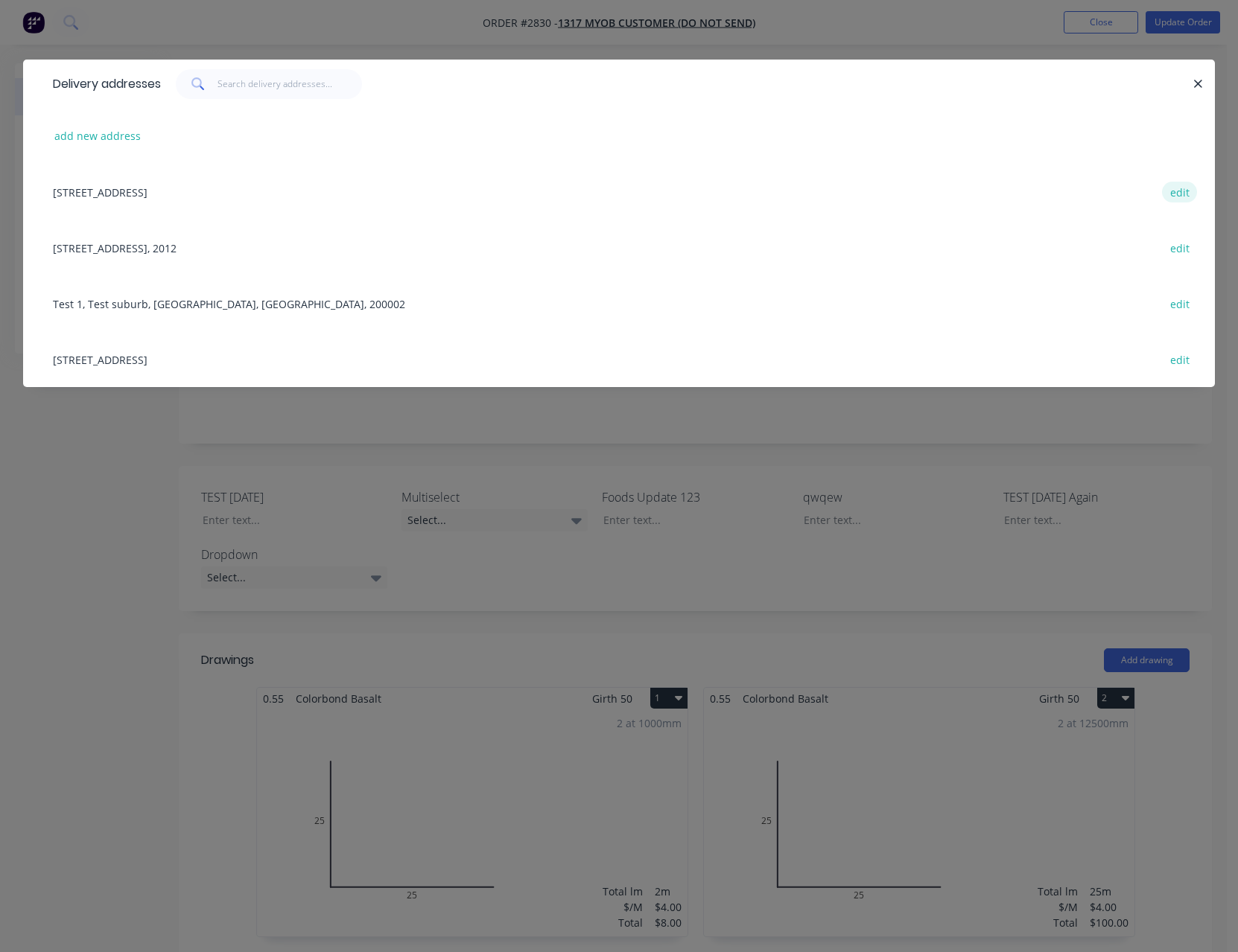
click at [1174, 185] on button "edit" at bounding box center [1180, 192] width 35 height 20
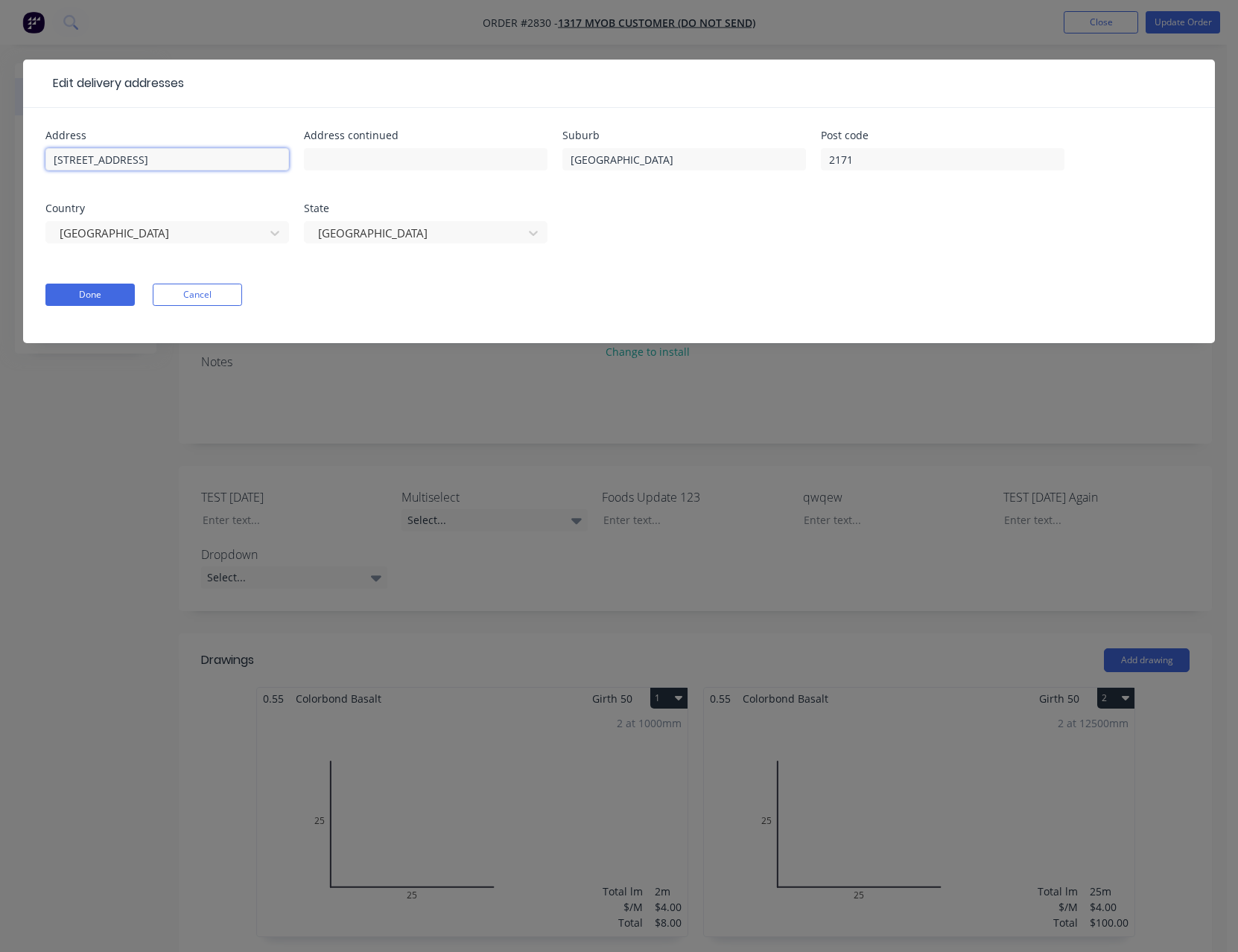
click at [175, 166] on input "[STREET_ADDRESS]" at bounding box center [166, 159] width 243 height 23
paste input "MECHANICAL HEXHAM WORKS [STREET_ADDRESS]"
type input "MECHANICAL HEXHAM WORKS [STREET_ADDRESS]"
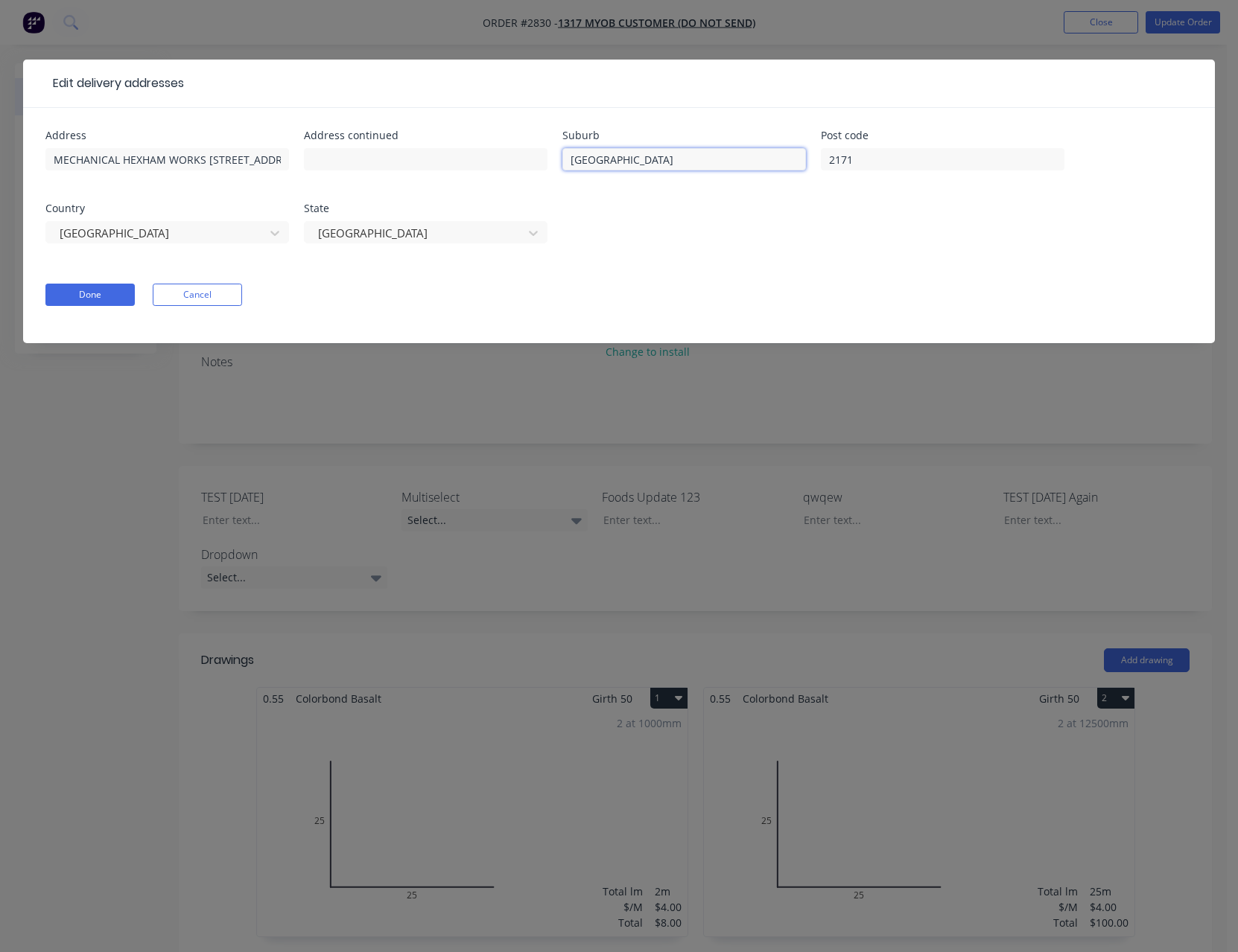
click at [687, 168] on input "[GEOGRAPHIC_DATA]" at bounding box center [684, 159] width 243 height 23
paste input "EXHAM"
type input "HEXHAM"
click at [68, 290] on button "Done" at bounding box center [90, 294] width 90 height 23
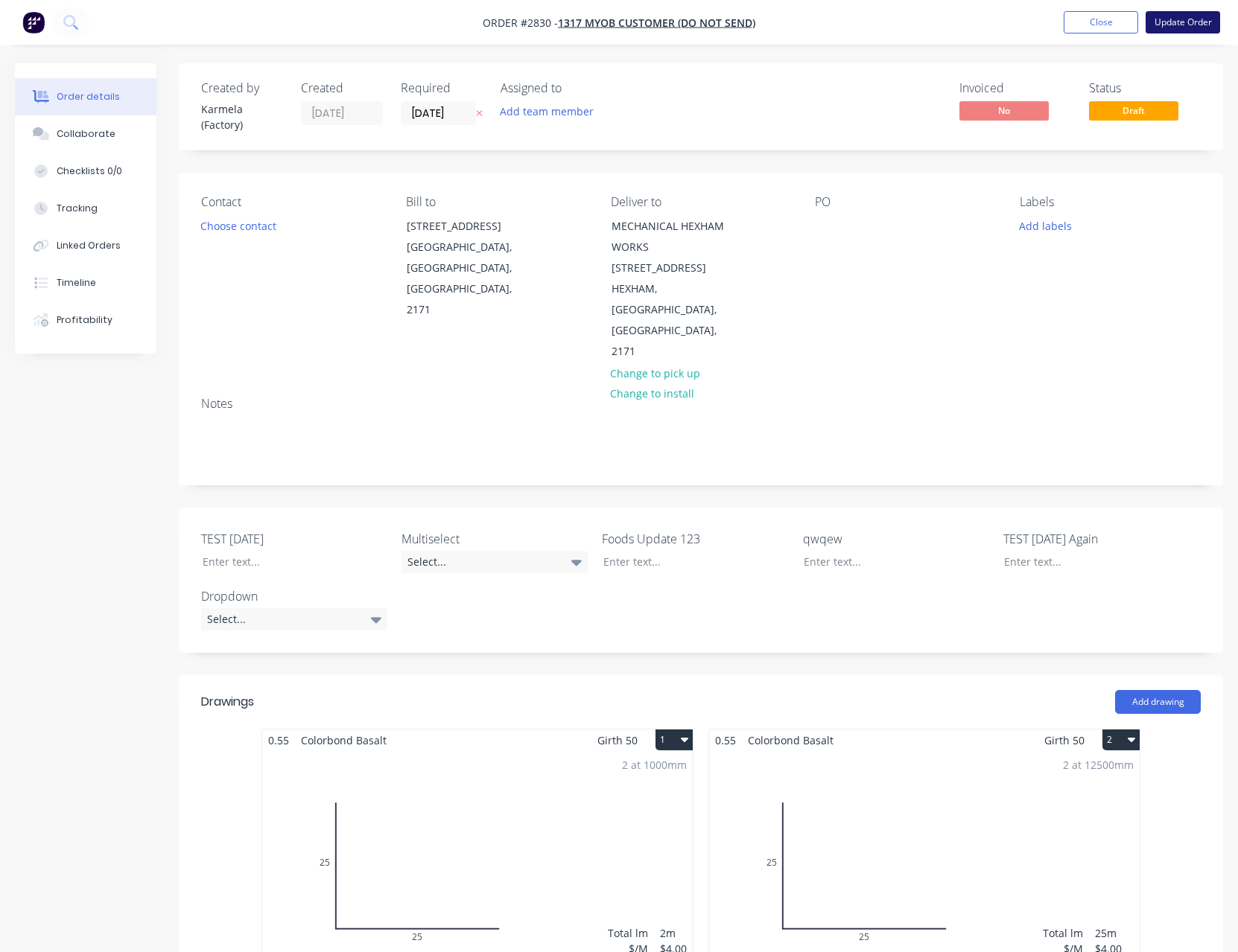
click at [1190, 26] on button "Update Order" at bounding box center [1183, 22] width 75 height 23
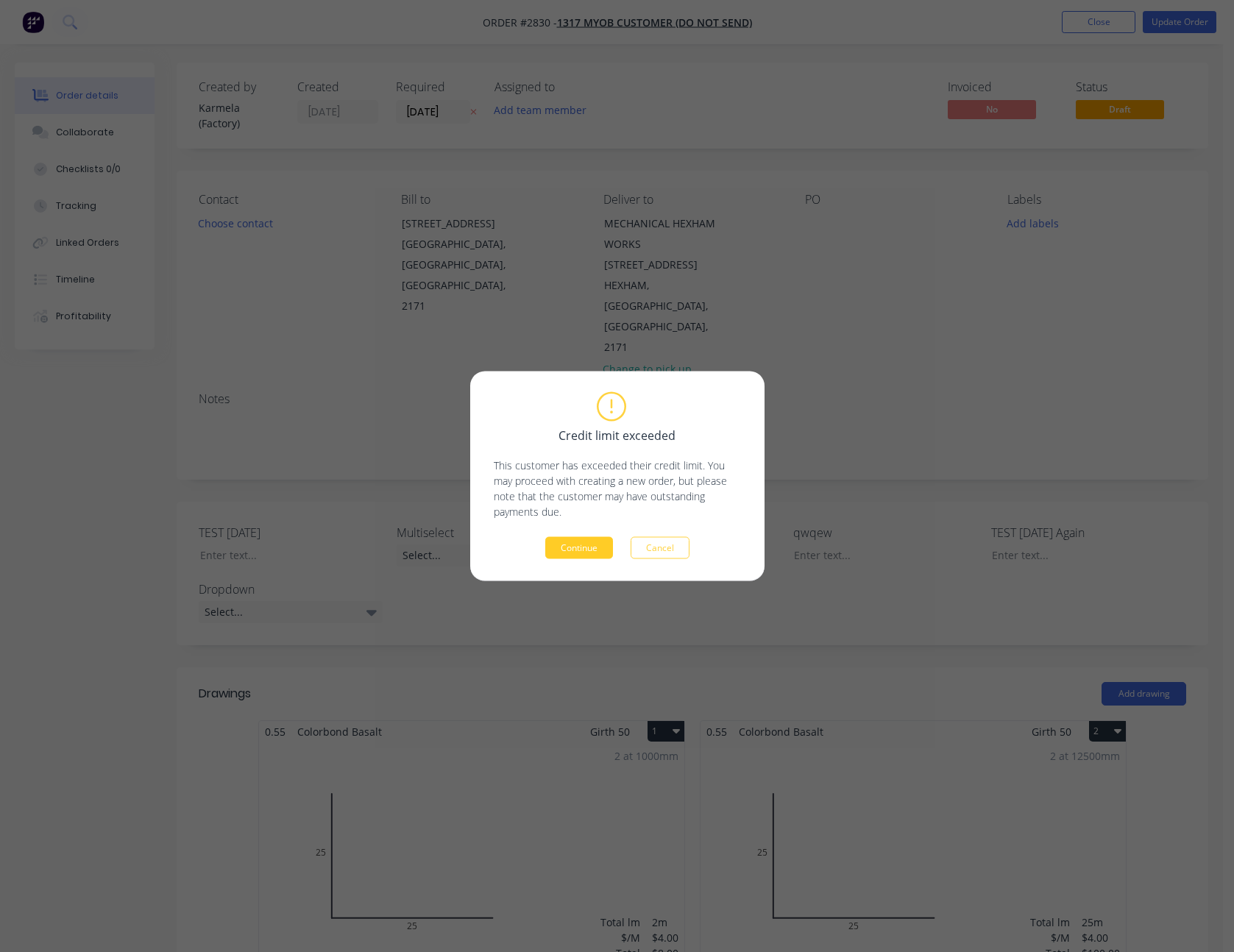
click at [583, 543] on button "Continue" at bounding box center [579, 548] width 68 height 22
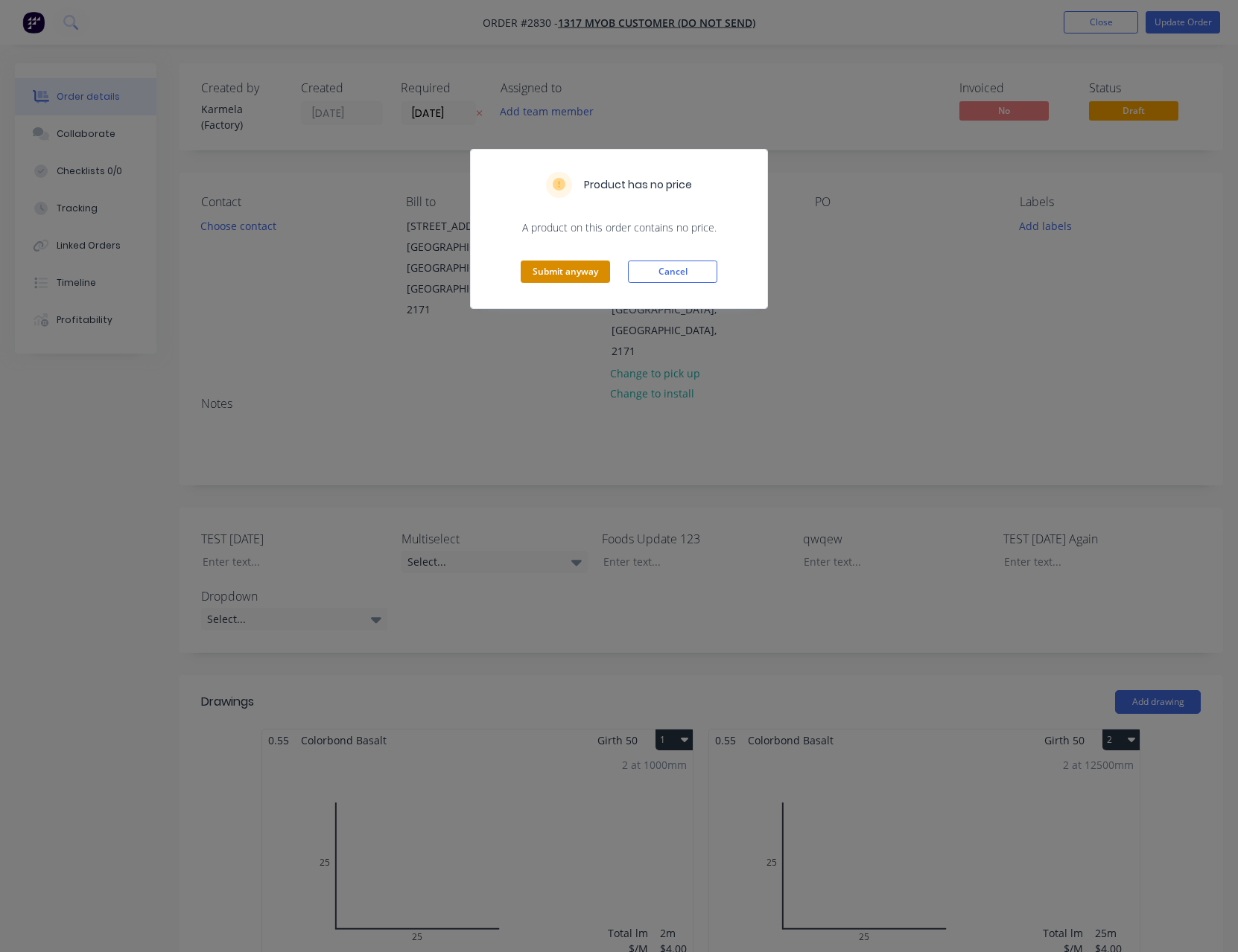
click at [578, 270] on button "Submit anyway" at bounding box center [565, 272] width 90 height 23
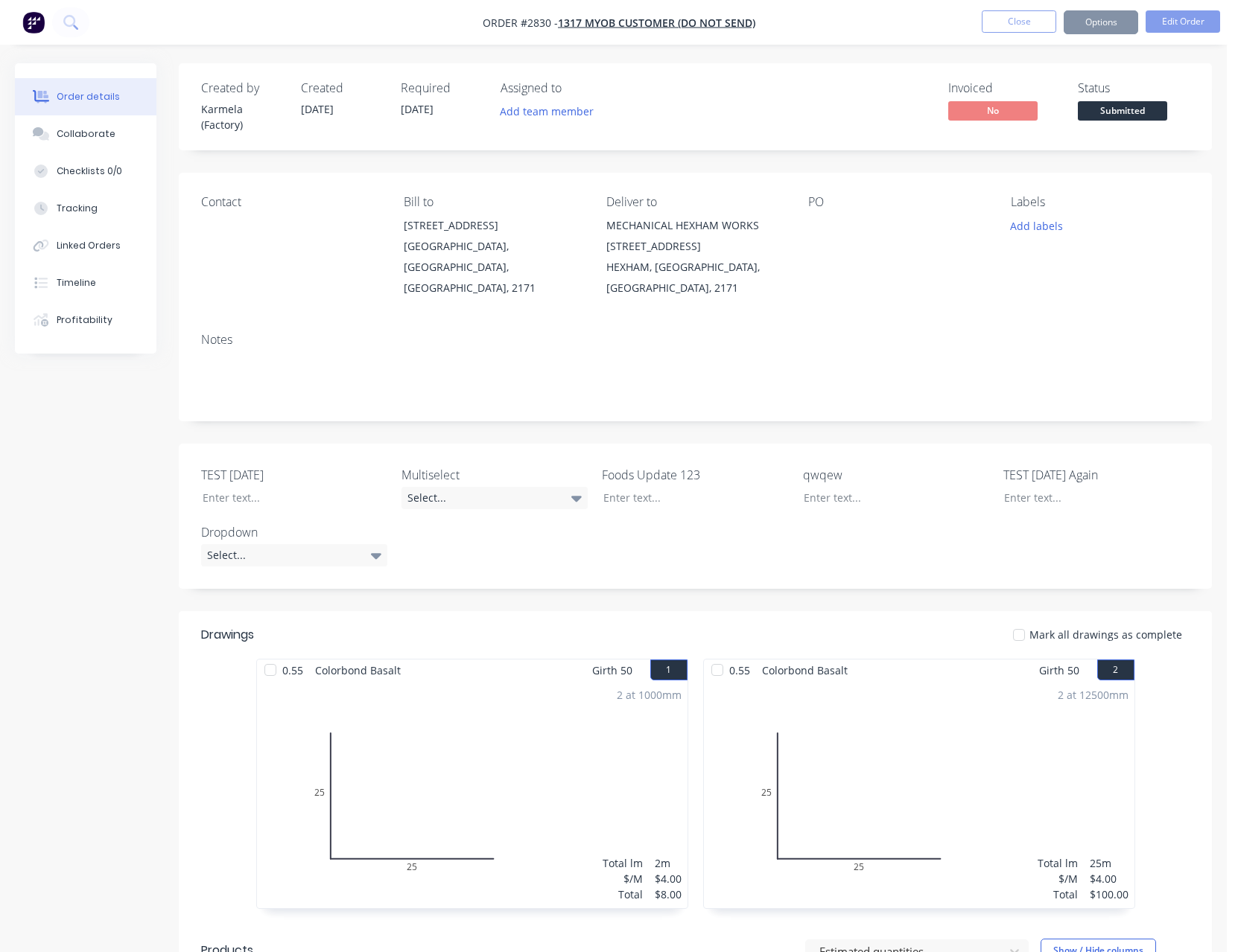
click at [1077, 48] on div "Order details Collaborate Checklists 0/0 Tracking Linked Orders Timeline Profit…" at bounding box center [613, 959] width 1226 height 1919
click at [1098, 29] on button "Options" at bounding box center [1101, 23] width 75 height 24
click at [862, 119] on div "Invoiced No Status Submitted" at bounding box center [919, 106] width 540 height 51
click at [1085, 14] on button "Options" at bounding box center [1101, 23] width 75 height 24
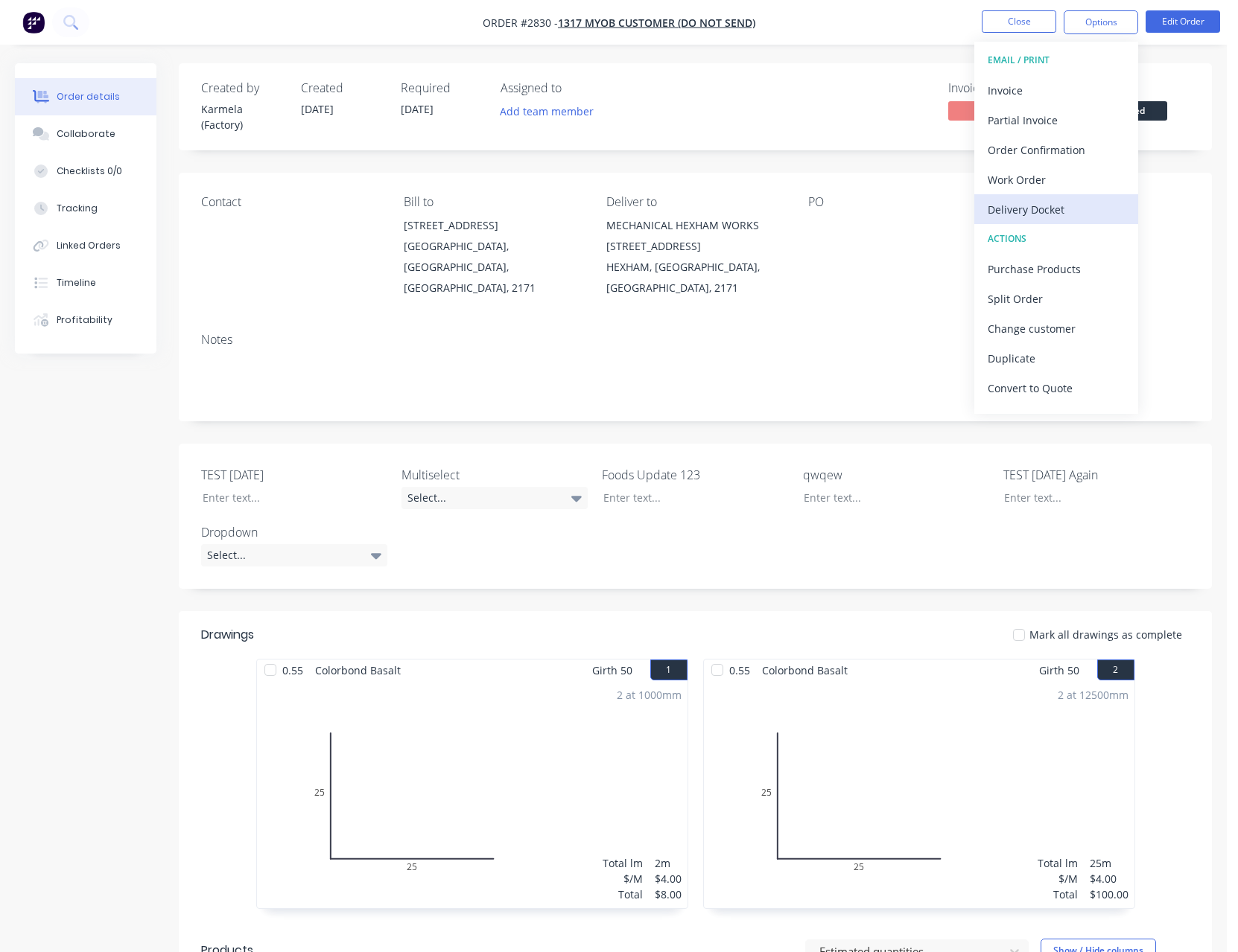
click at [996, 204] on div "Delivery Docket" at bounding box center [1056, 210] width 137 height 22
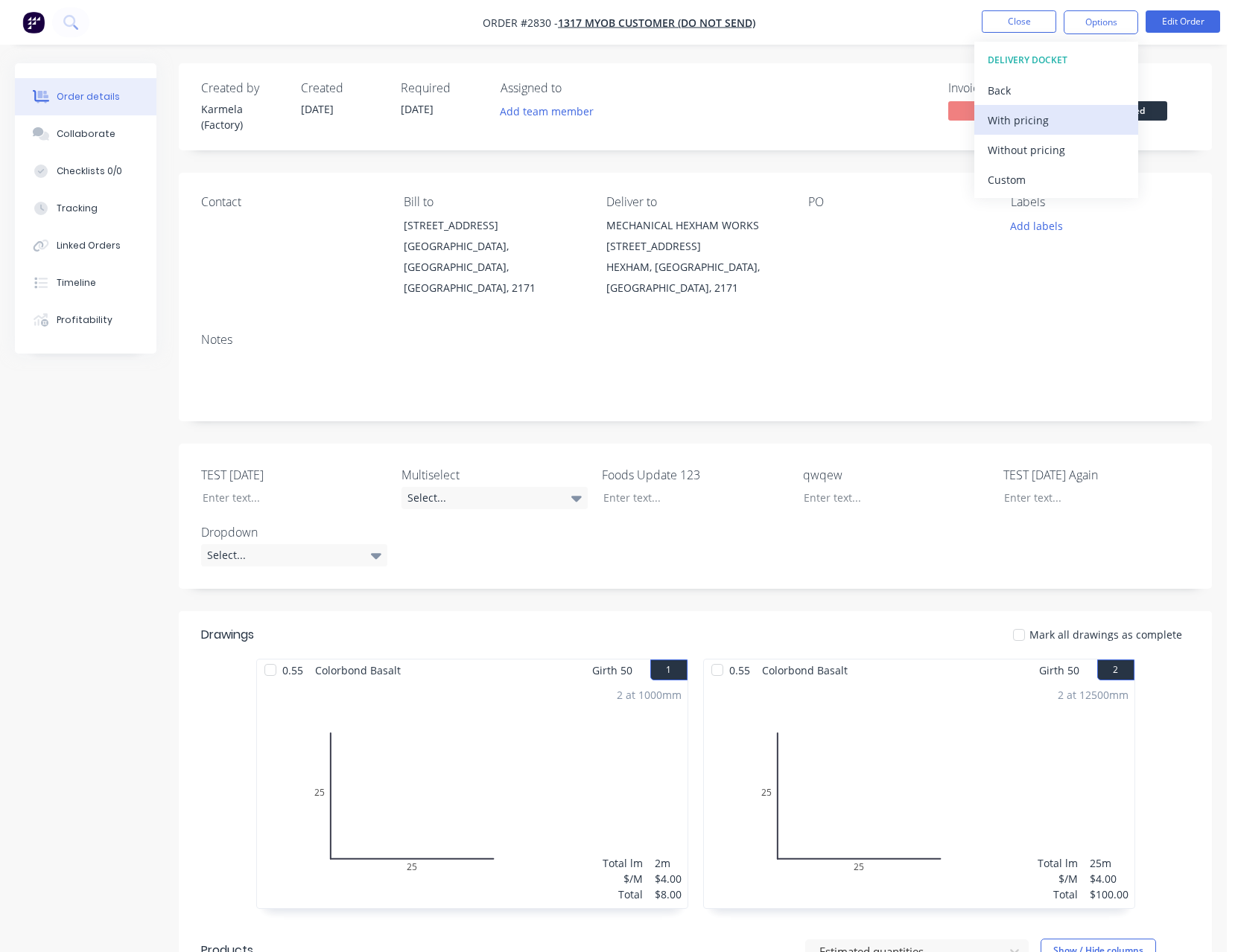
click at [1022, 131] on button "With pricing" at bounding box center [1056, 120] width 163 height 30
